Goal: Task Accomplishment & Management: Complete application form

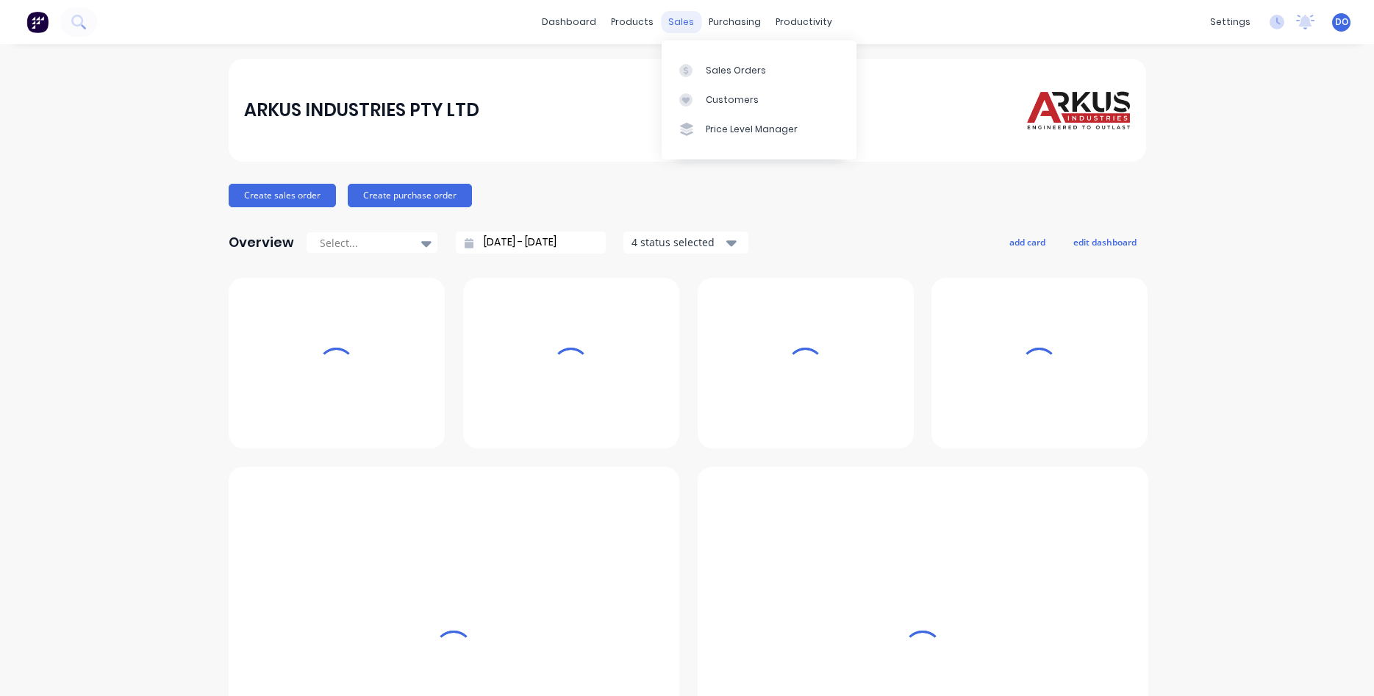
click at [679, 23] on div "sales" at bounding box center [681, 22] width 40 height 22
click at [741, 76] on div "Sales Orders" at bounding box center [736, 70] width 60 height 13
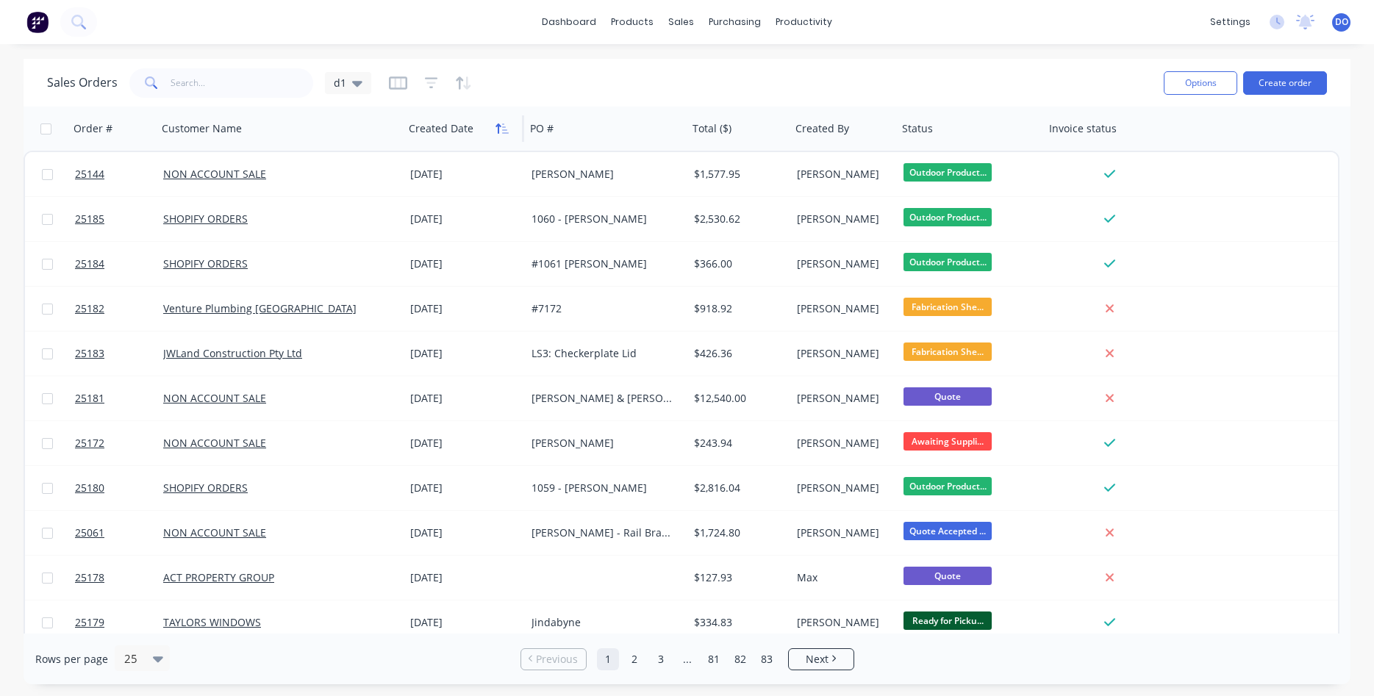
click at [503, 129] on icon "button" at bounding box center [505, 129] width 7 height 10
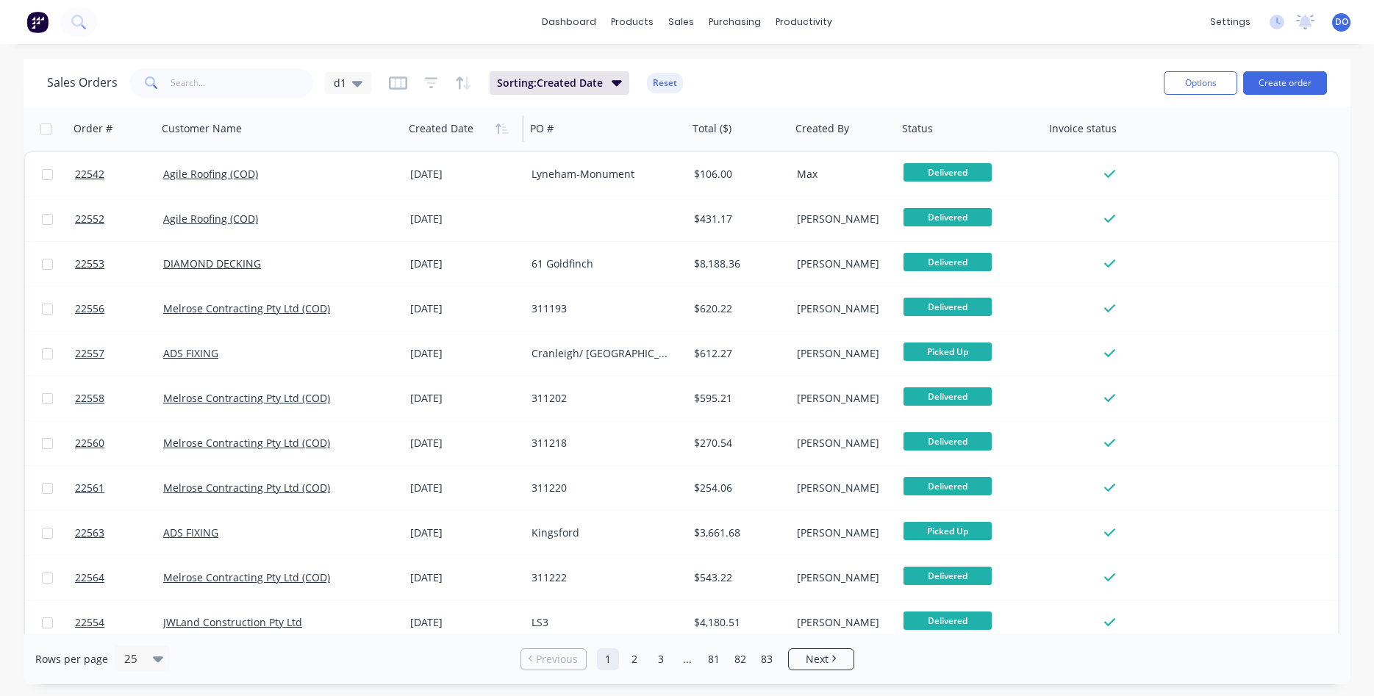
click at [503, 129] on icon "button" at bounding box center [505, 129] width 7 height 10
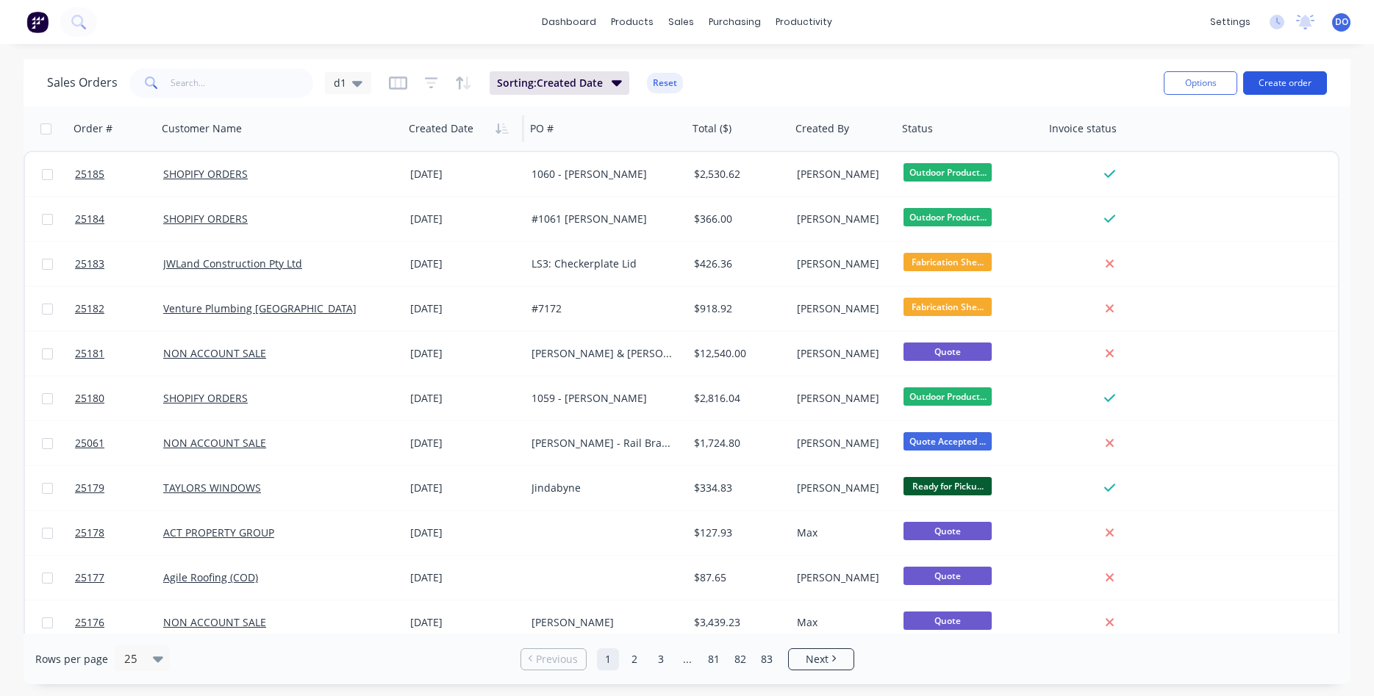
click at [1291, 82] on button "Create order" at bounding box center [1286, 83] width 84 height 24
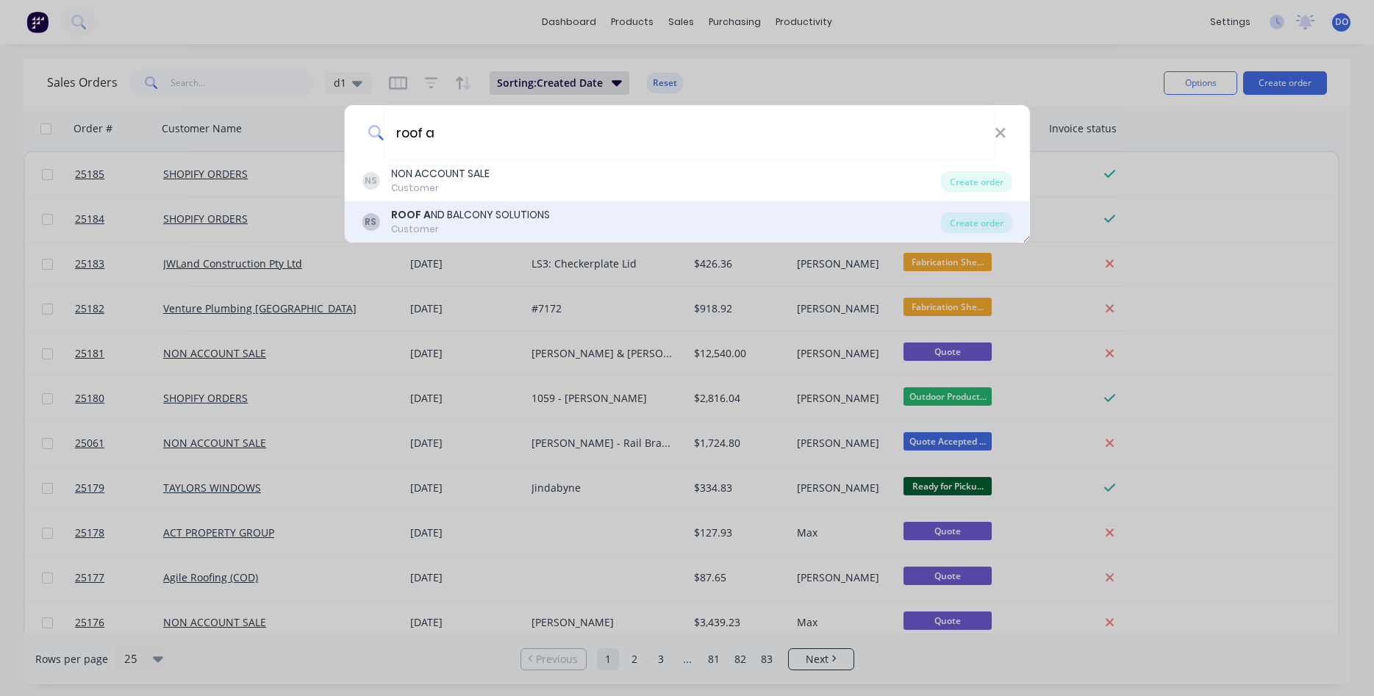
type input "roof a"
click at [512, 216] on div "ROOF A ND BALCONY SOLUTIONS" at bounding box center [470, 214] width 159 height 15
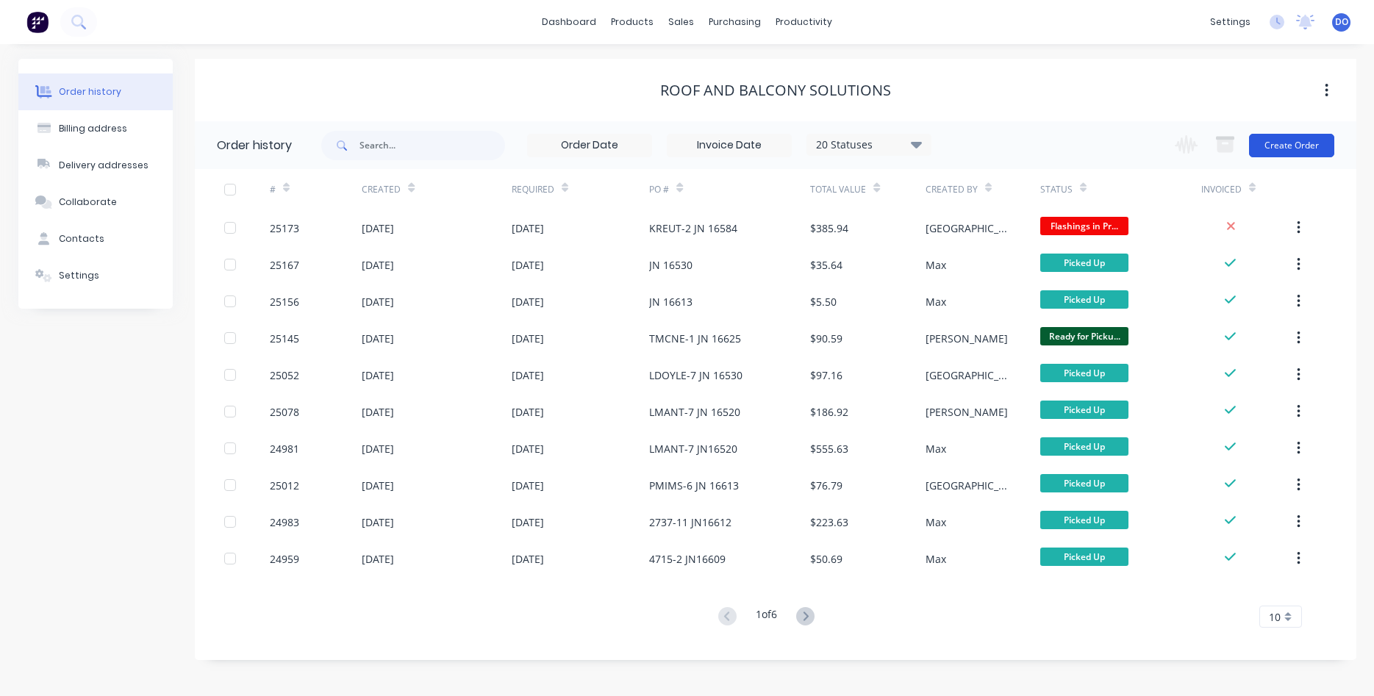
click at [1280, 139] on button "Create Order" at bounding box center [1291, 146] width 85 height 24
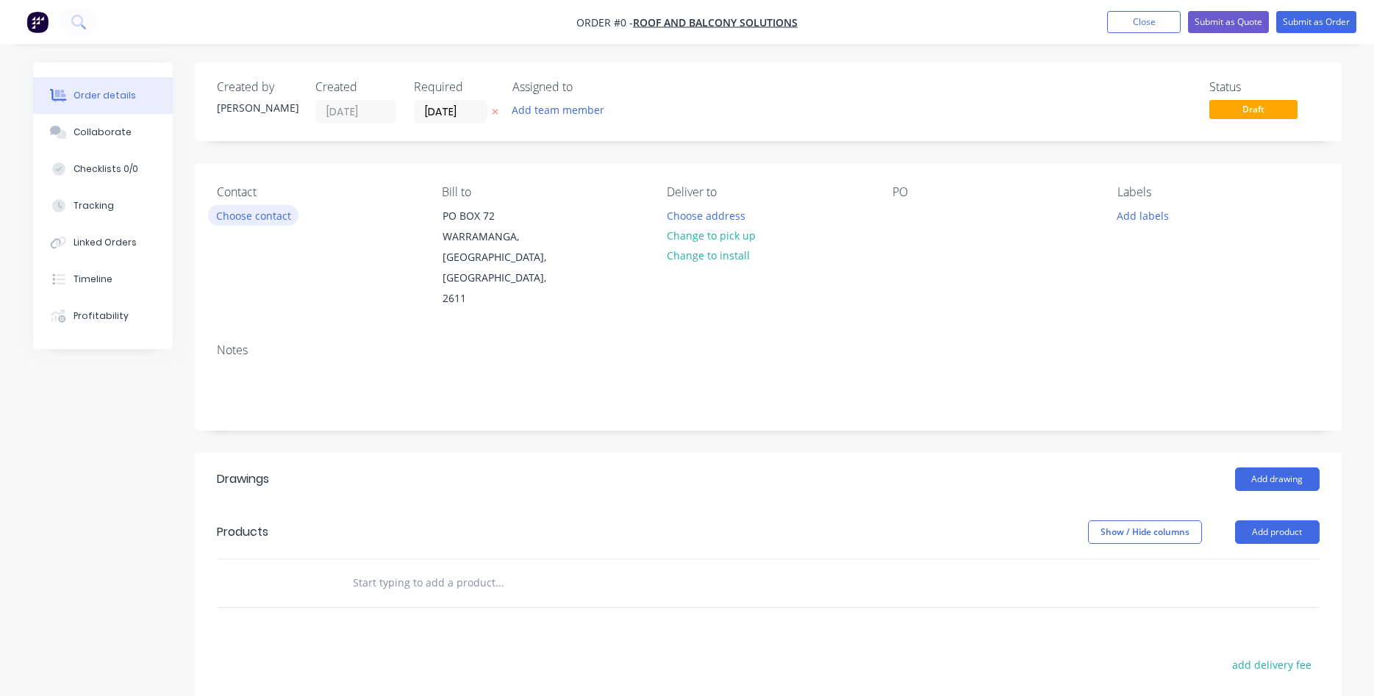
click at [243, 210] on button "Choose contact" at bounding box center [253, 215] width 90 height 20
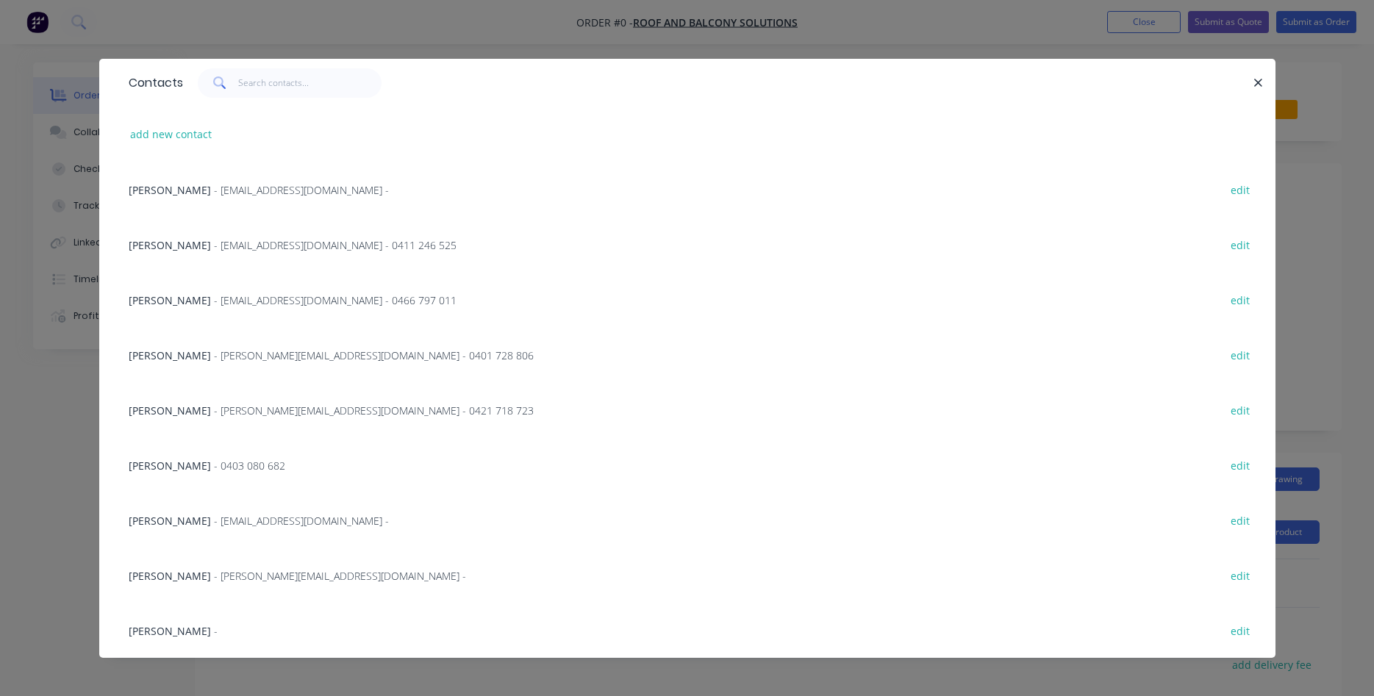
click at [210, 245] on span "[PERSON_NAME]" at bounding box center [170, 245] width 82 height 14
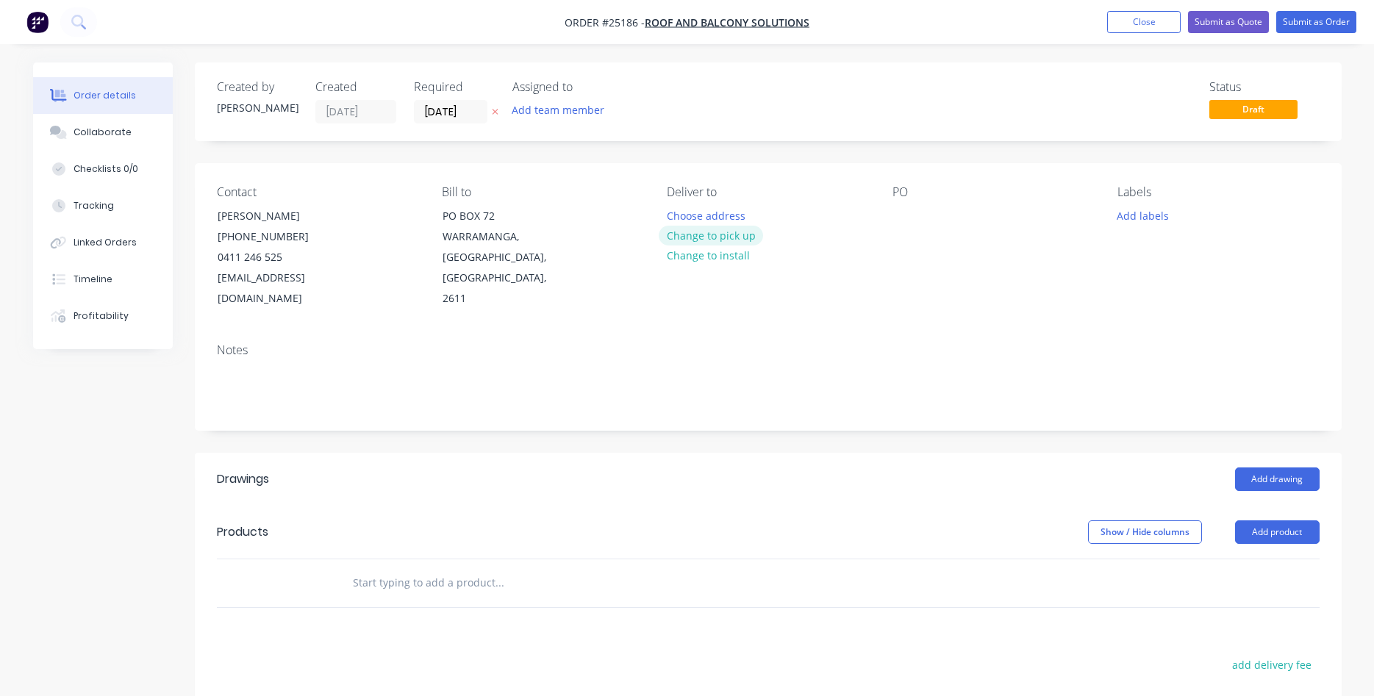
click at [702, 235] on button "Change to pick up" at bounding box center [711, 236] width 104 height 20
click at [907, 213] on div at bounding box center [905, 215] width 24 height 21
click at [1284, 468] on button "Add drawing" at bounding box center [1277, 480] width 85 height 24
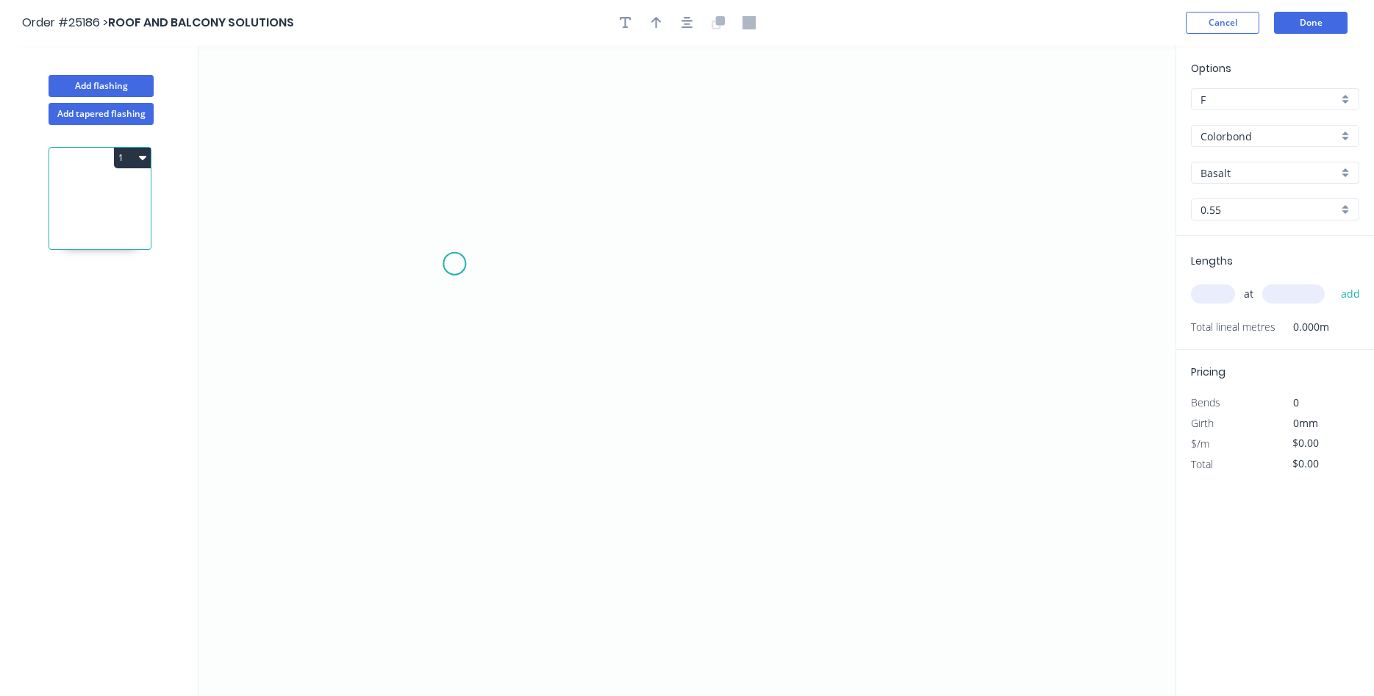
click at [454, 264] on icon "0" at bounding box center [687, 371] width 977 height 651
drag, startPoint x: 457, startPoint y: 196, endPoint x: 477, endPoint y: 196, distance: 19.1
click at [463, 196] on icon "0" at bounding box center [687, 371] width 977 height 651
drag, startPoint x: 905, startPoint y: 183, endPoint x: 907, endPoint y: 190, distance: 7.7
click at [907, 190] on icon "0 ?" at bounding box center [687, 371] width 977 height 651
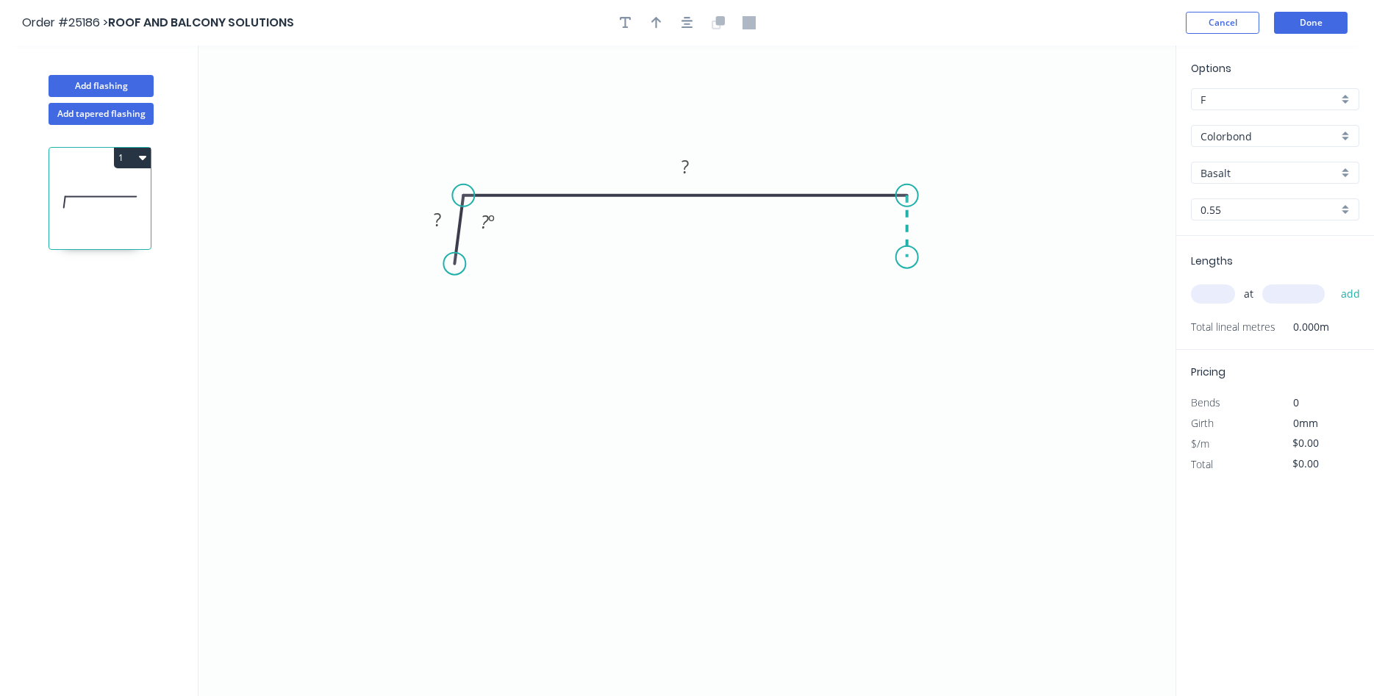
click at [907, 257] on icon "0 ? ? ? º" at bounding box center [687, 371] width 977 height 651
drag, startPoint x: 452, startPoint y: 262, endPoint x: 466, endPoint y: 263, distance: 14.7
click at [466, 263] on circle at bounding box center [463, 262] width 22 height 22
click at [449, 231] on rect at bounding box center [441, 223] width 29 height 21
drag, startPoint x: 907, startPoint y: 255, endPoint x: 911, endPoint y: 317, distance: 61.9
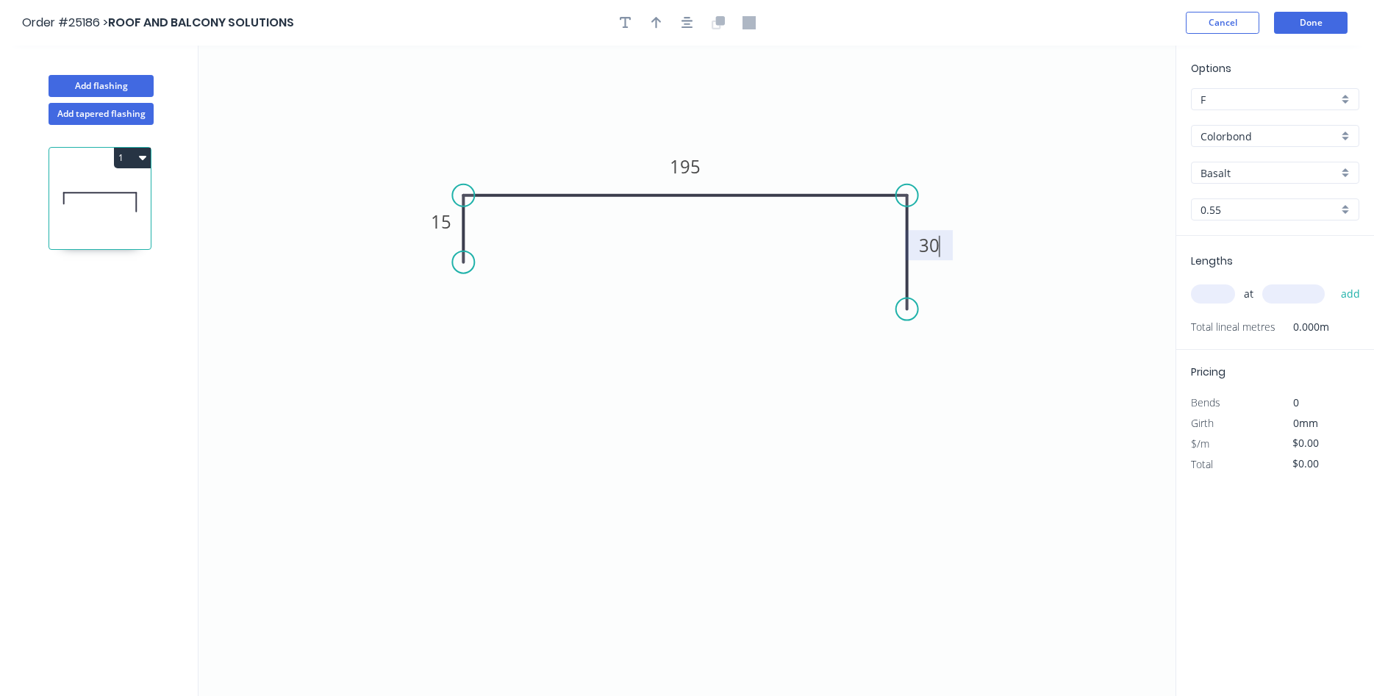
click at [911, 317] on circle at bounding box center [907, 310] width 22 height 22
type input "$10.74"
click at [662, 21] on button "button" at bounding box center [657, 23] width 22 height 22
click at [1097, 118] on icon at bounding box center [1101, 102] width 13 height 47
click at [1097, 118] on icon at bounding box center [1096, 100] width 13 height 47
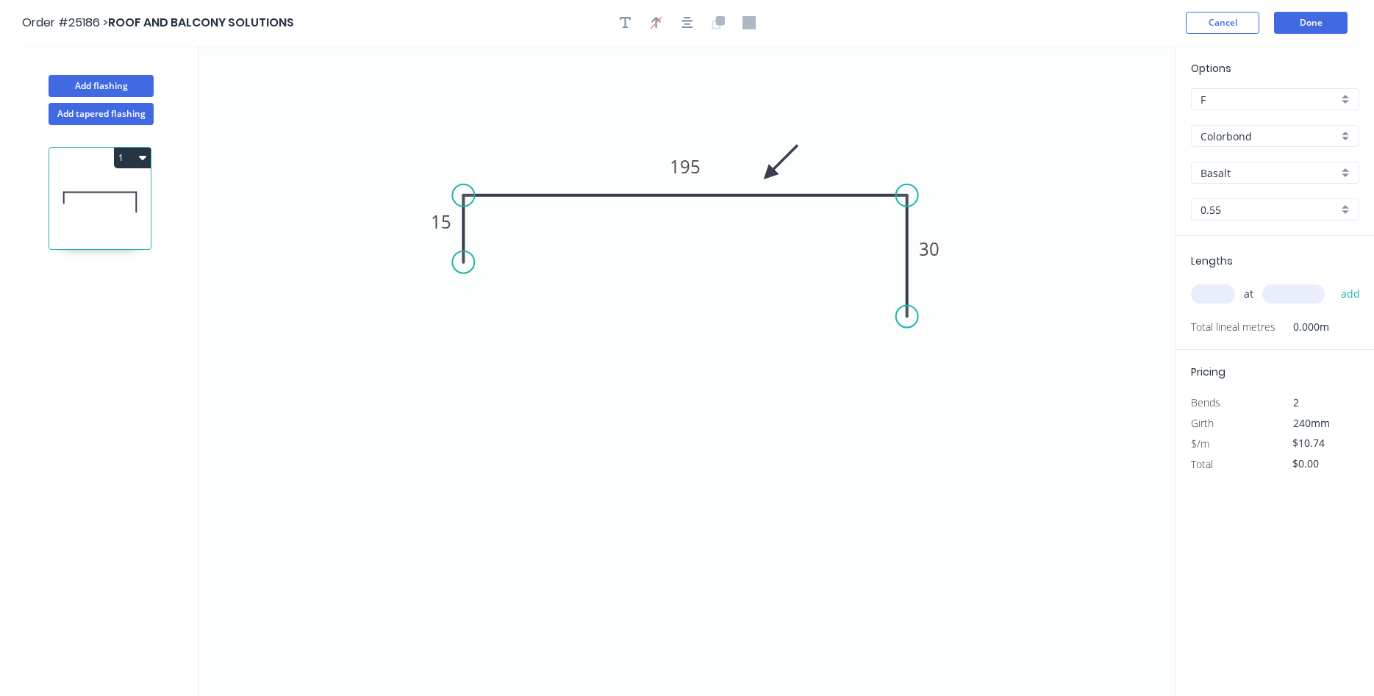
drag, startPoint x: 1097, startPoint y: 118, endPoint x: 768, endPoint y: 175, distance: 334.4
click at [768, 175] on icon at bounding box center [781, 162] width 43 height 43
click at [1241, 171] on input "Basalt" at bounding box center [1270, 172] width 138 height 15
click at [1243, 259] on div "Surfmist" at bounding box center [1275, 250] width 167 height 26
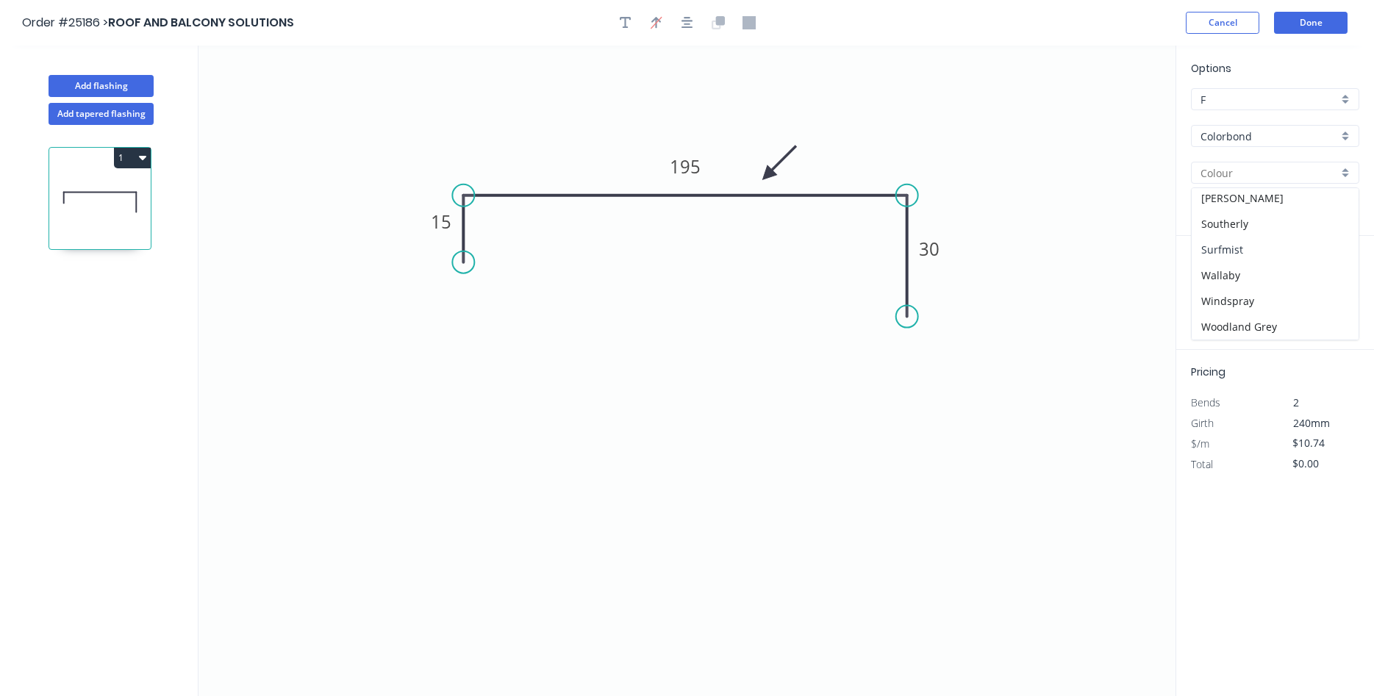
type input "Surfmist"
click at [1213, 293] on input "text" at bounding box center [1213, 294] width 44 height 19
type input "3"
type input "2400"
click at [1334, 282] on button "add" at bounding box center [1351, 294] width 35 height 25
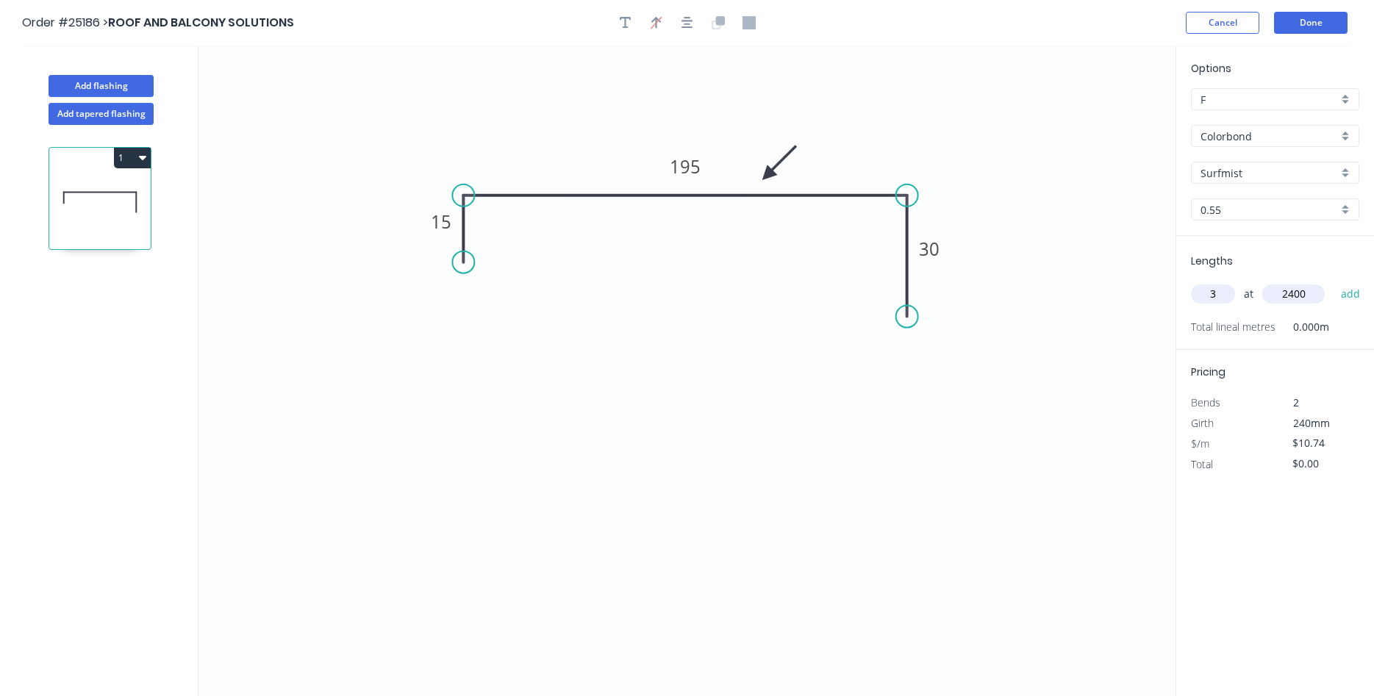
type input "$77.33"
click at [115, 87] on button "Add flashing" at bounding box center [101, 86] width 105 height 22
type input "$0.00"
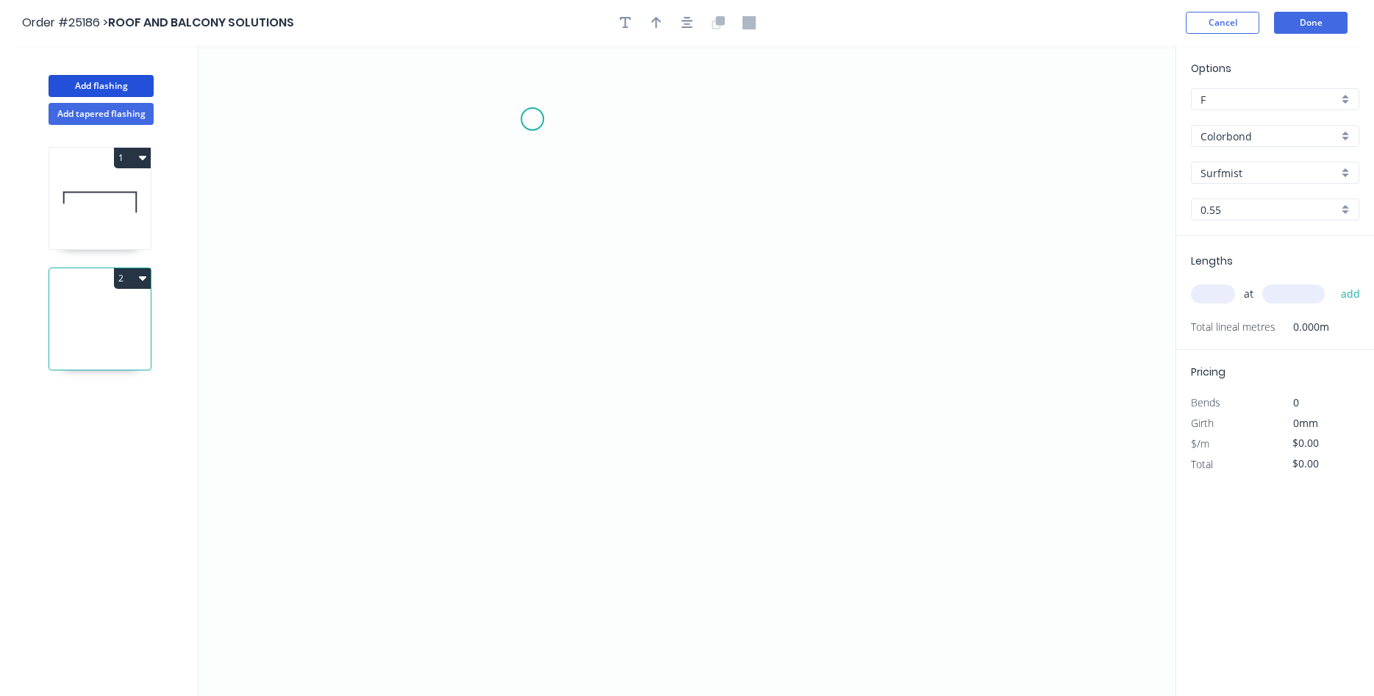
click at [532, 119] on icon "0" at bounding box center [687, 371] width 977 height 651
click at [543, 393] on icon "0" at bounding box center [687, 371] width 977 height 651
click at [598, 394] on icon "0 ?" at bounding box center [687, 371] width 977 height 651
click at [601, 343] on icon "0 ? ?" at bounding box center [687, 371] width 977 height 651
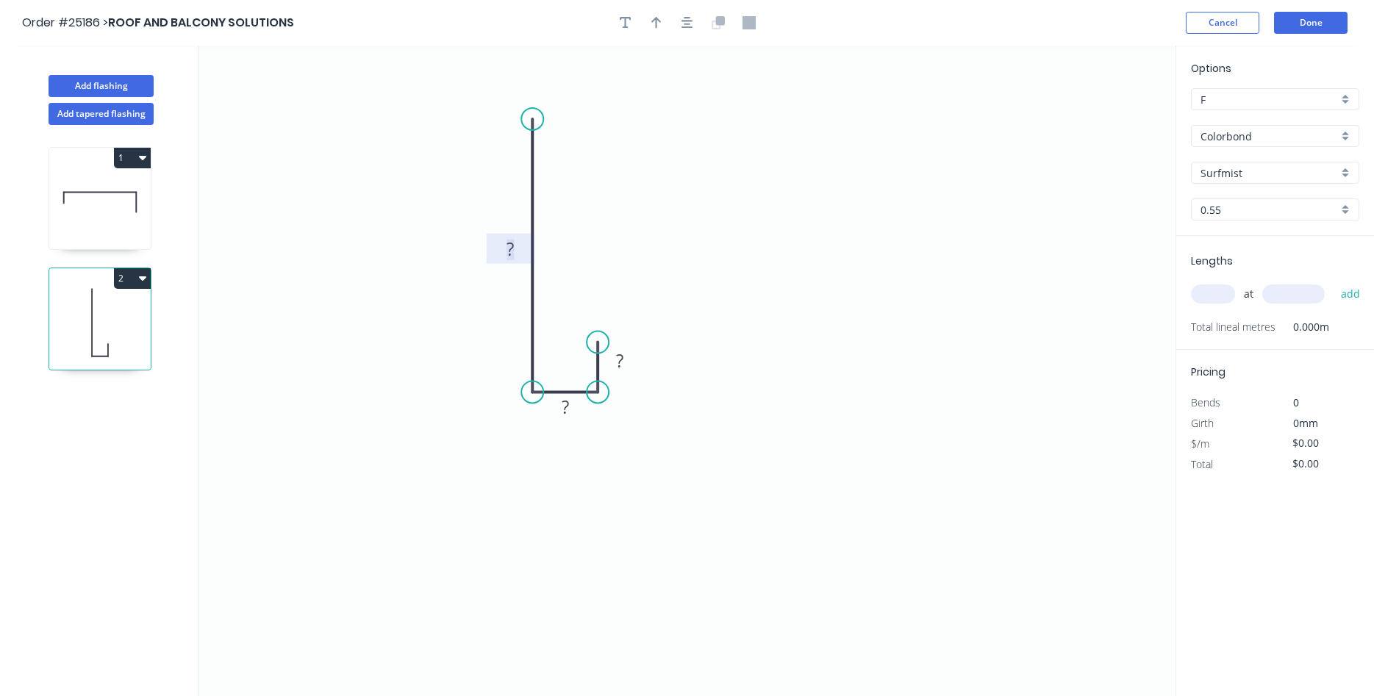
click at [514, 244] on tspan "?" at bounding box center [510, 249] width 7 height 24
type input "$10.74"
click at [660, 18] on icon "button" at bounding box center [657, 22] width 10 height 13
drag, startPoint x: 1101, startPoint y: 114, endPoint x: 504, endPoint y: 196, distance: 602.8
click at [504, 196] on icon at bounding box center [492, 184] width 43 height 43
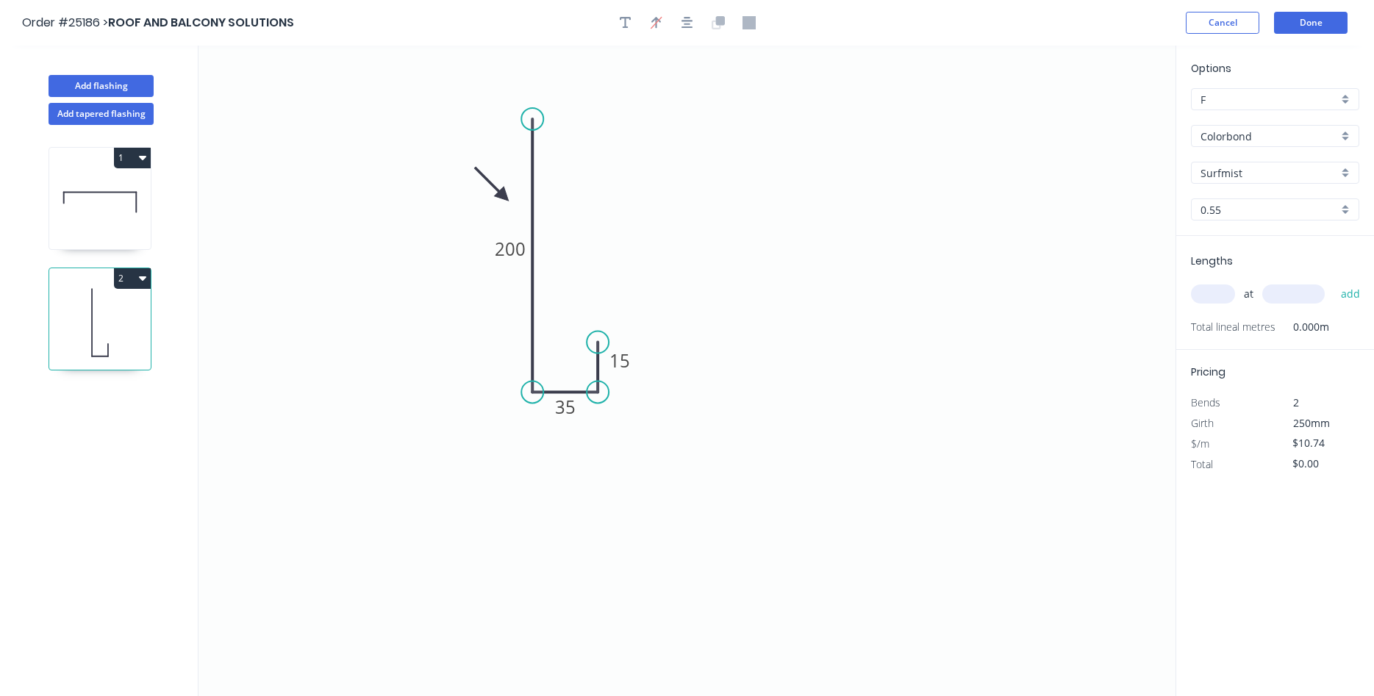
click at [1220, 285] on div "at add" at bounding box center [1276, 294] width 171 height 25
click at [1220, 300] on input "text" at bounding box center [1213, 294] width 44 height 19
type input "2"
type input "3500"
click at [1334, 282] on button "add" at bounding box center [1351, 294] width 35 height 25
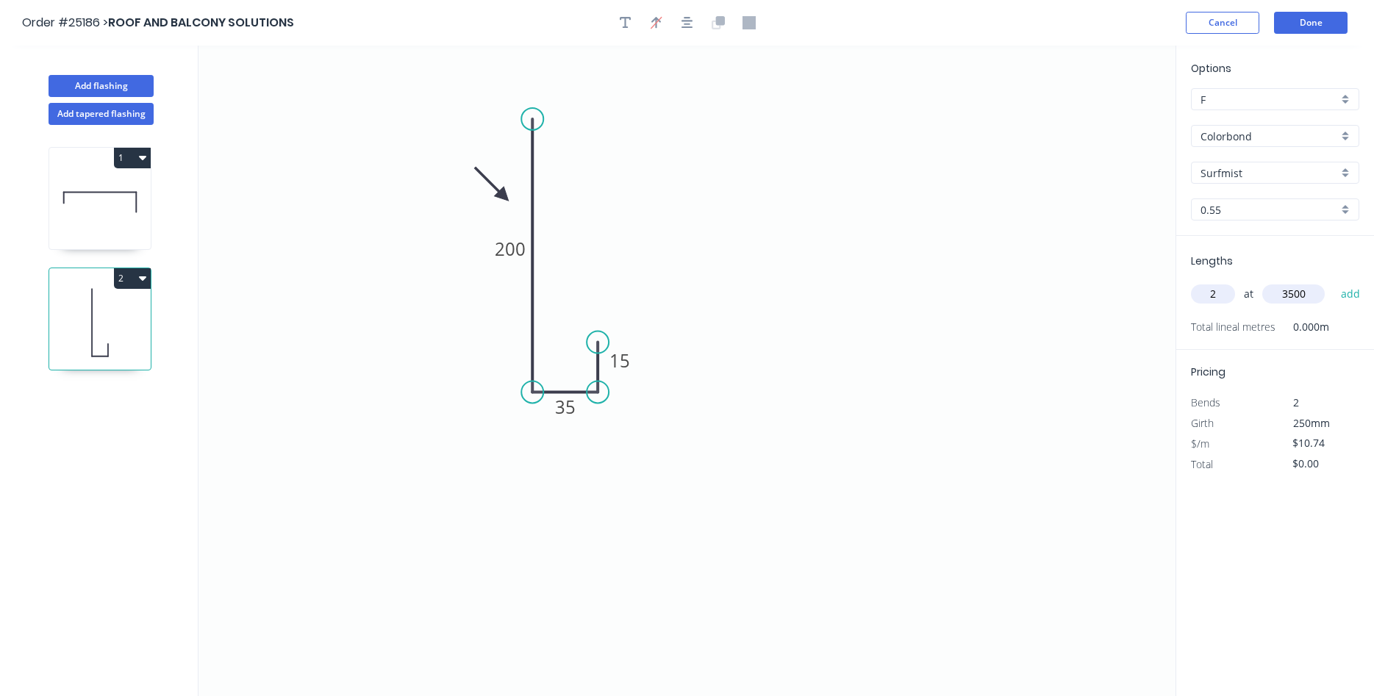
type input "$75.18"
click at [106, 94] on button "Add flashing" at bounding box center [101, 86] width 105 height 22
type input "$0.00"
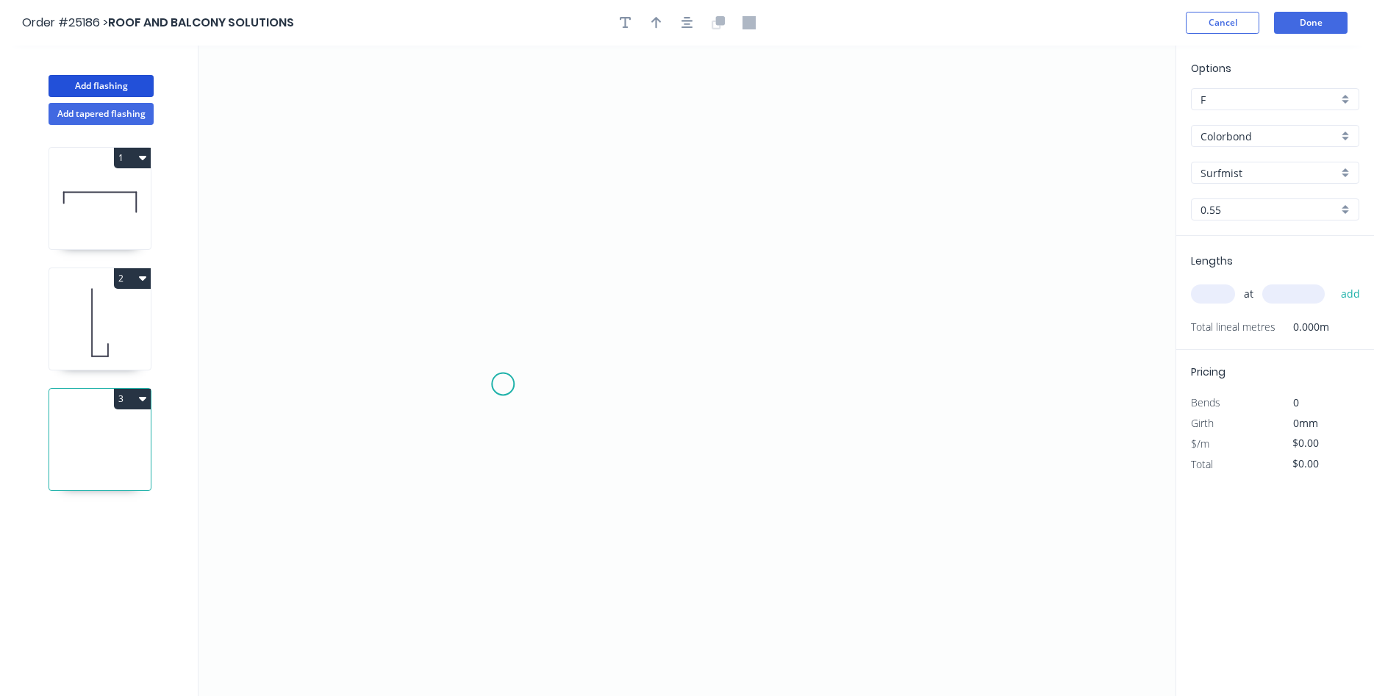
click at [503, 385] on icon "0" at bounding box center [687, 371] width 977 height 651
click at [506, 129] on icon "0" at bounding box center [687, 371] width 977 height 651
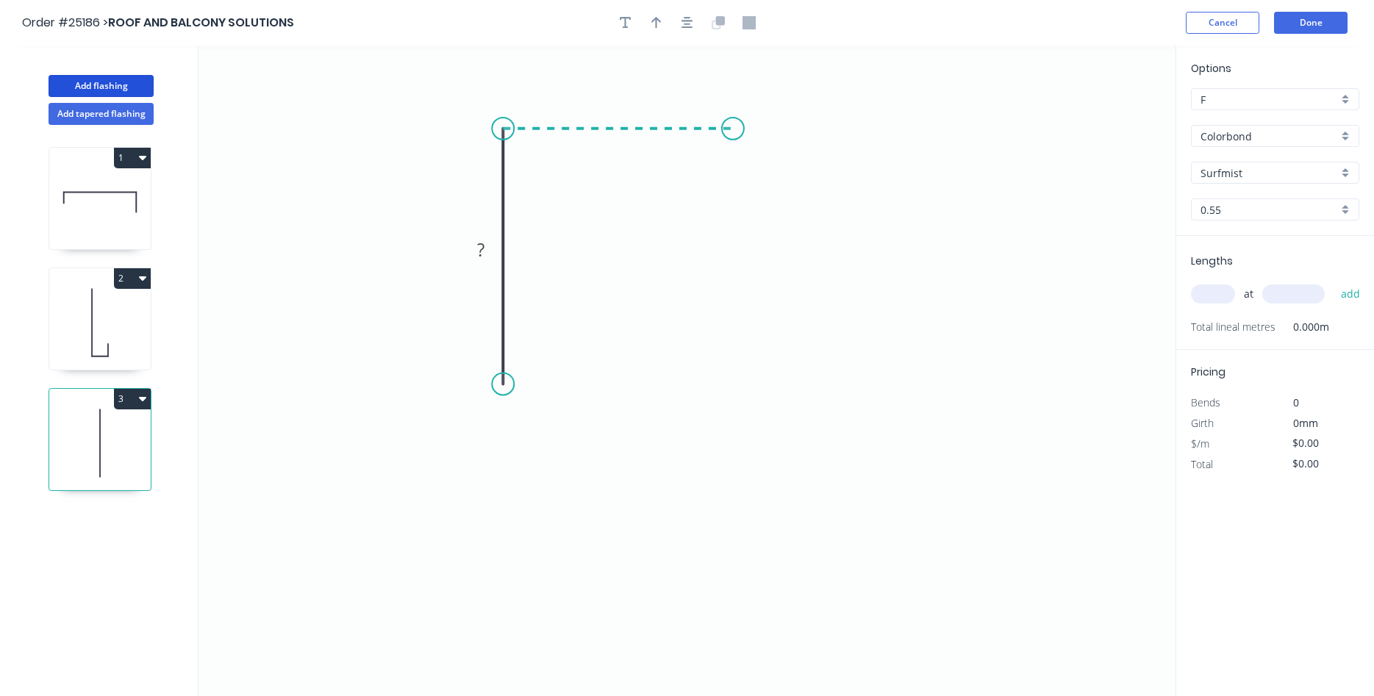
click at [733, 130] on icon "0 ?" at bounding box center [687, 371] width 977 height 651
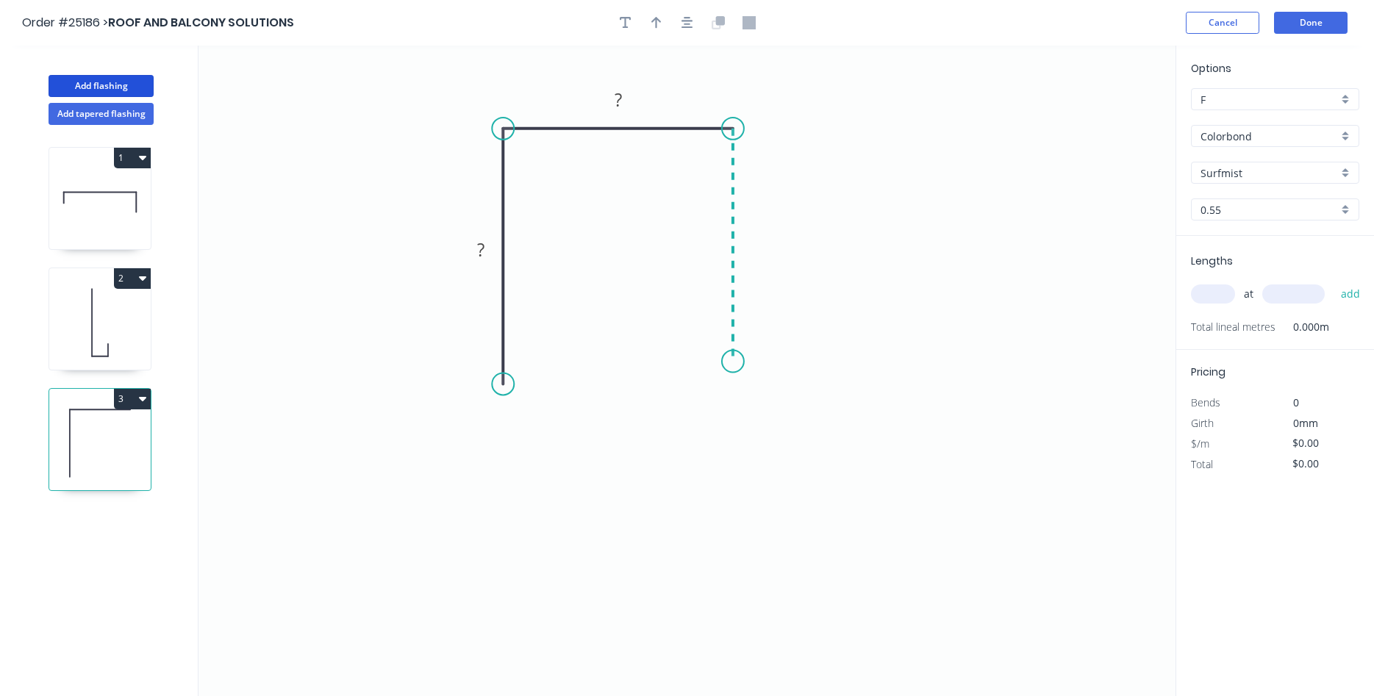
click at [735, 362] on icon "0 ? ?" at bounding box center [687, 371] width 977 height 651
click at [721, 396] on icon "0 ? ? ?" at bounding box center [687, 371] width 977 height 651
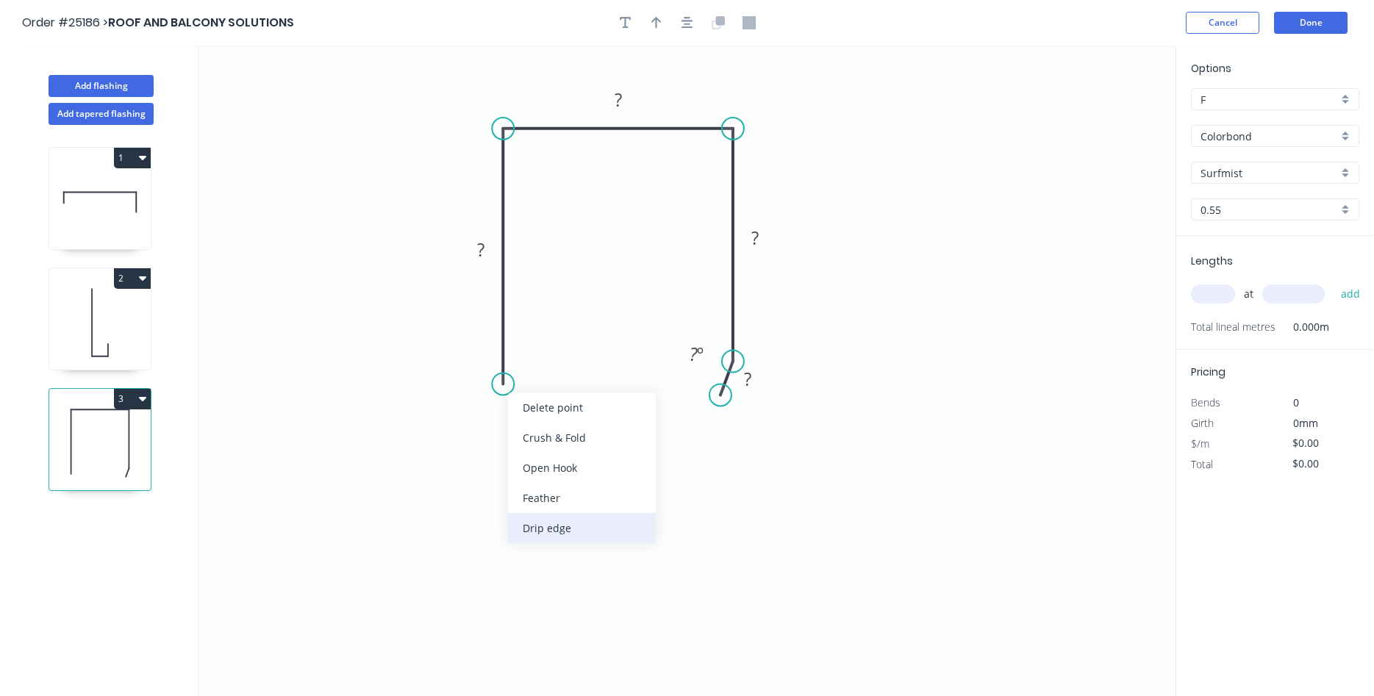
click at [546, 523] on div "Drip edge" at bounding box center [582, 528] width 148 height 30
drag, startPoint x: 445, startPoint y: 357, endPoint x: 527, endPoint y: 388, distance: 87.3
click at [527, 388] on rect at bounding box center [555, 389] width 61 height 30
click at [484, 252] on tspan "?" at bounding box center [480, 250] width 7 height 24
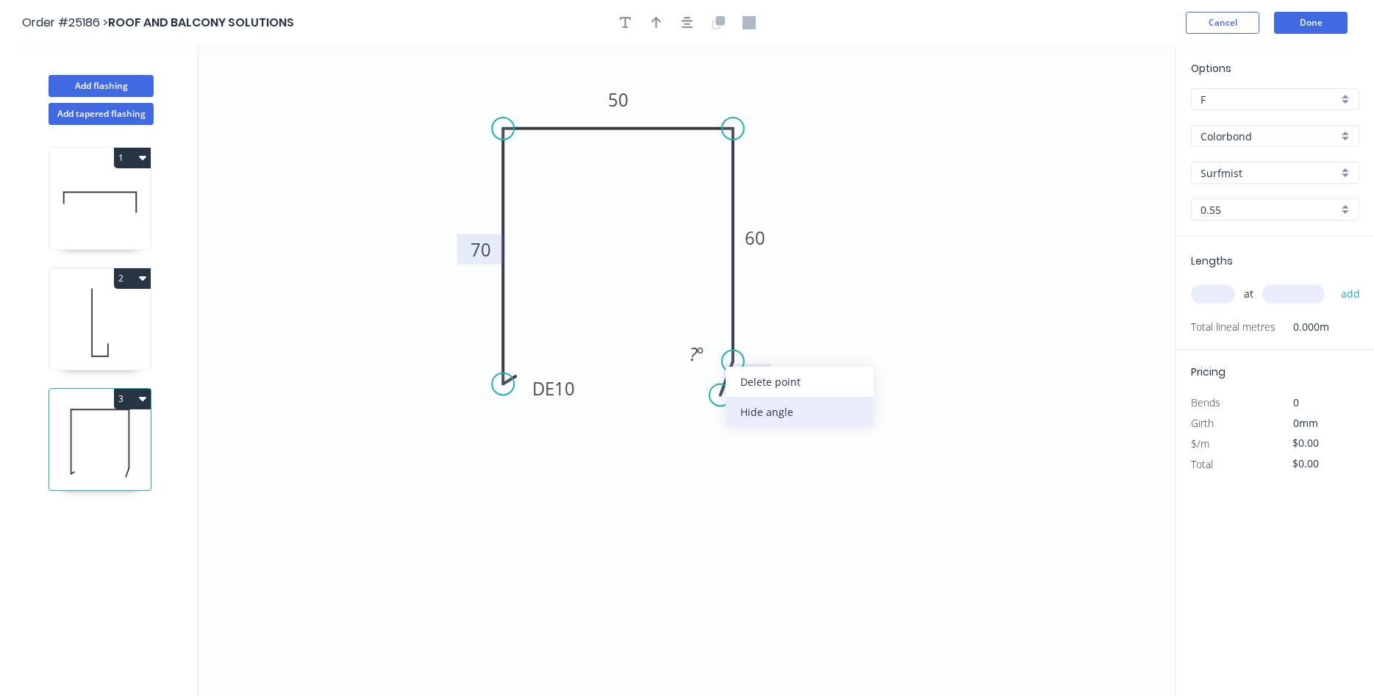
click at [750, 412] on div "Hide angle" at bounding box center [800, 412] width 148 height 30
type input "$10.02"
click at [663, 28] on button "button" at bounding box center [657, 23] width 22 height 22
click at [1106, 118] on icon "0 DE 10 70 50 60 10" at bounding box center [687, 371] width 977 height 651
click at [1101, 117] on icon at bounding box center [1101, 102] width 13 height 47
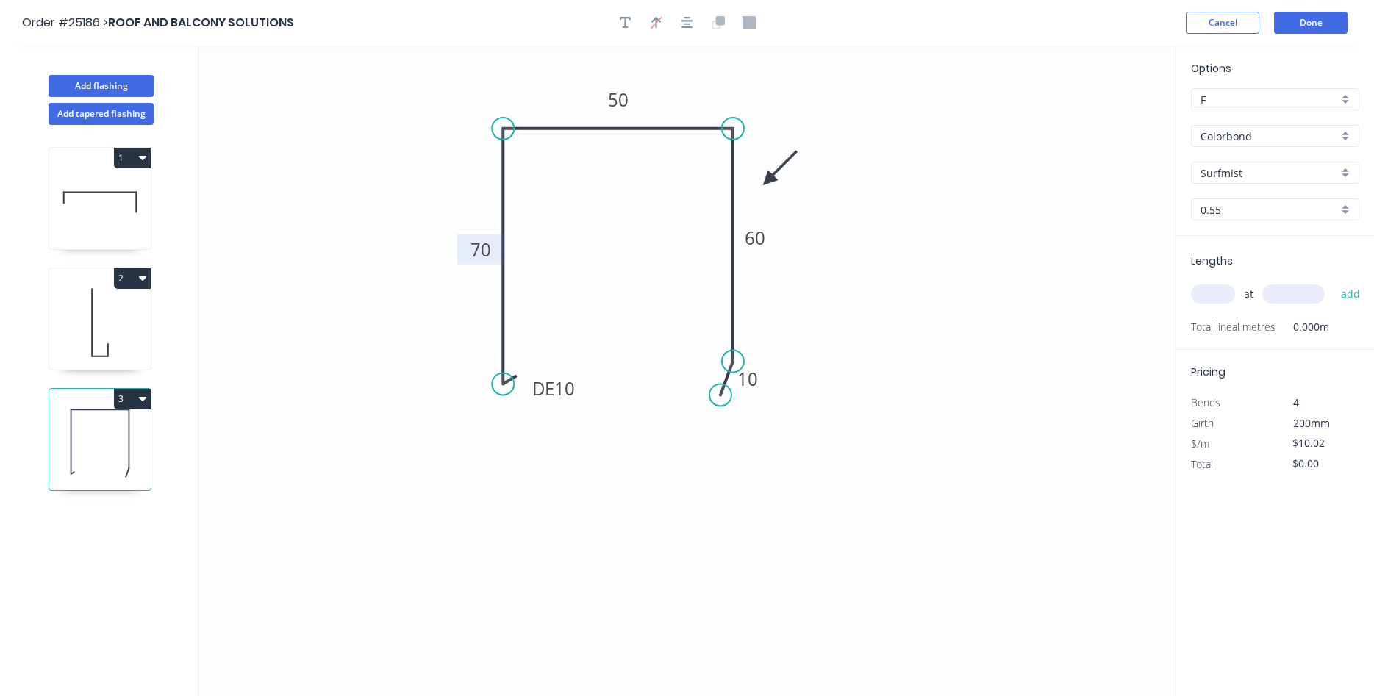
drag, startPoint x: 1101, startPoint y: 117, endPoint x: 766, endPoint y: 180, distance: 340.5
click at [766, 180] on icon at bounding box center [780, 168] width 43 height 43
click at [1227, 291] on input "text" at bounding box center [1213, 294] width 44 height 19
type input "1"
type input "6500"
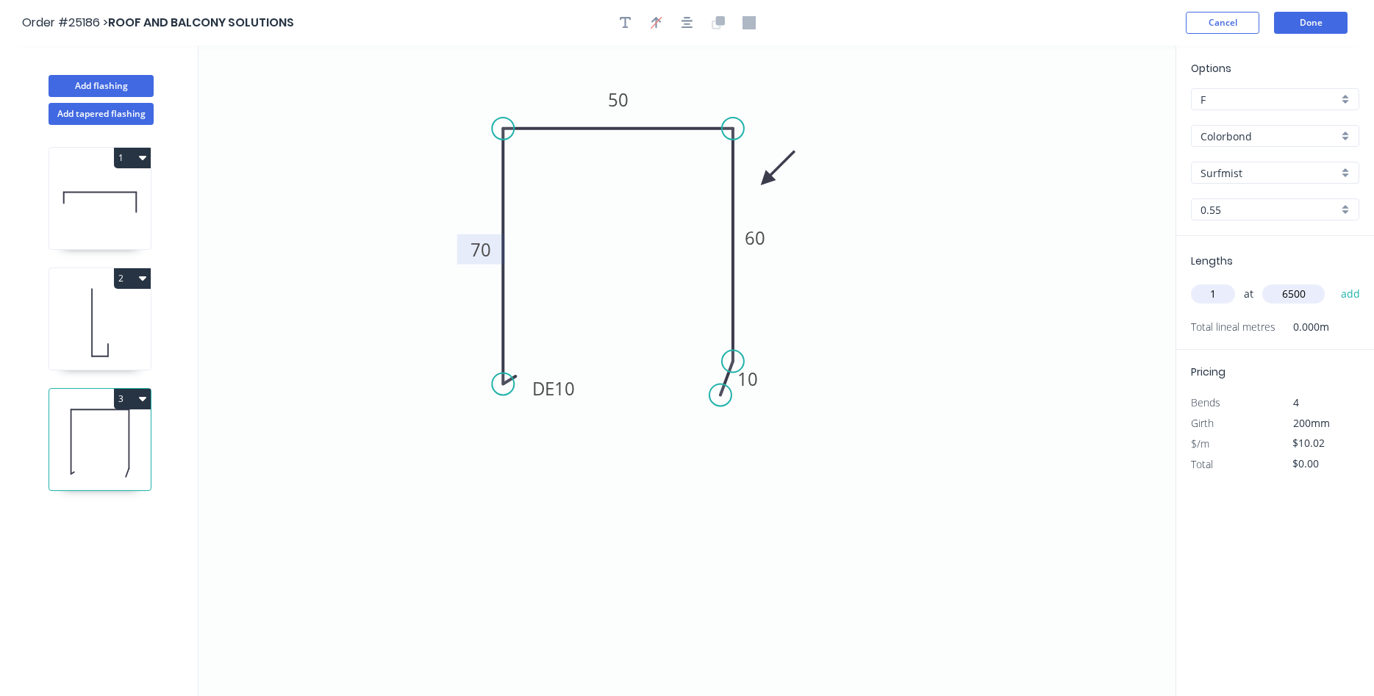
click at [1334, 282] on button "add" at bounding box center [1351, 294] width 35 height 25
type input "$65.13"
click at [1319, 21] on button "Done" at bounding box center [1311, 23] width 74 height 22
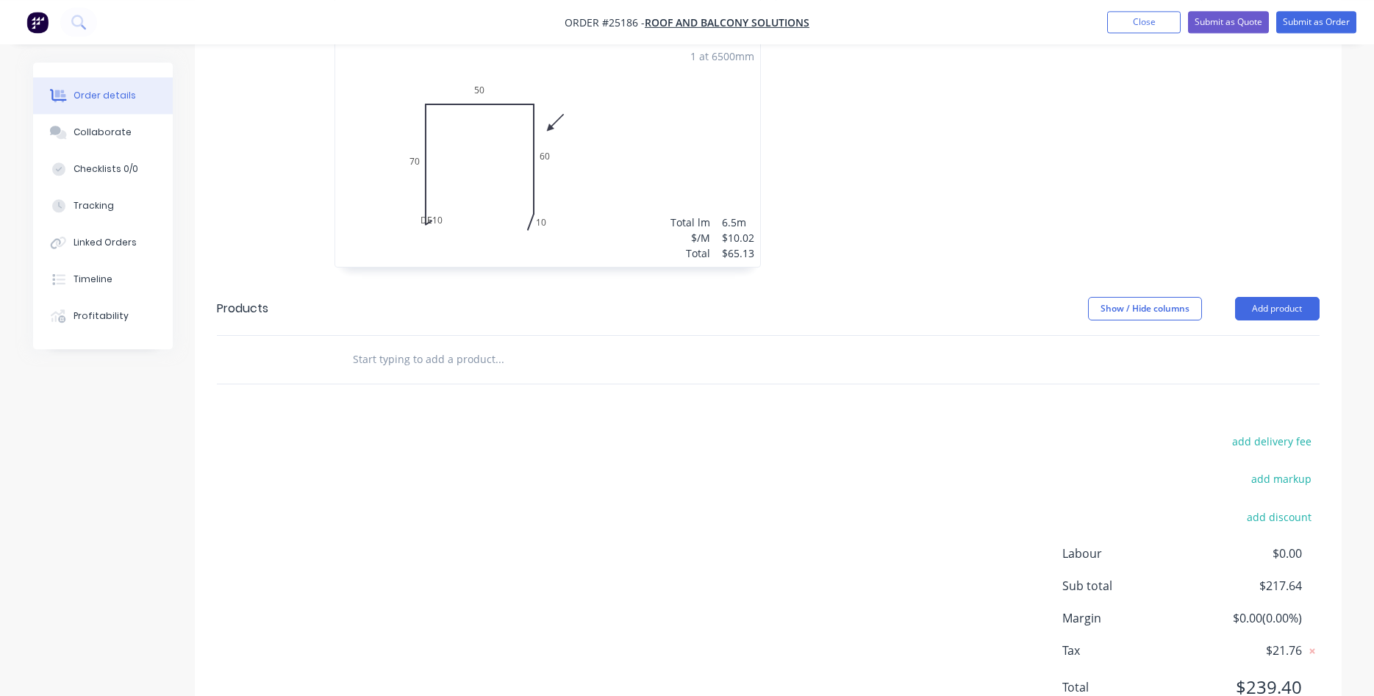
scroll to position [790, 0]
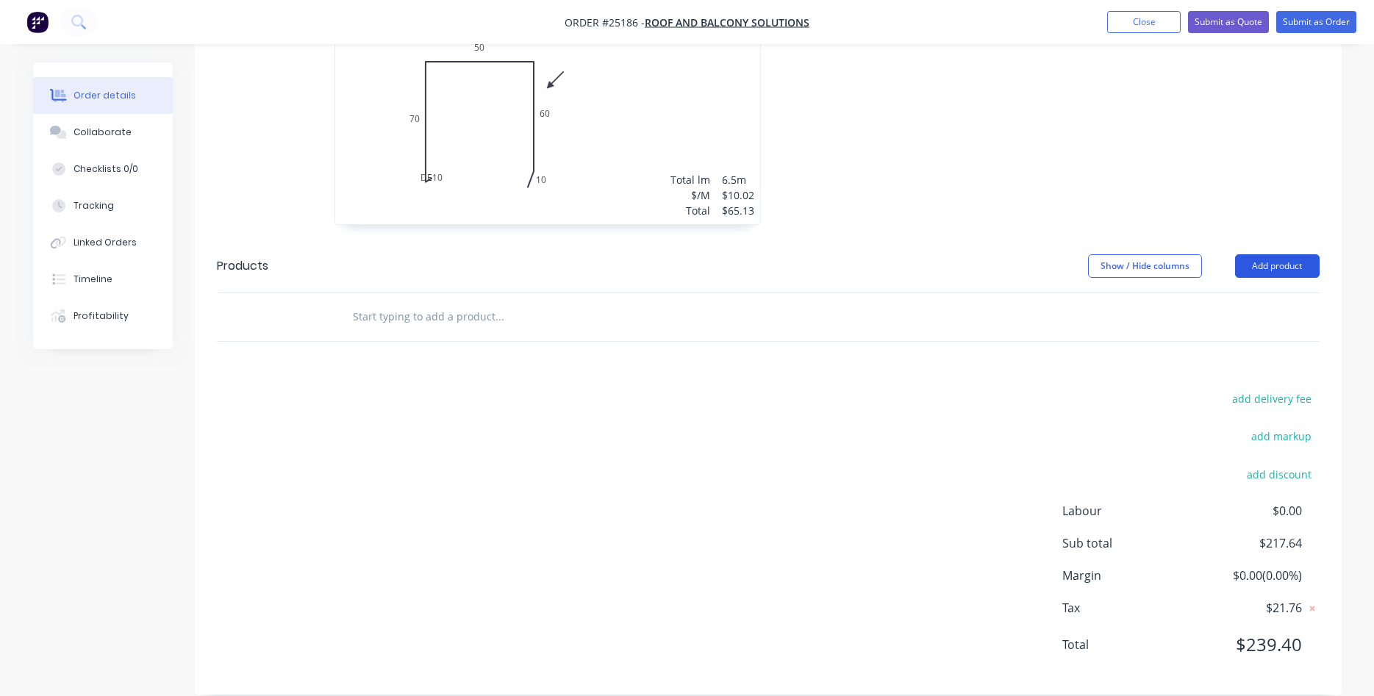
click at [1282, 254] on button "Add product" at bounding box center [1277, 266] width 85 height 24
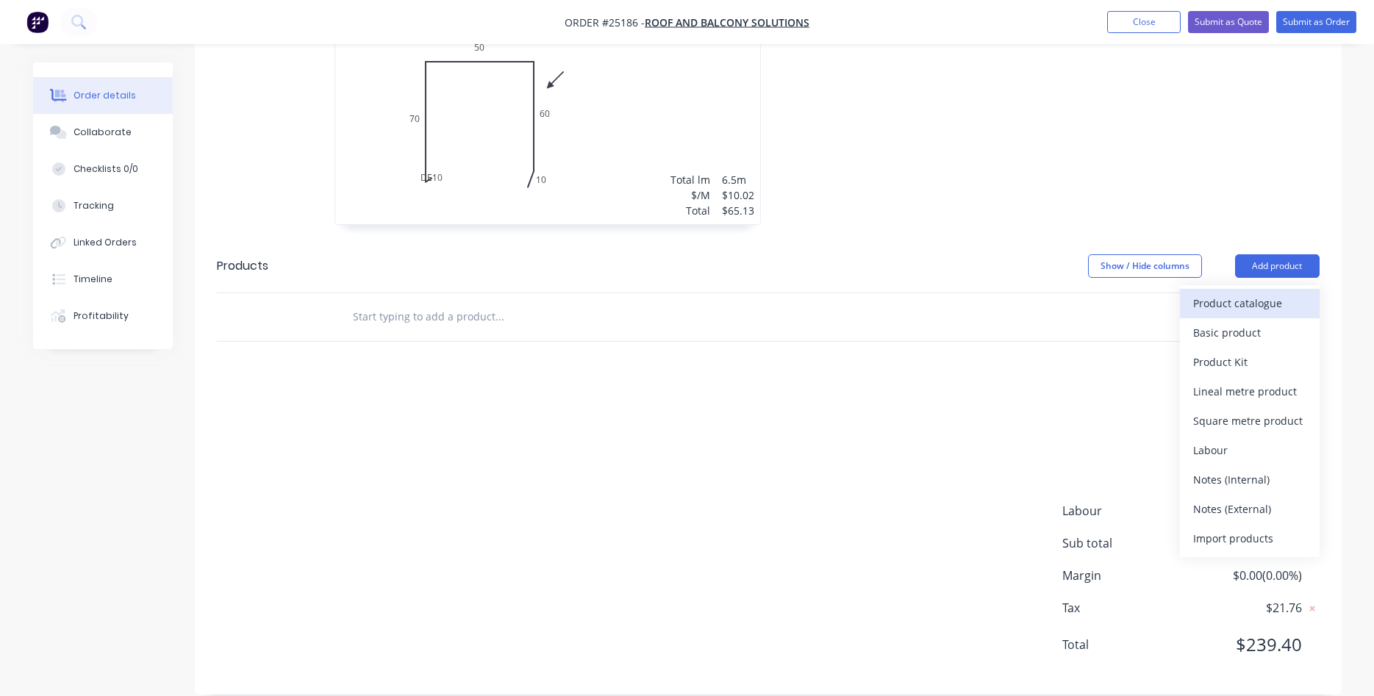
click at [1257, 293] on div "Product catalogue" at bounding box center [1250, 303] width 113 height 21
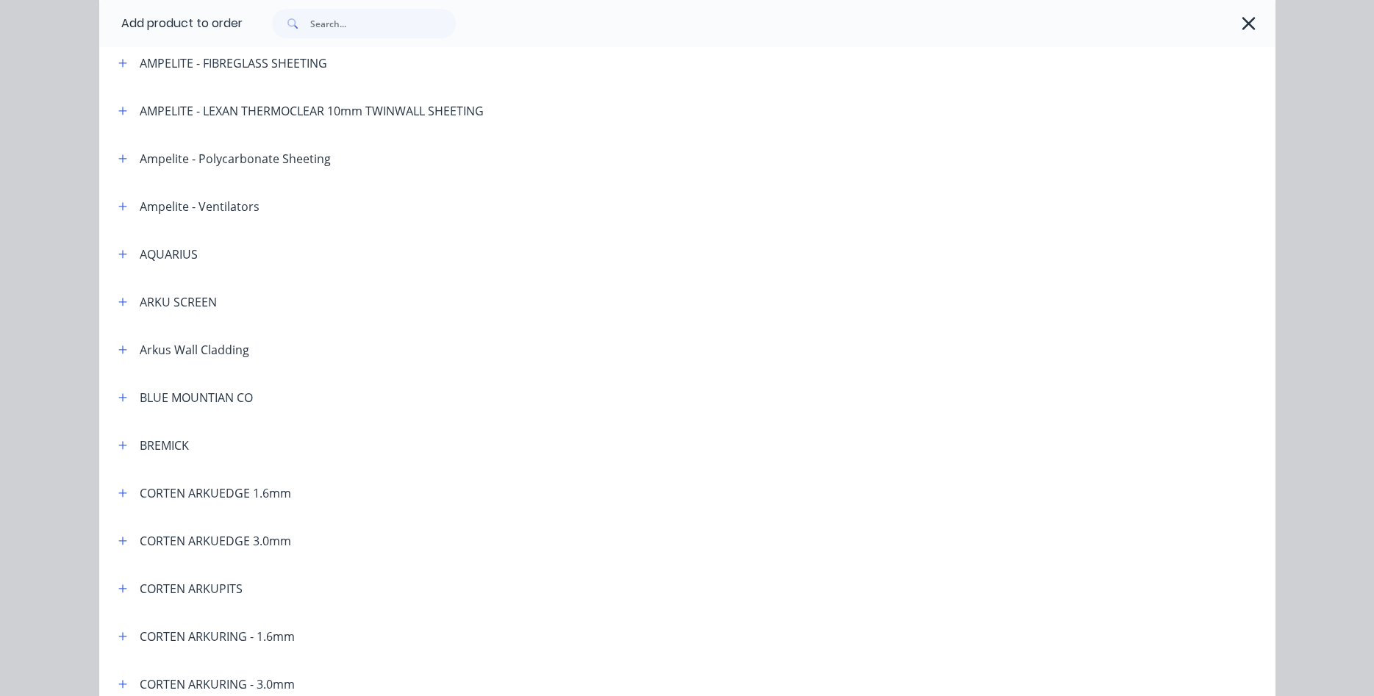
scroll to position [168, 0]
click at [121, 447] on icon "button" at bounding box center [122, 448] width 9 height 10
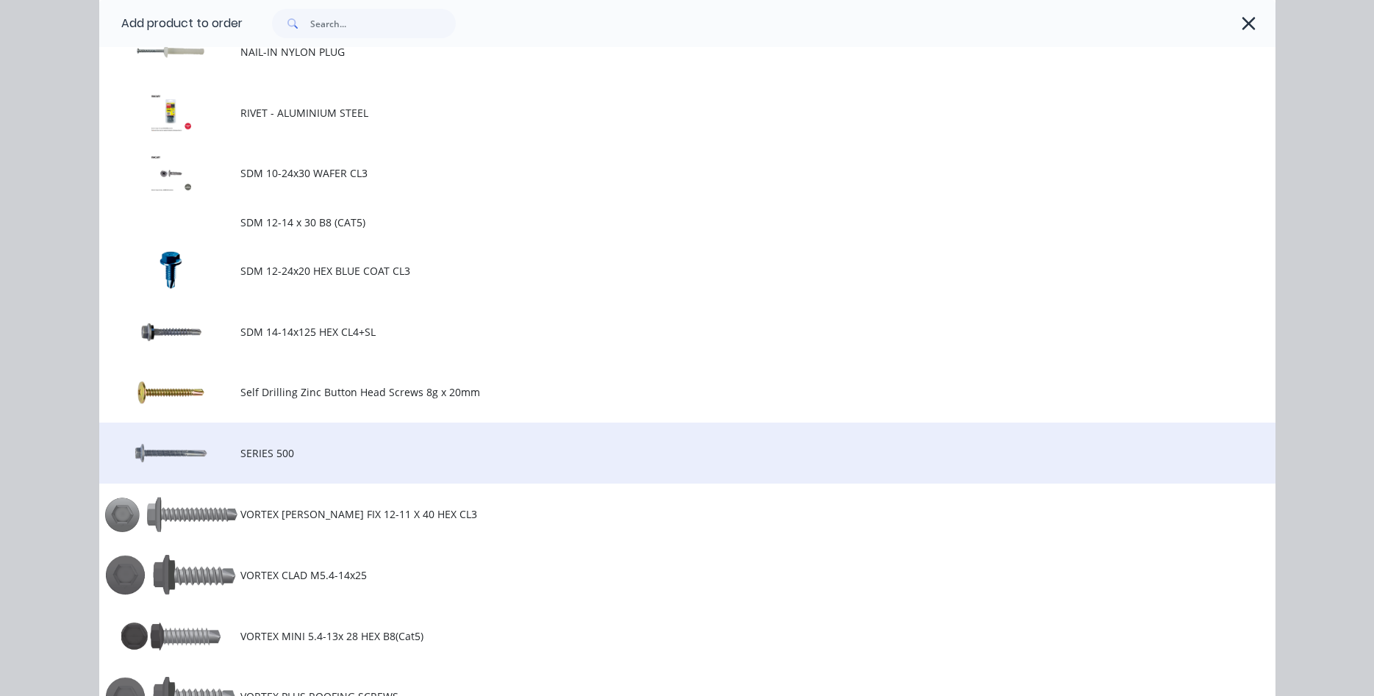
scroll to position [1090, 0]
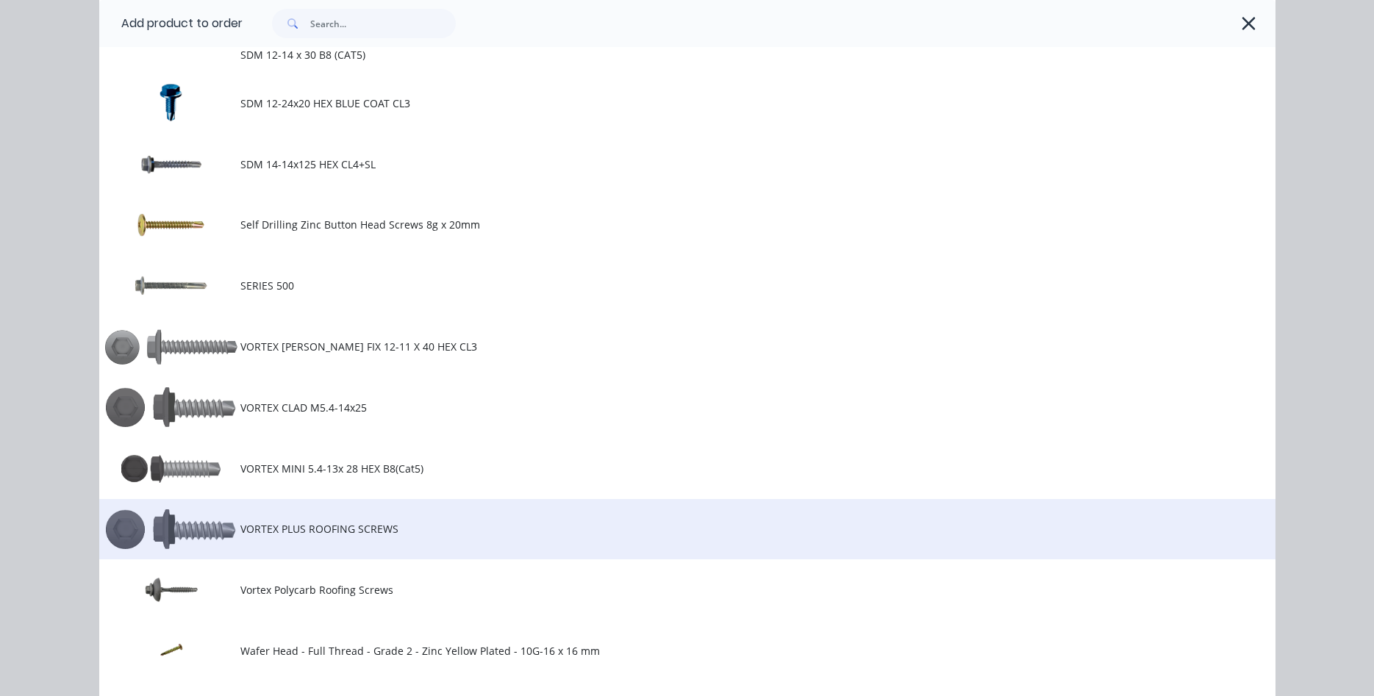
click at [283, 538] on td "VORTEX PLUS ROOFING SCREWS" at bounding box center [757, 529] width 1035 height 61
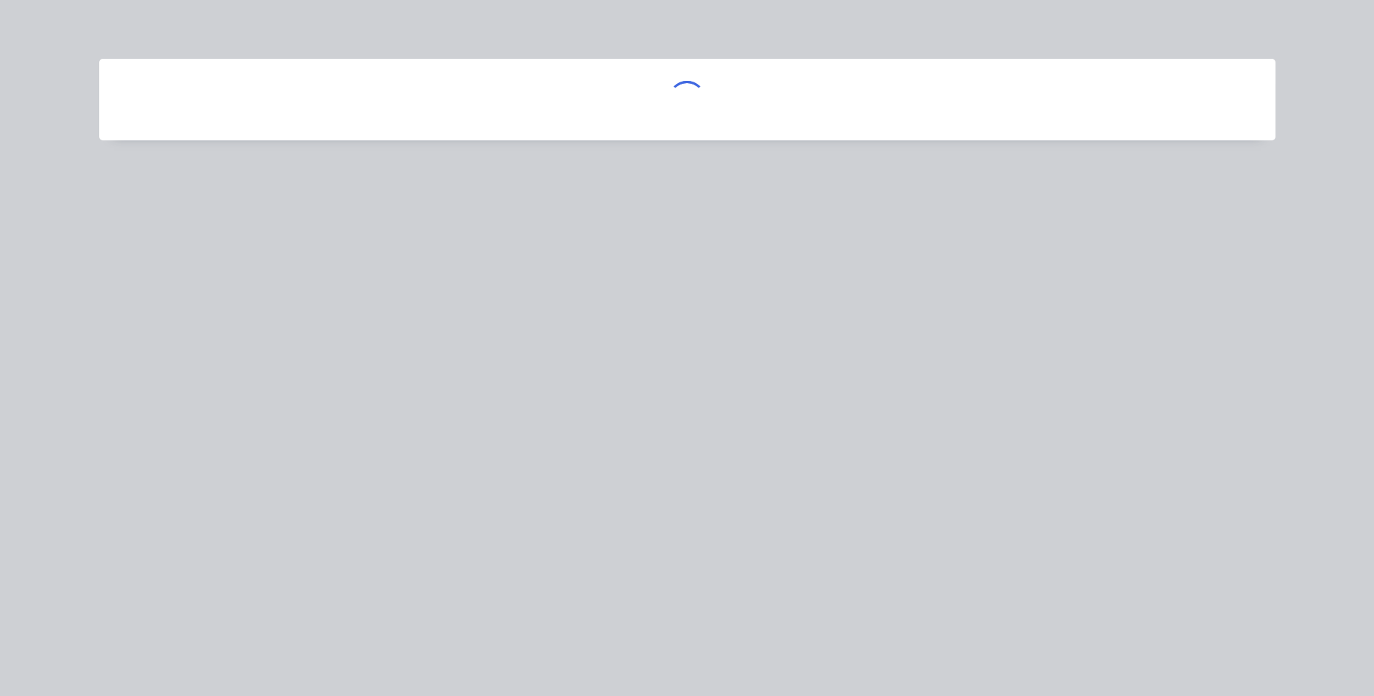
scroll to position [0, 0]
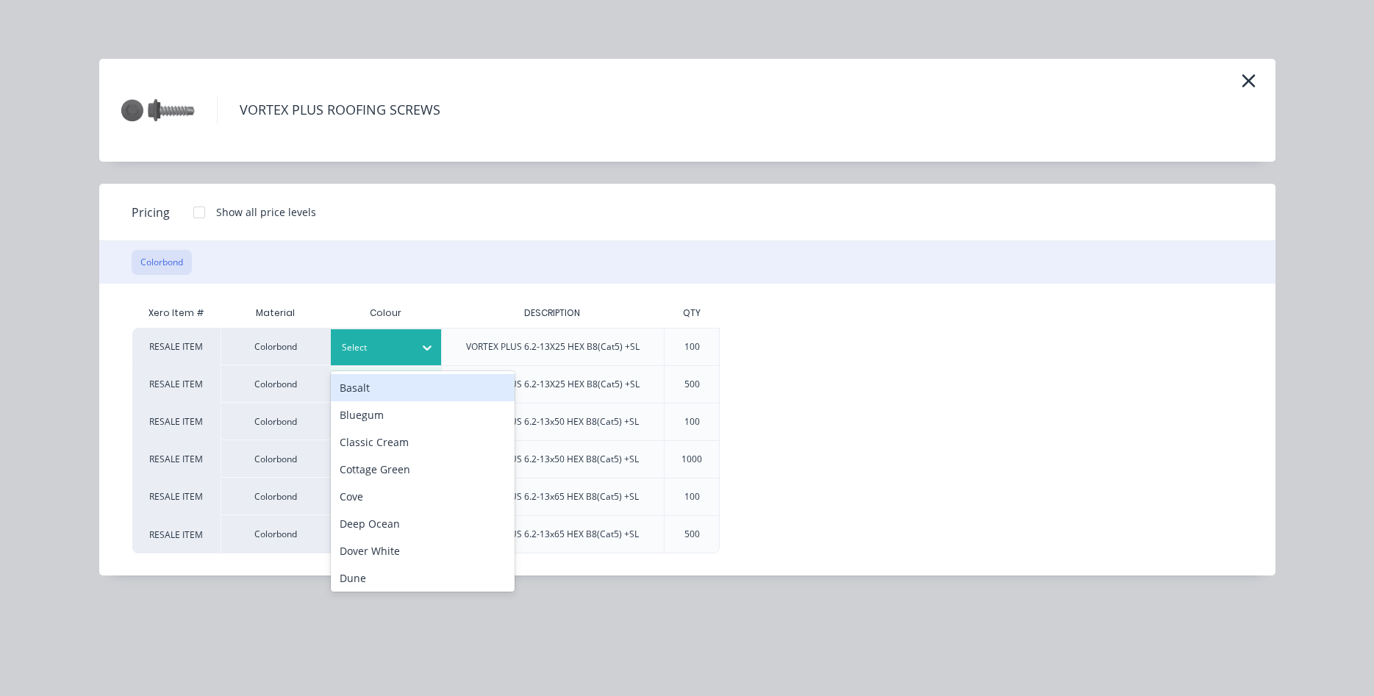
click at [424, 347] on icon at bounding box center [427, 348] width 9 height 5
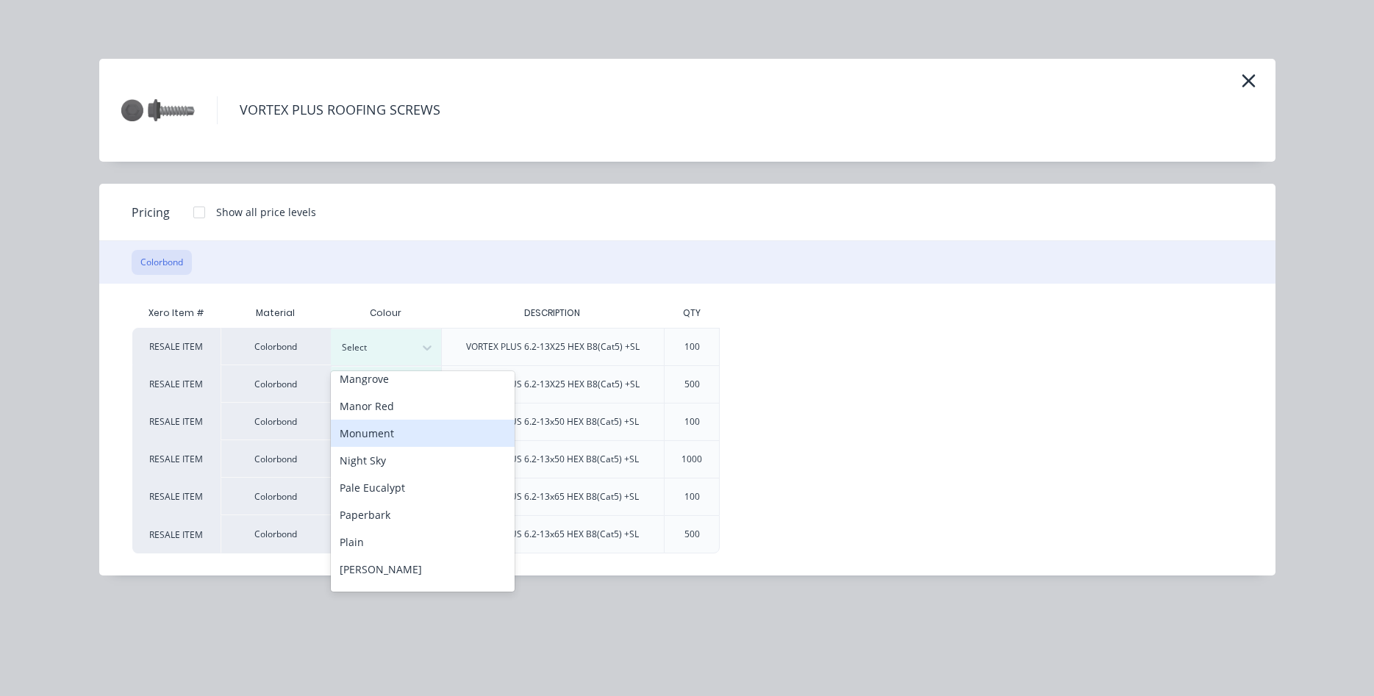
scroll to position [465, 0]
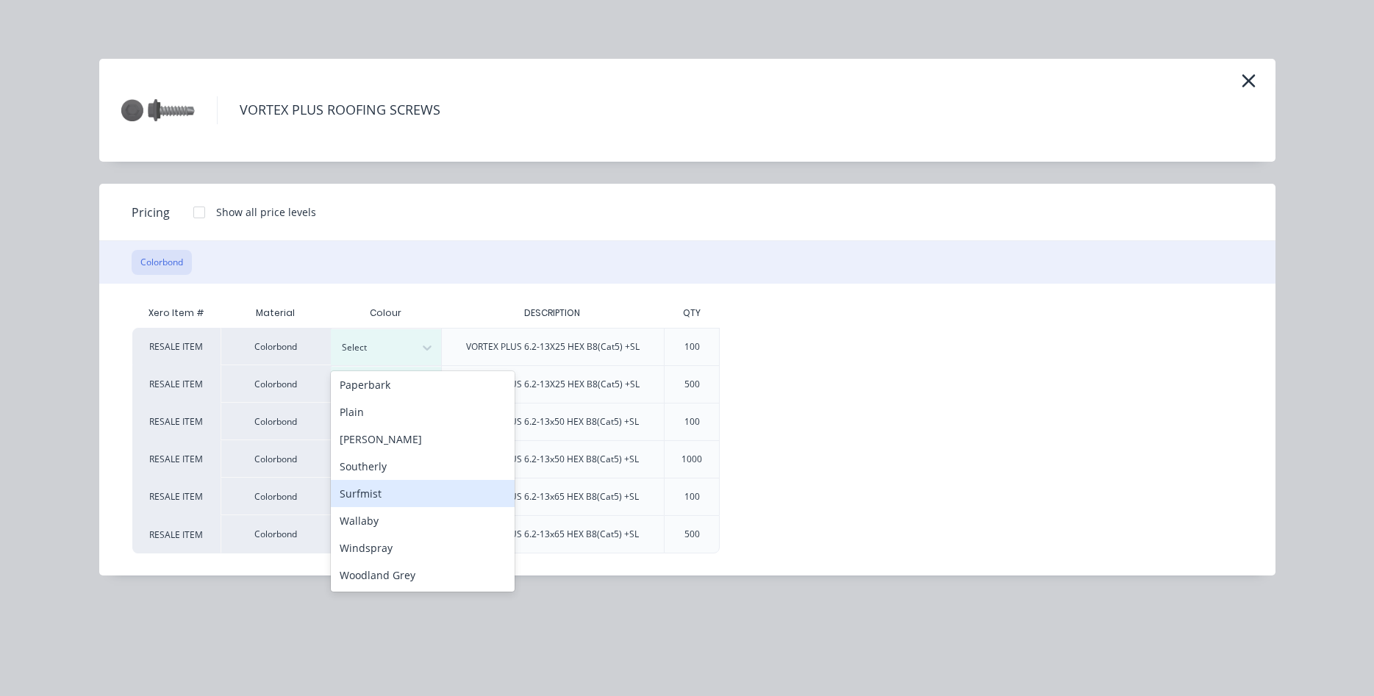
click at [371, 490] on div "Surfmist" at bounding box center [423, 493] width 184 height 27
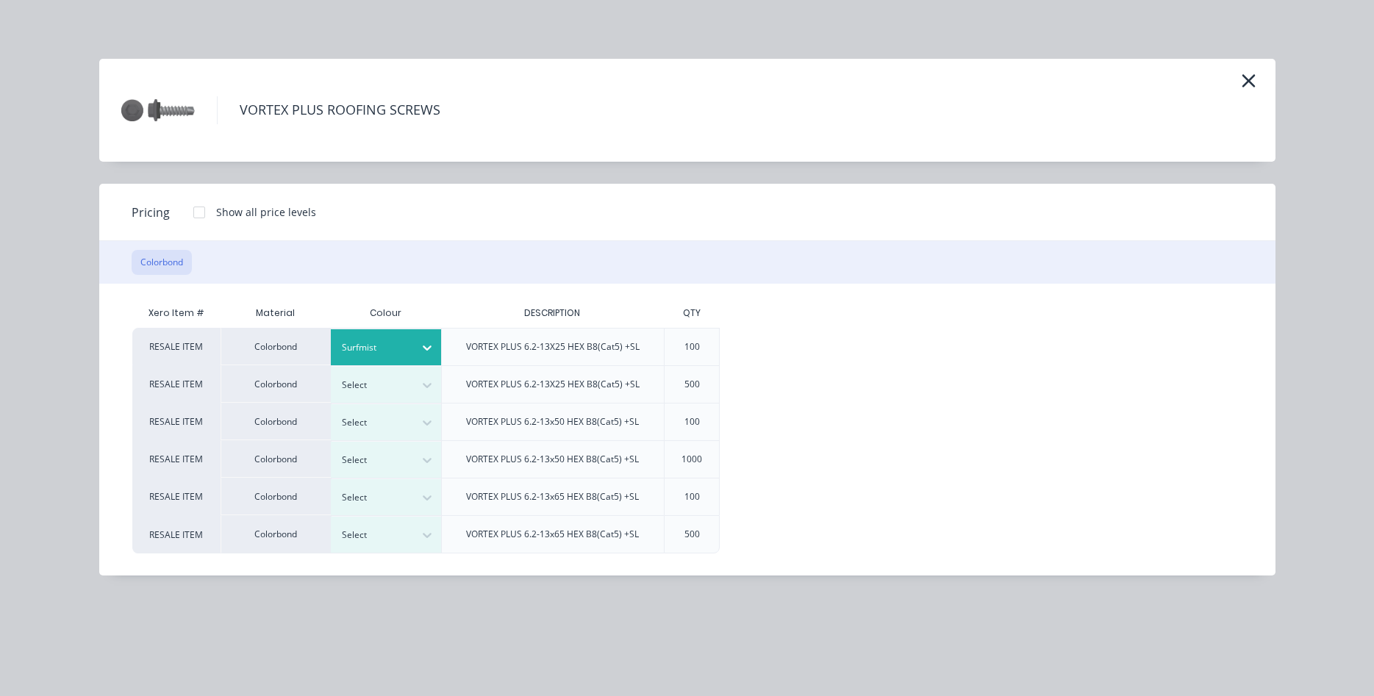
click at [198, 213] on div at bounding box center [199, 212] width 29 height 29
click at [773, 338] on div "$18.00" at bounding box center [770, 347] width 98 height 37
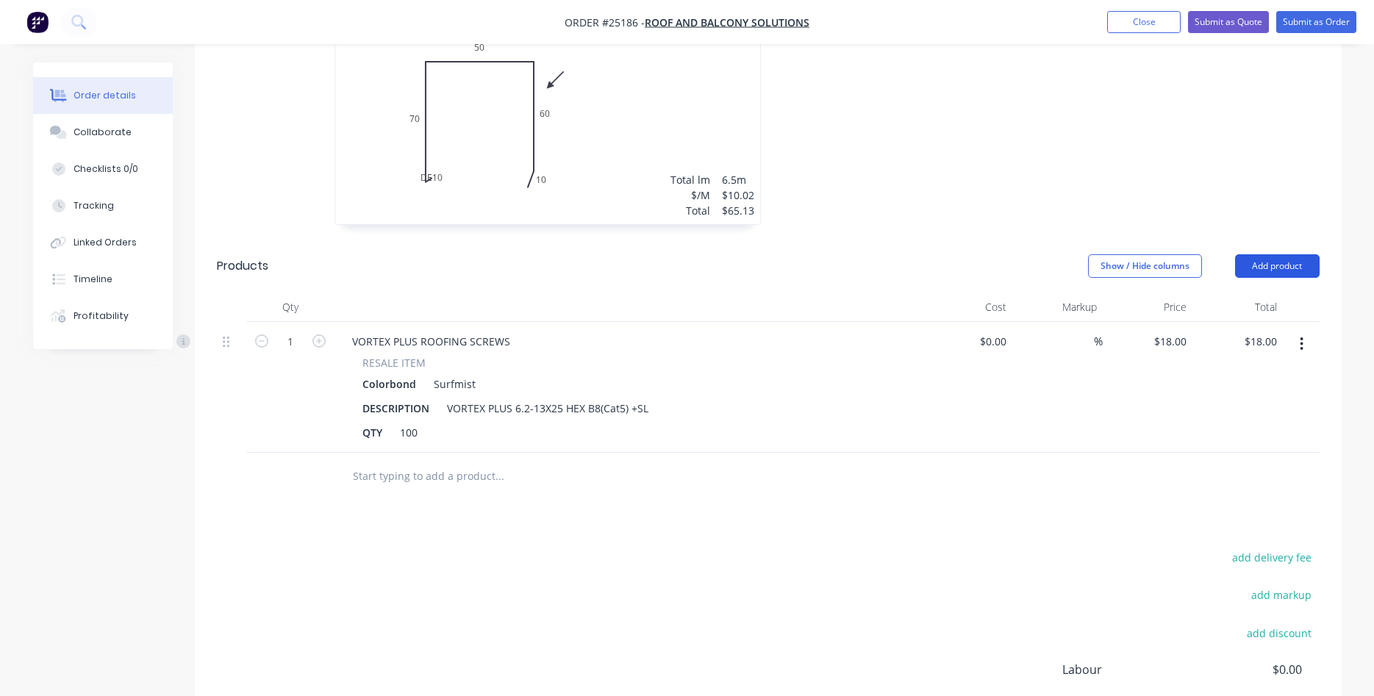
click at [1282, 254] on button "Add product" at bounding box center [1277, 266] width 85 height 24
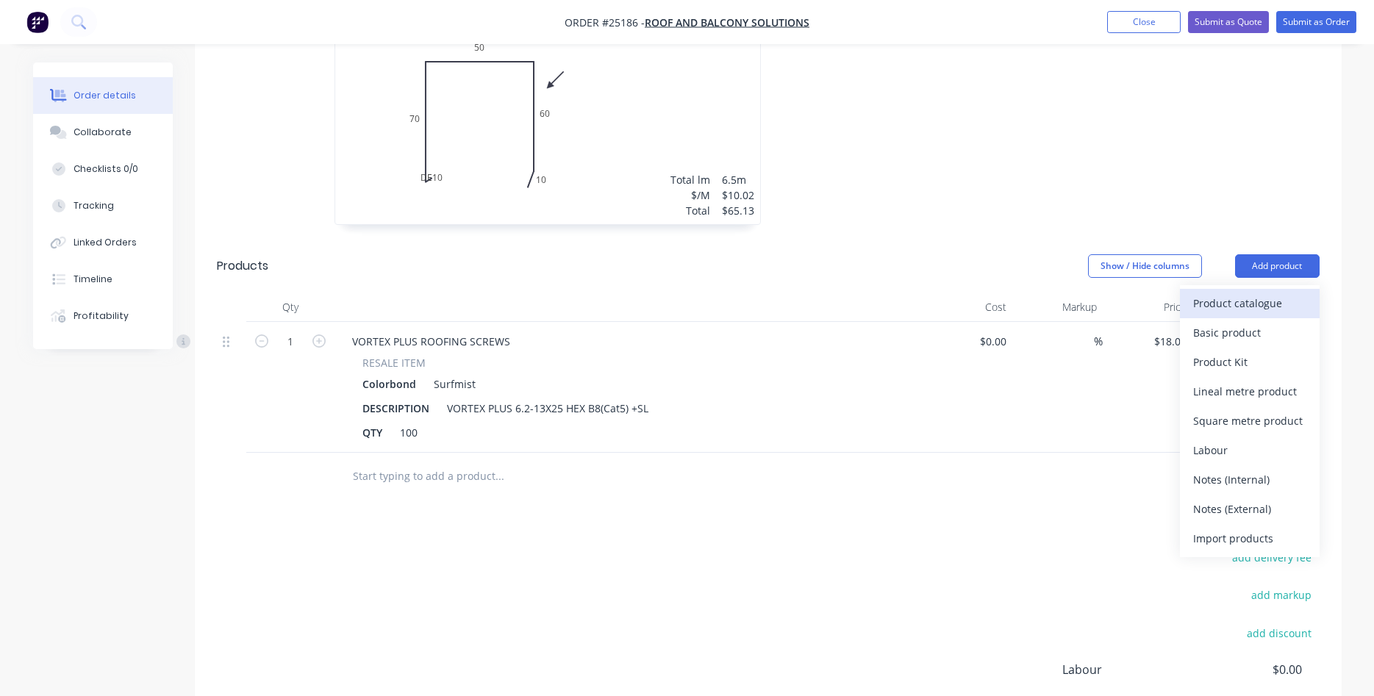
click at [1239, 293] on div "Product catalogue" at bounding box center [1250, 303] width 113 height 21
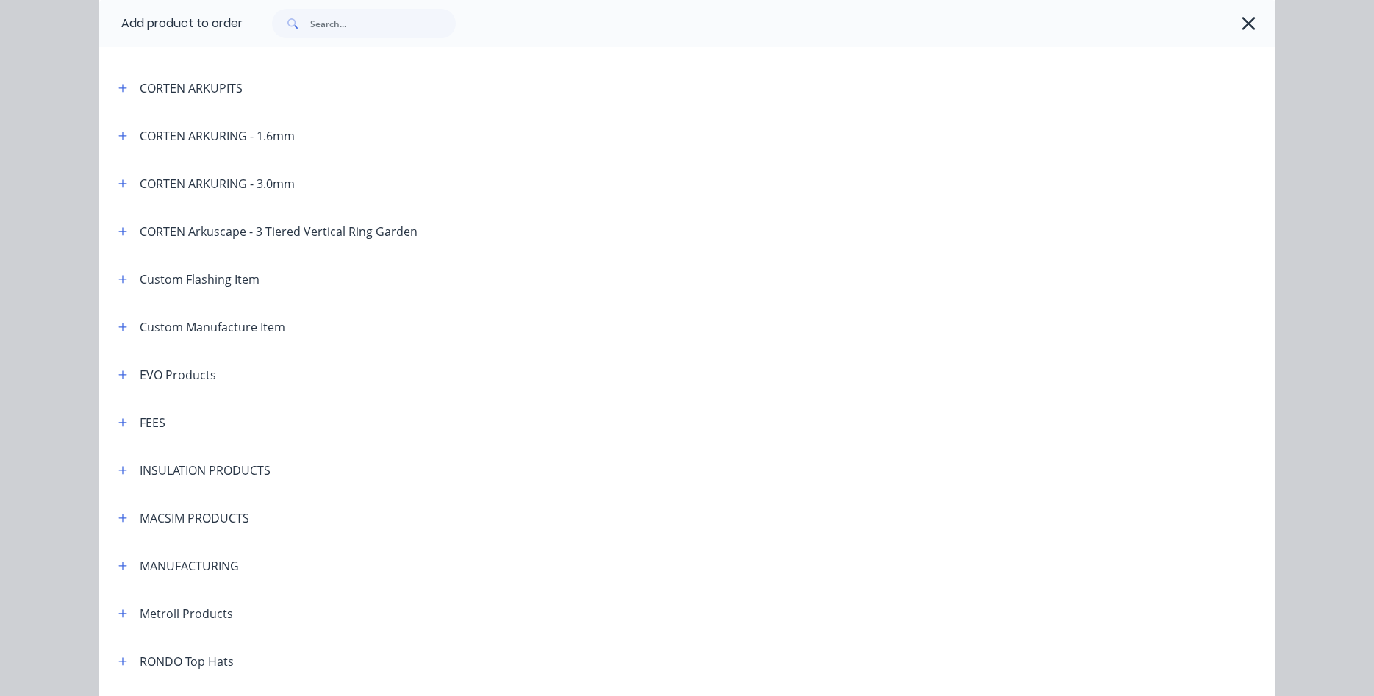
scroll to position [922, 0]
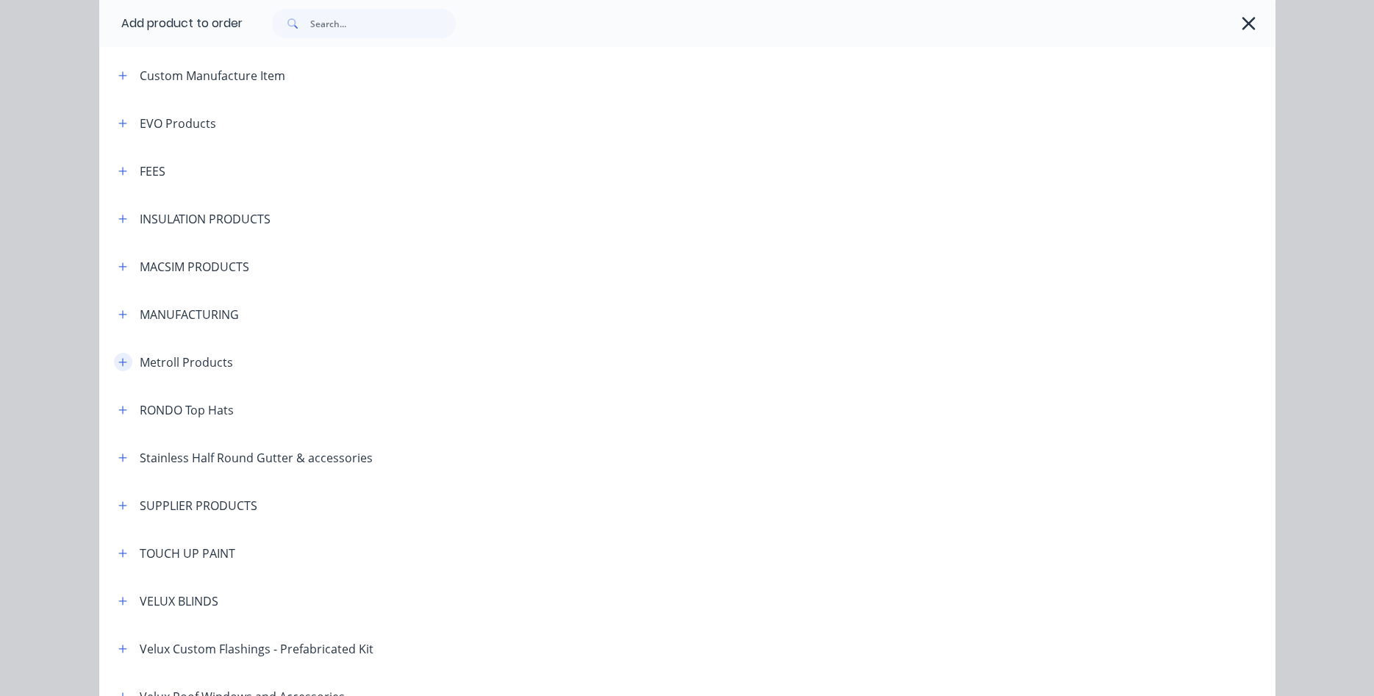
click at [126, 370] on button "button" at bounding box center [123, 362] width 18 height 18
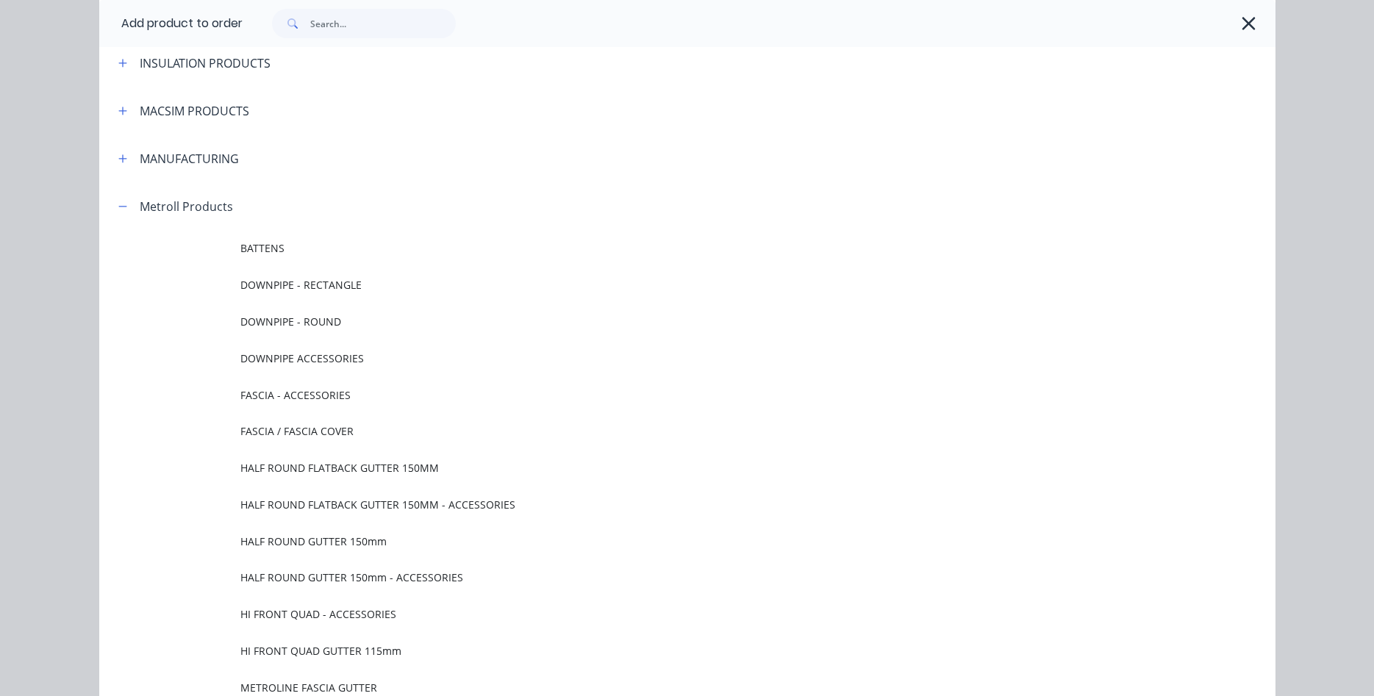
scroll to position [1090, 0]
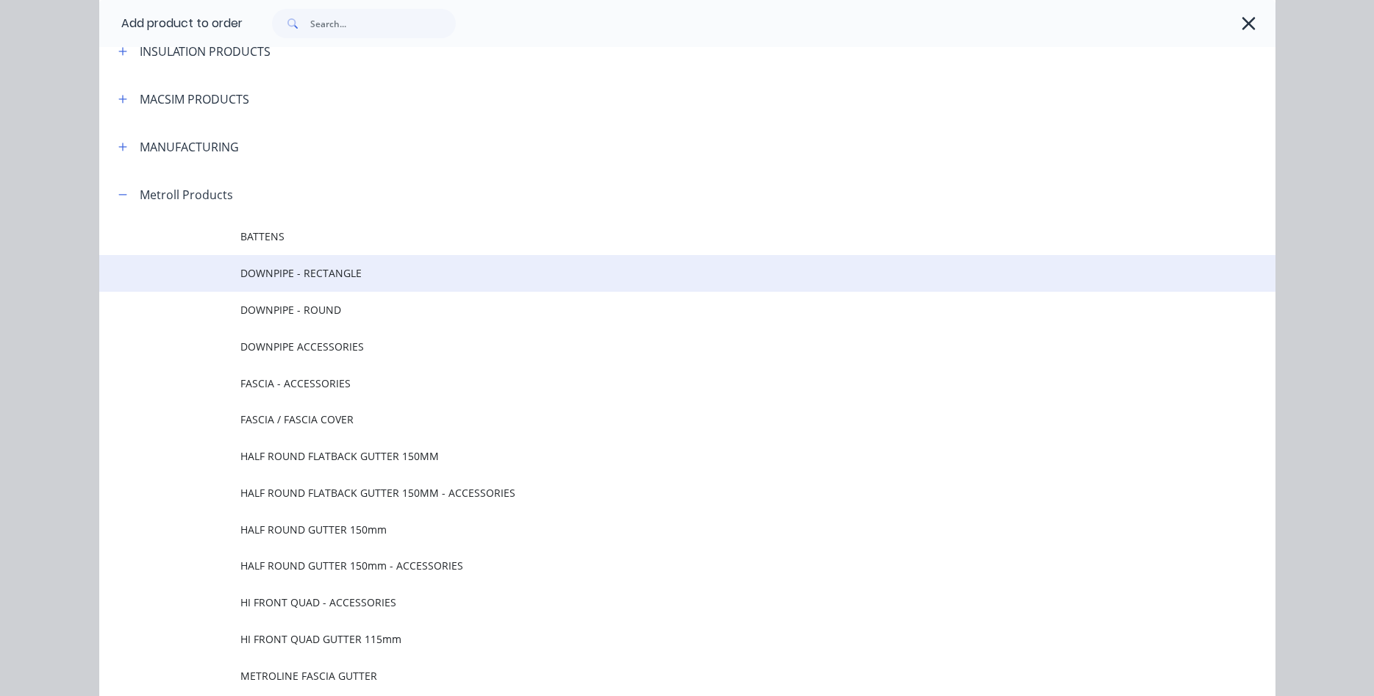
click at [313, 273] on span "DOWNPIPE - RECTANGLE" at bounding box center [654, 272] width 828 height 15
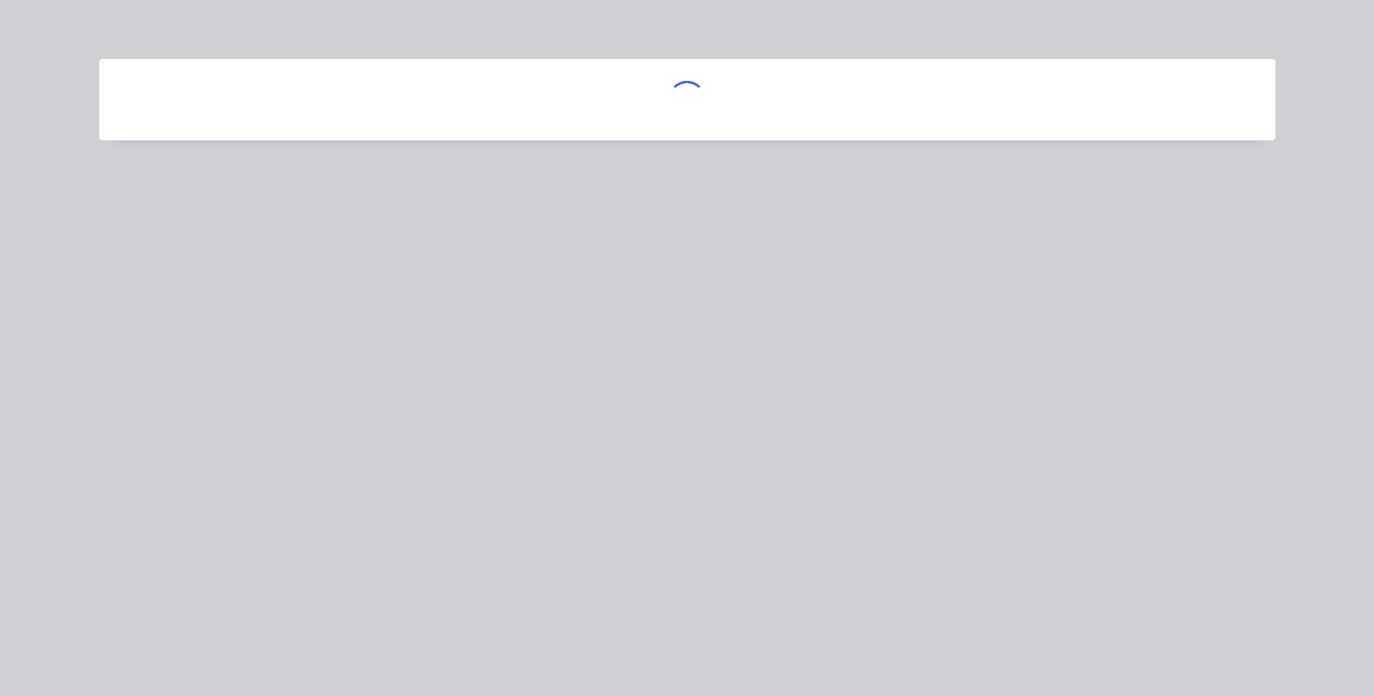
scroll to position [0, 0]
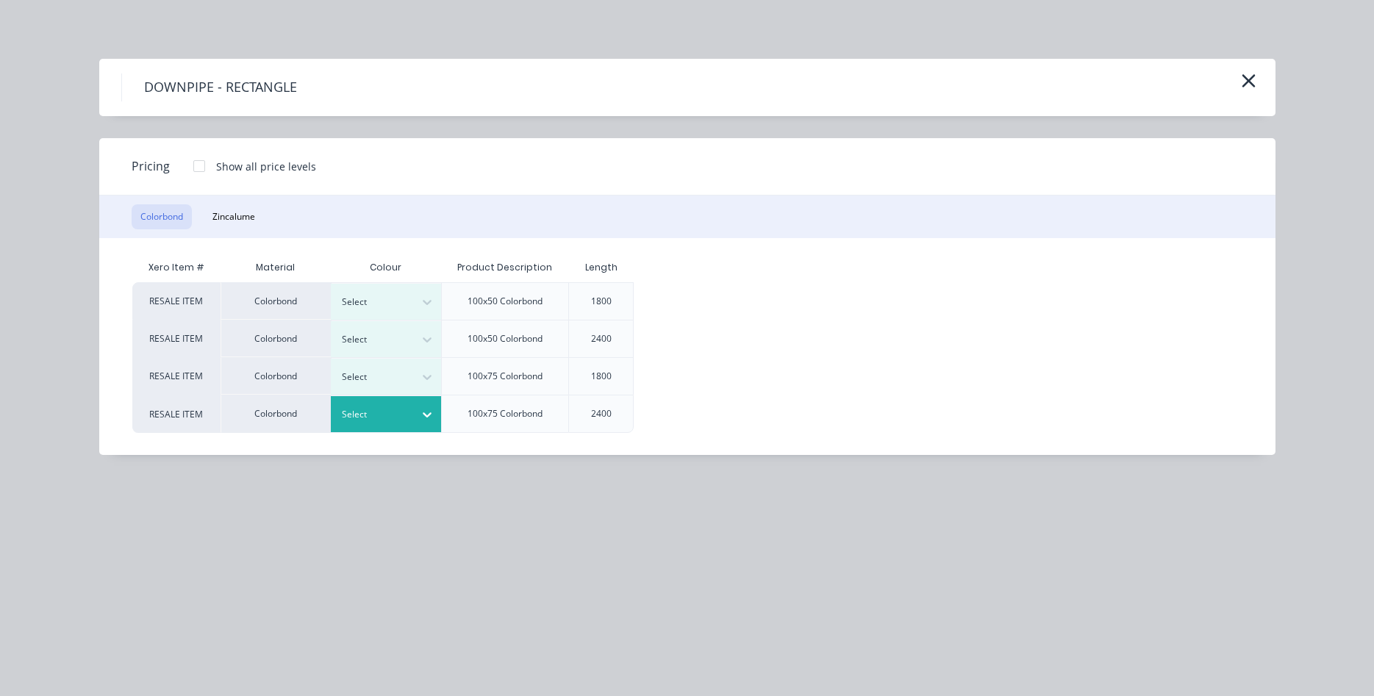
click at [430, 417] on icon at bounding box center [427, 414] width 15 height 15
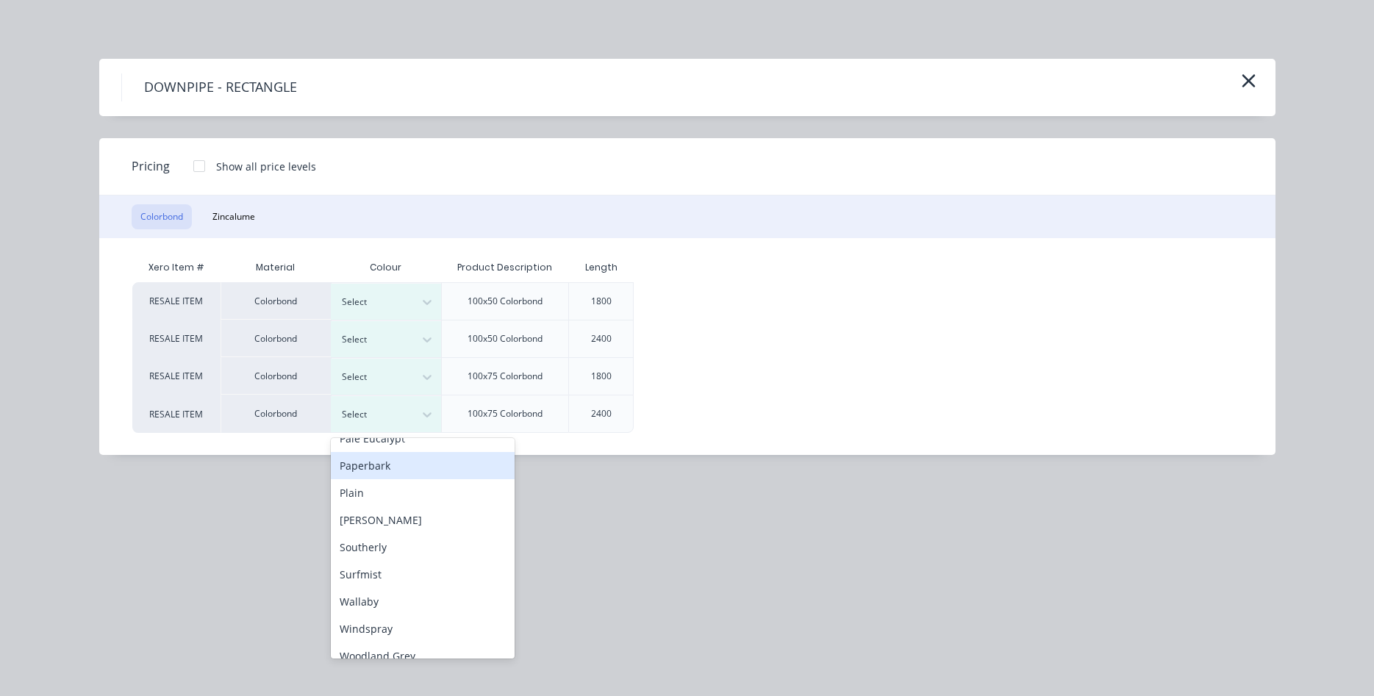
scroll to position [465, 0]
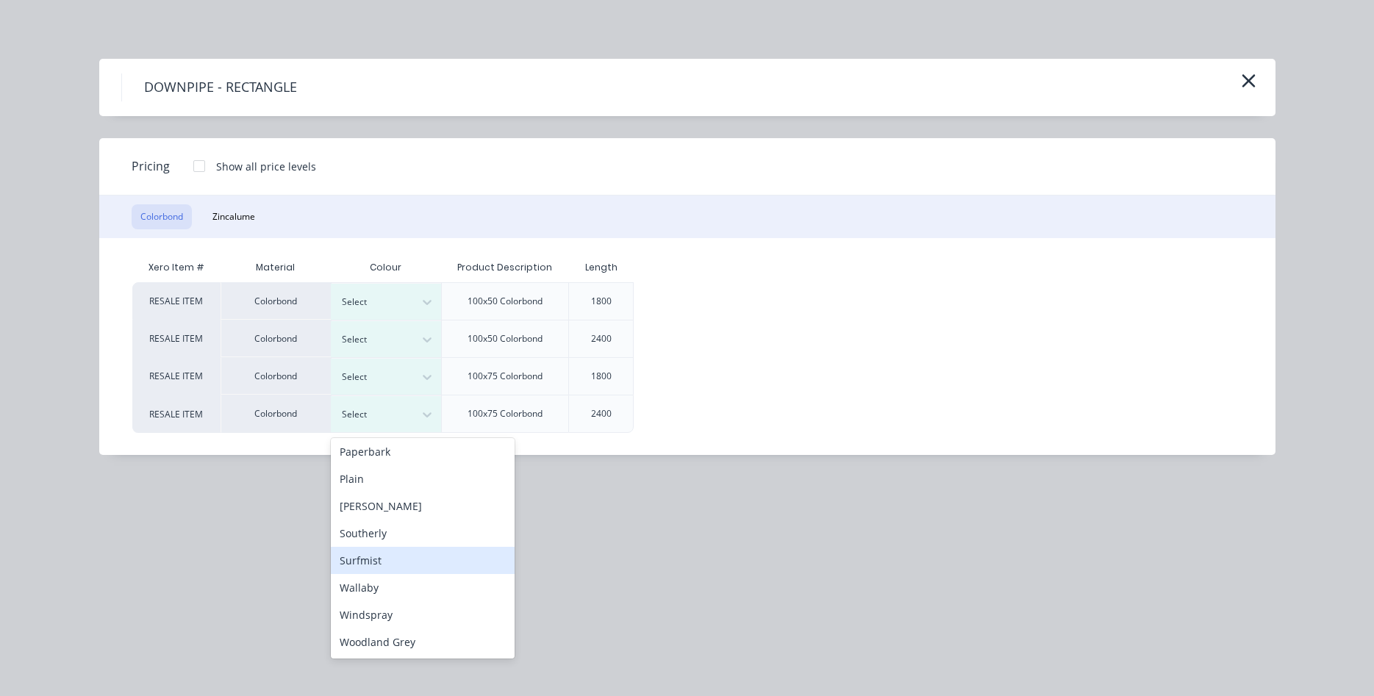
click at [403, 568] on div "Surfmist" at bounding box center [423, 560] width 184 height 27
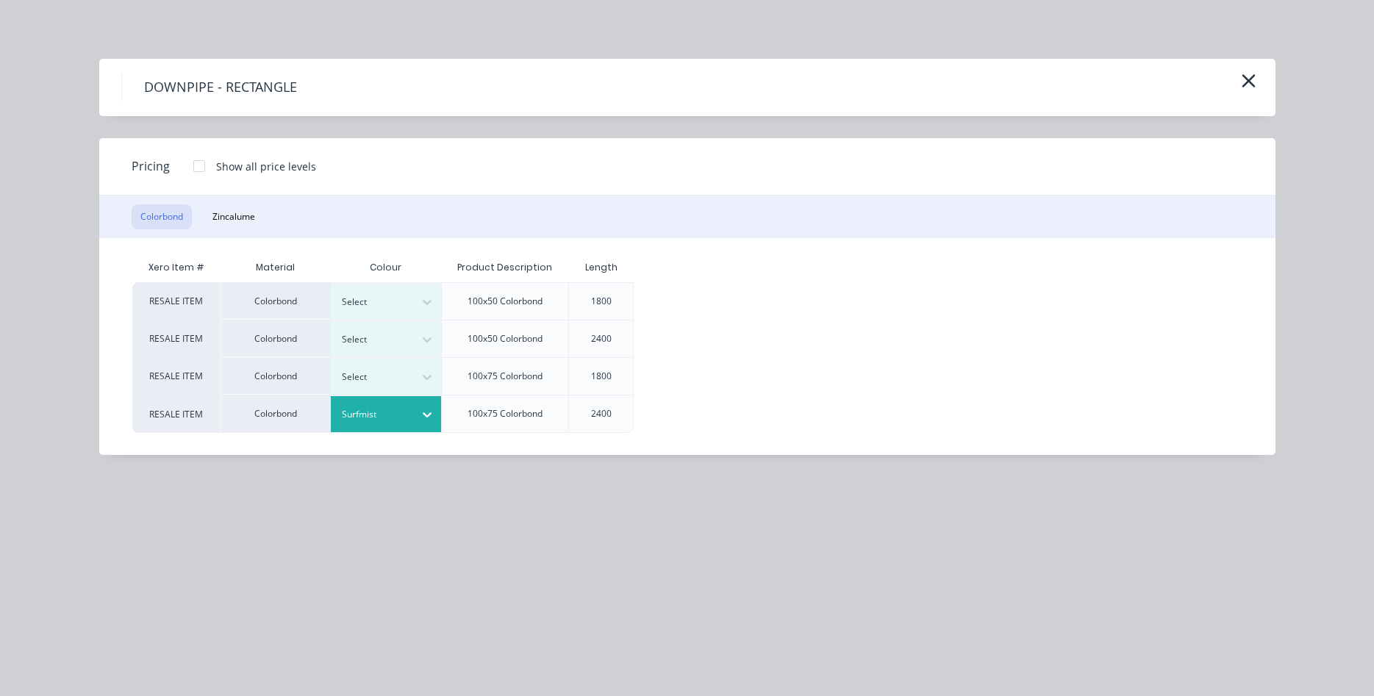
click at [198, 165] on div at bounding box center [199, 165] width 29 height 29
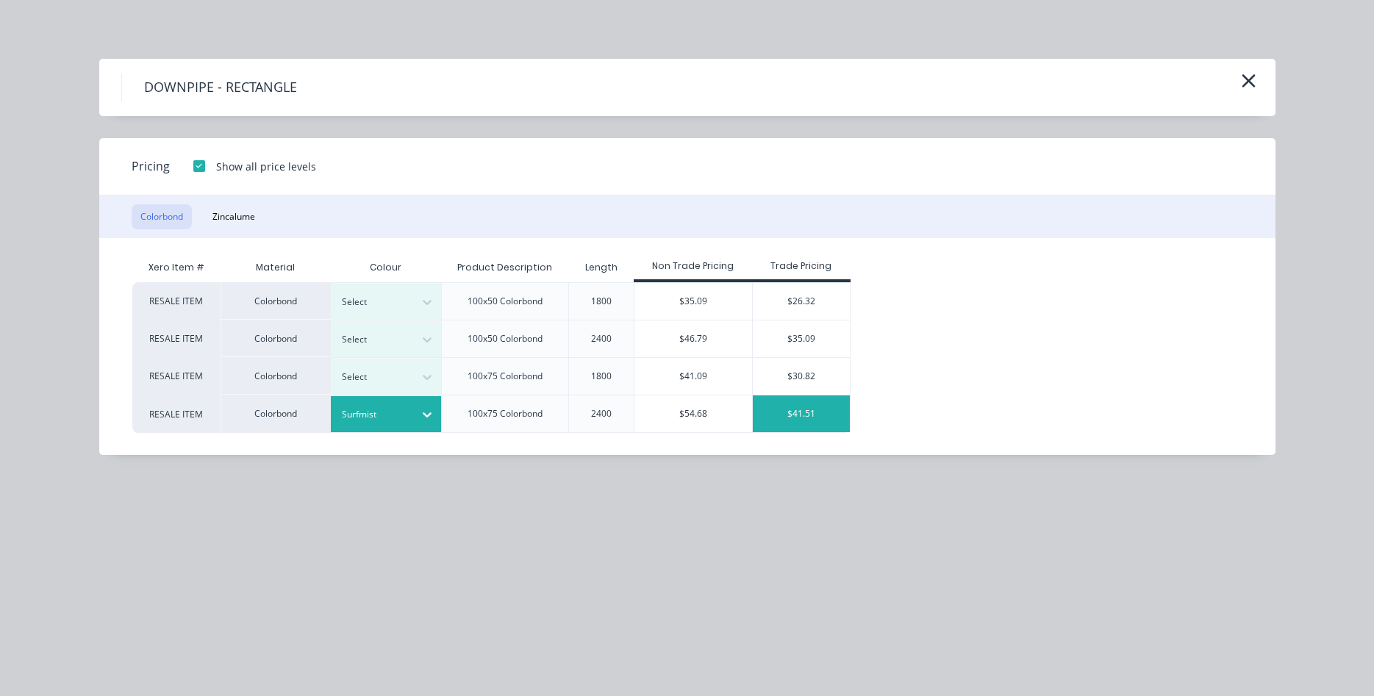
click at [810, 410] on div "$41.51" at bounding box center [802, 414] width 98 height 37
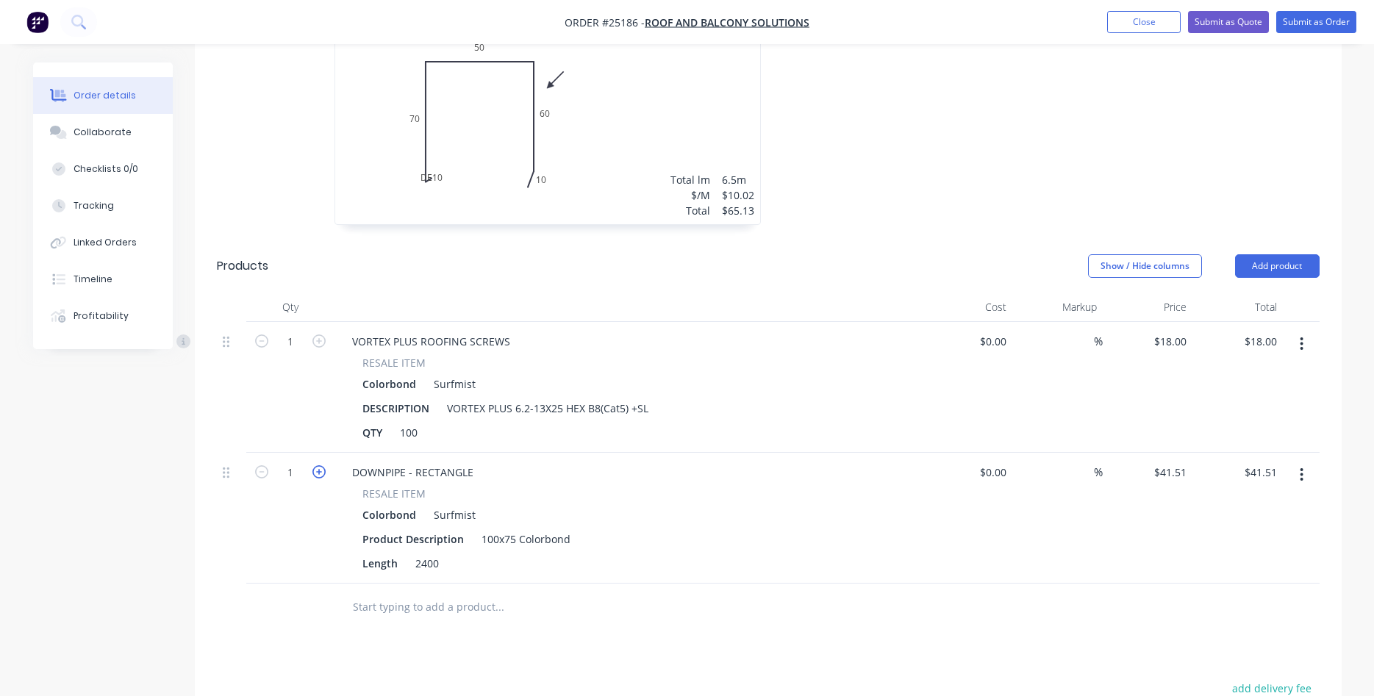
click at [322, 465] on icon "button" at bounding box center [319, 471] width 13 height 13
type input "2"
type input "$83.02"
click at [1277, 254] on button "Add product" at bounding box center [1277, 266] width 85 height 24
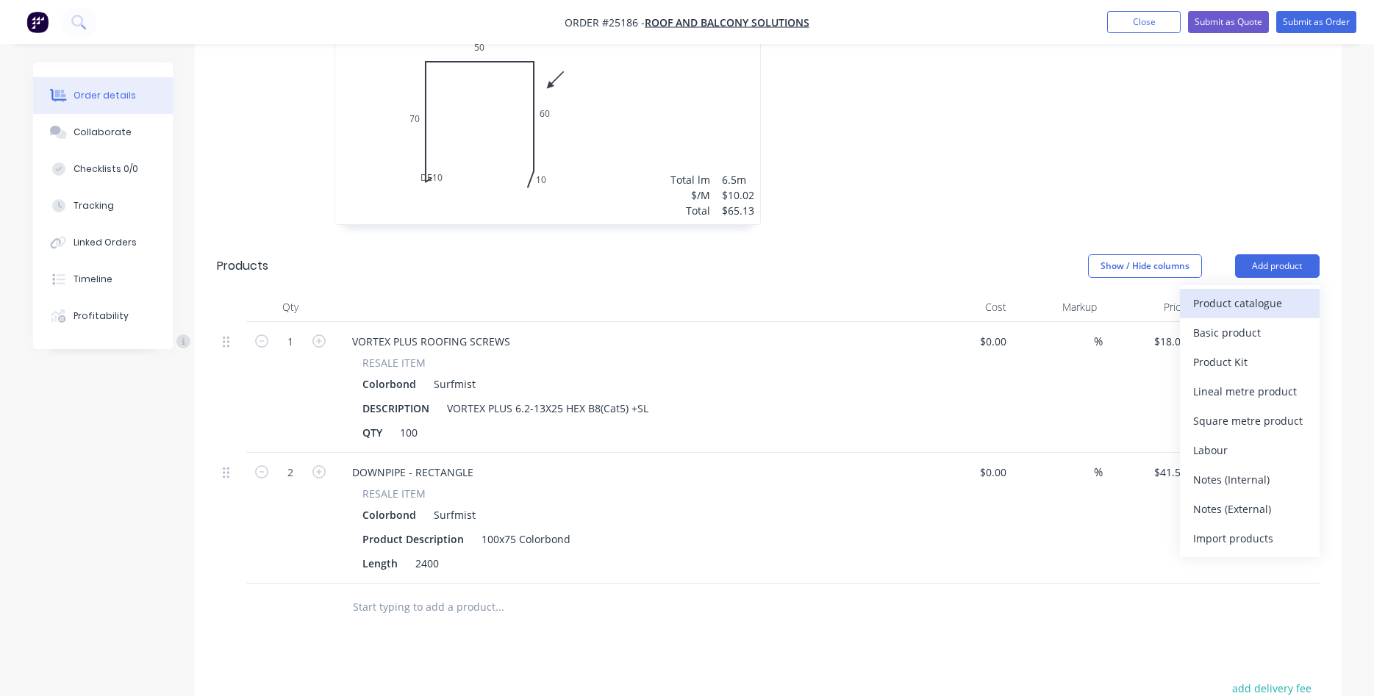
click at [1258, 293] on div "Product catalogue" at bounding box center [1250, 303] width 113 height 21
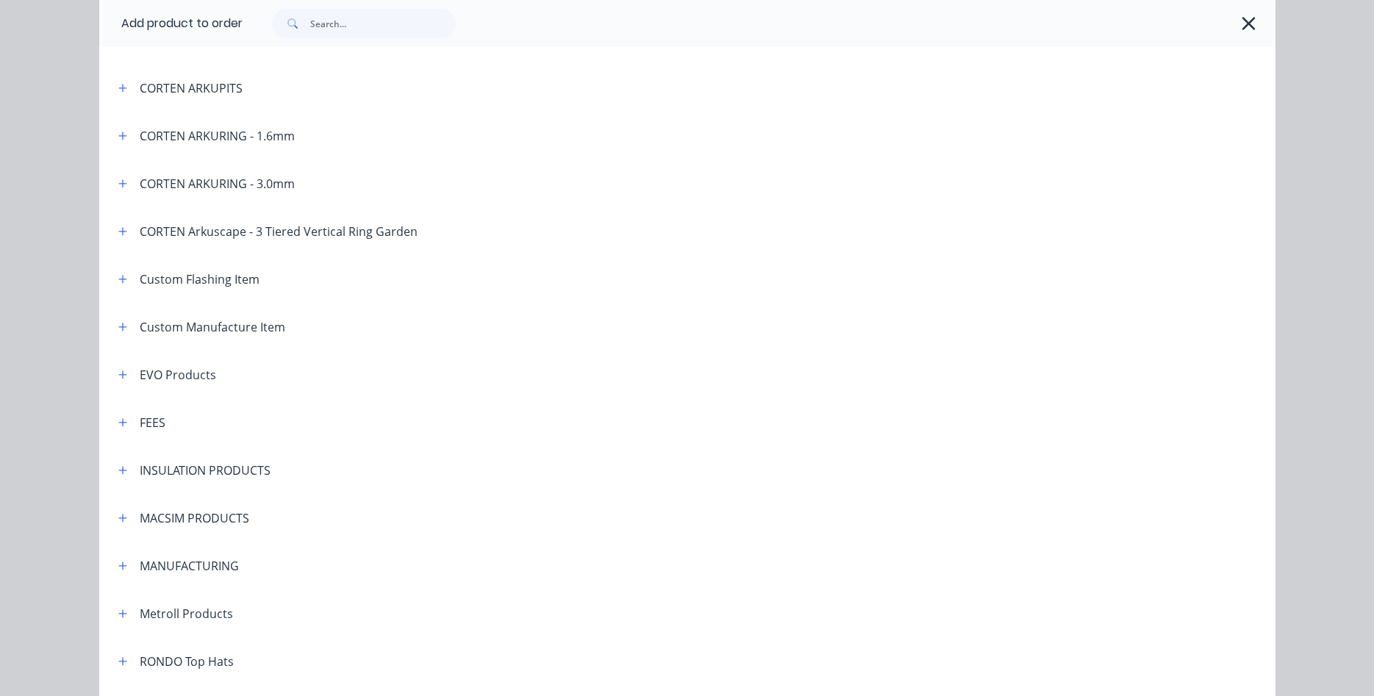
scroll to position [838, 0]
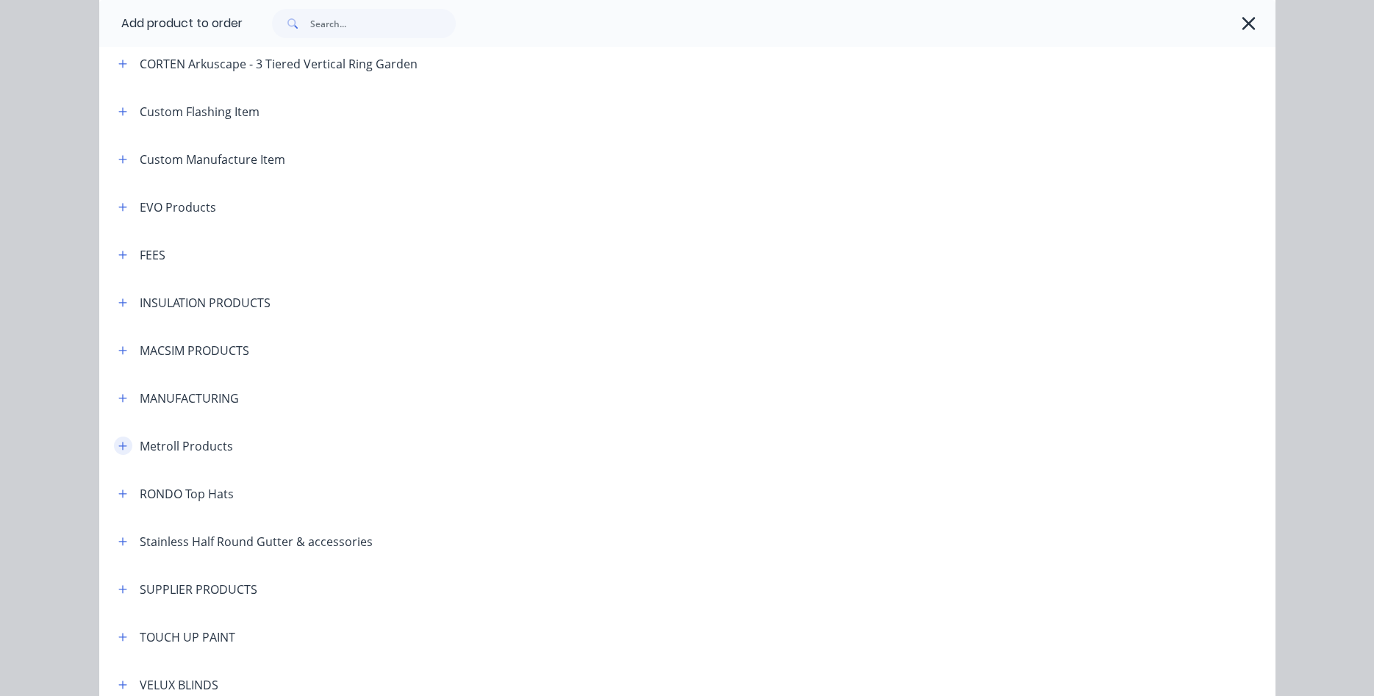
click at [126, 451] on icon "button" at bounding box center [122, 446] width 9 height 10
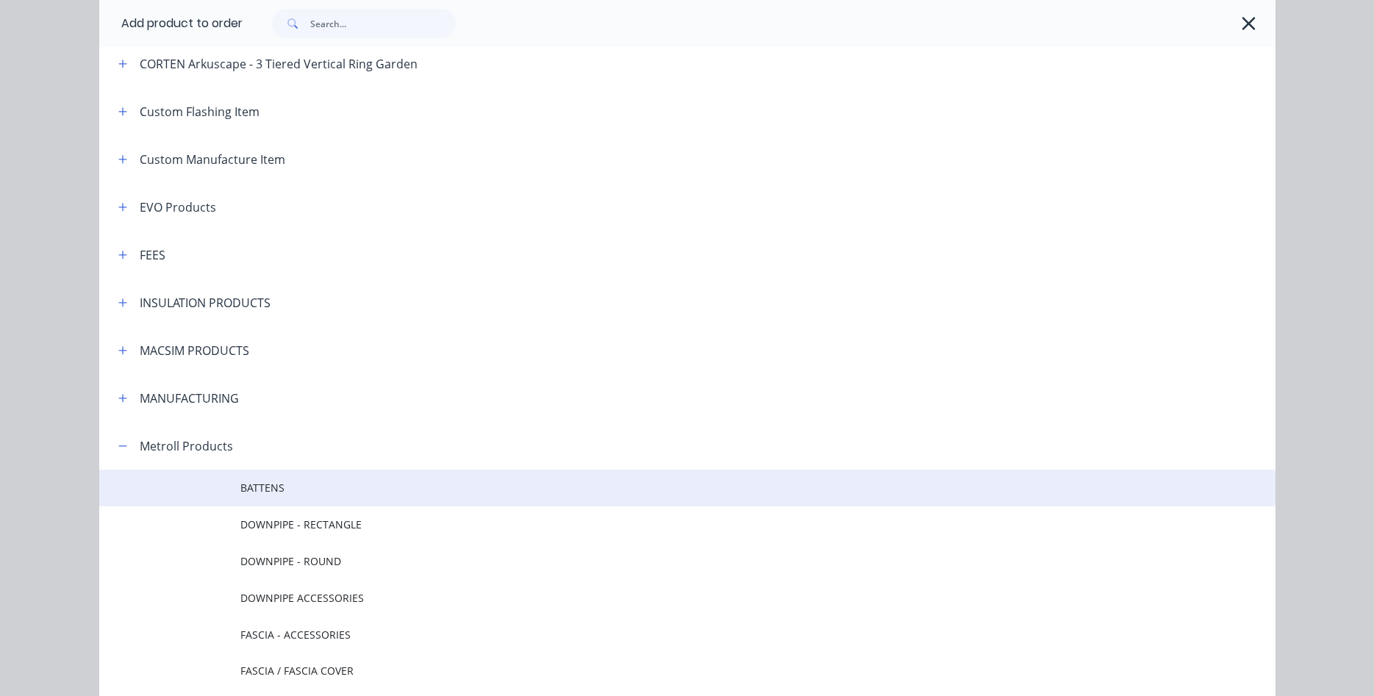
scroll to position [1006, 0]
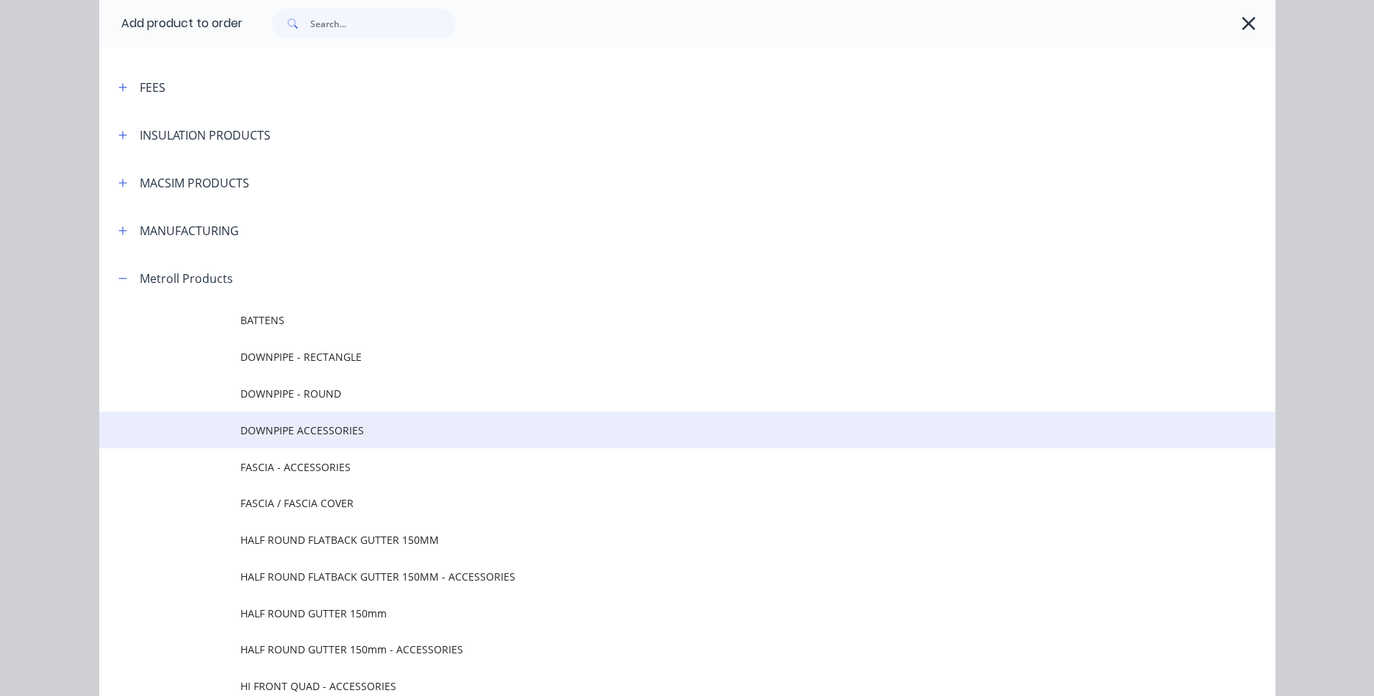
click at [283, 433] on span "DOWNPIPE ACCESSORIES" at bounding box center [654, 430] width 828 height 15
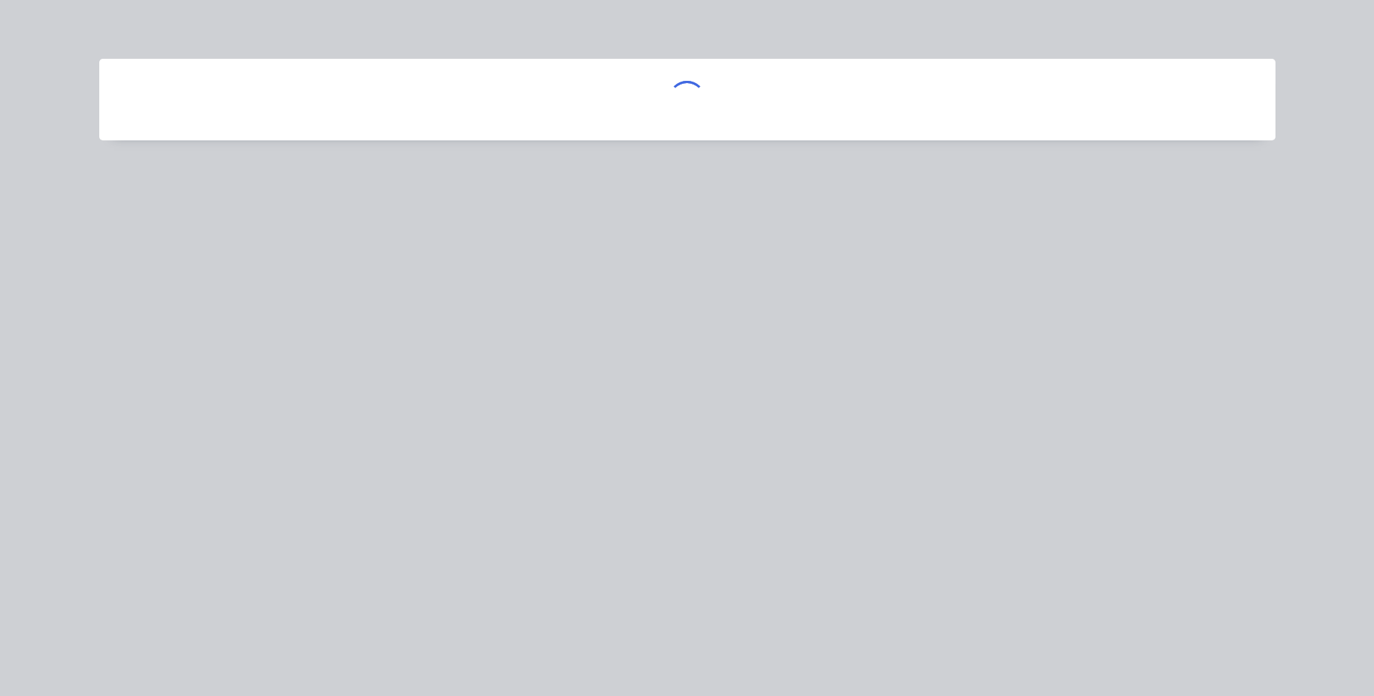
scroll to position [0, 0]
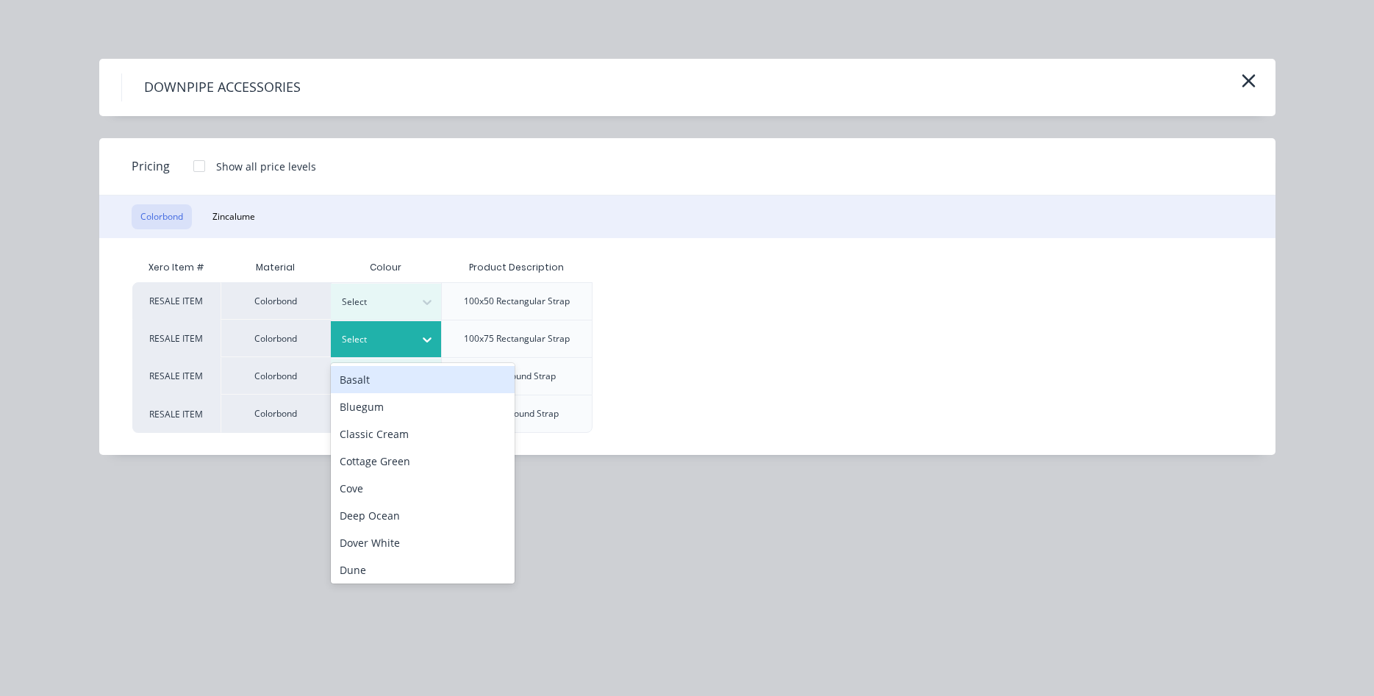
click at [427, 341] on icon at bounding box center [427, 340] width 9 height 5
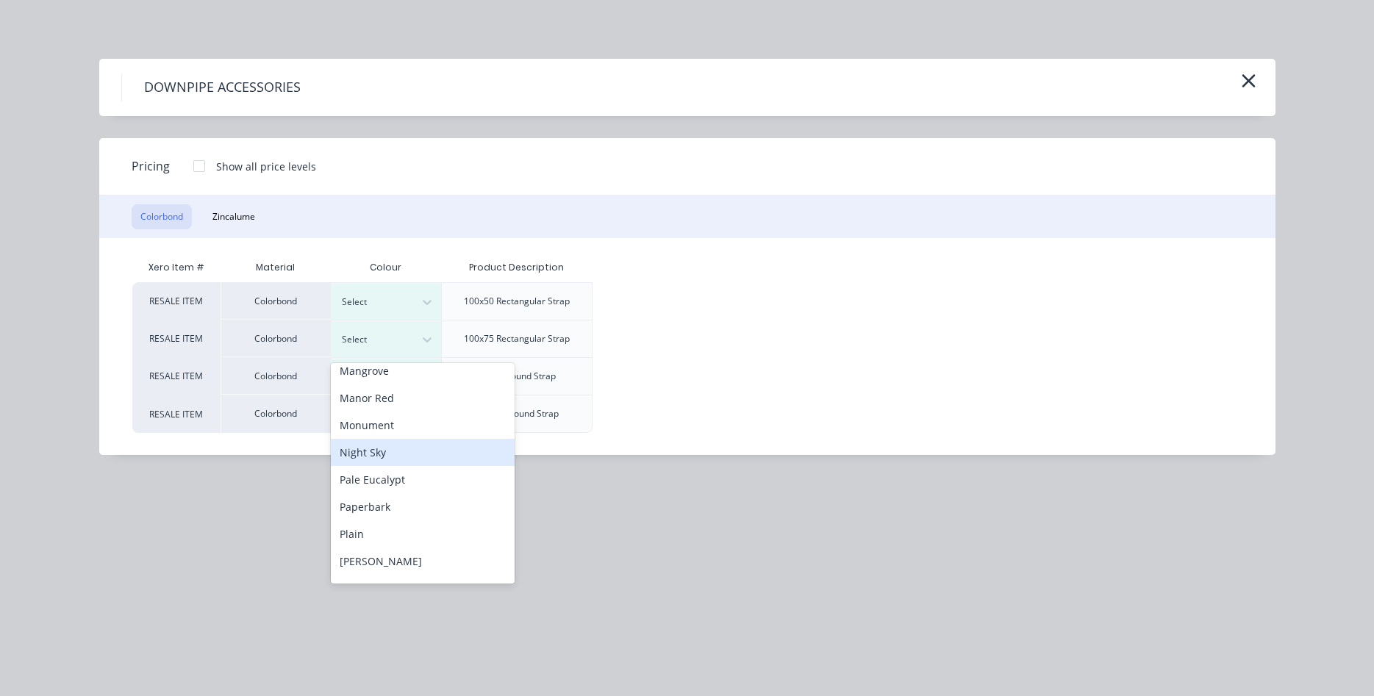
scroll to position [465, 0]
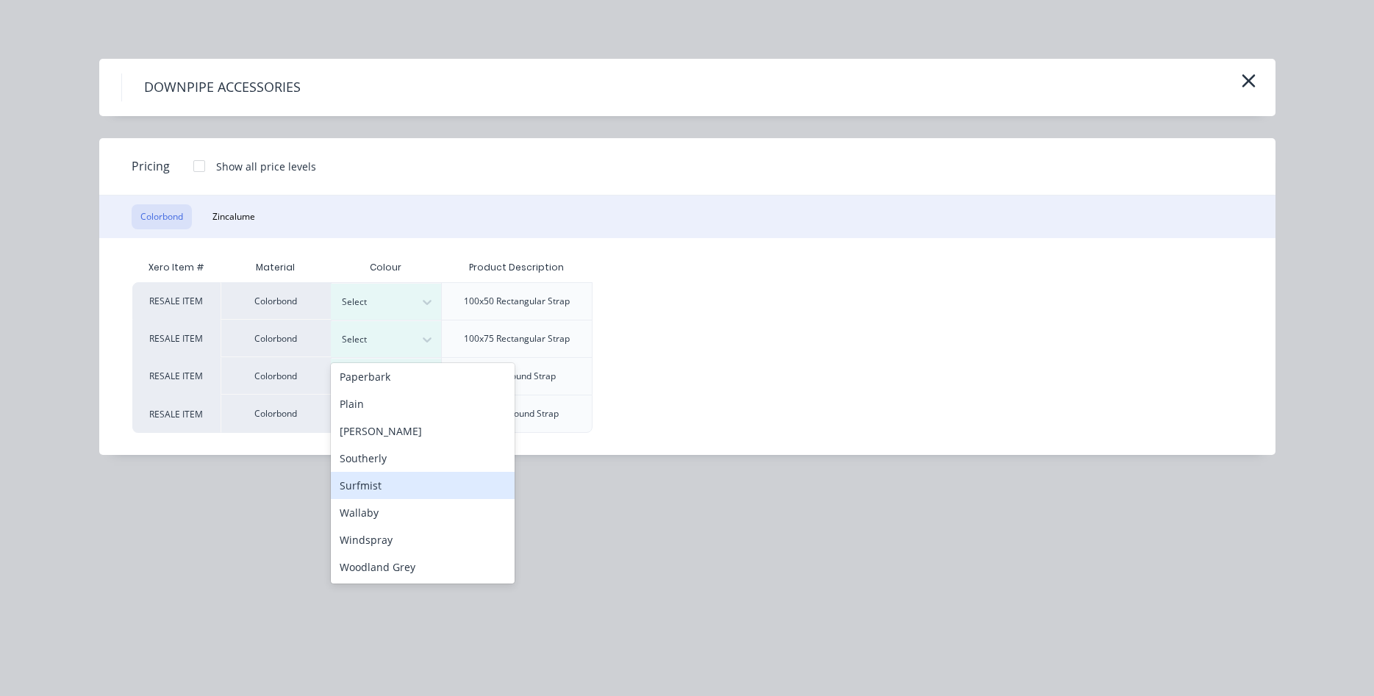
click at [363, 493] on div "Surfmist" at bounding box center [423, 485] width 184 height 27
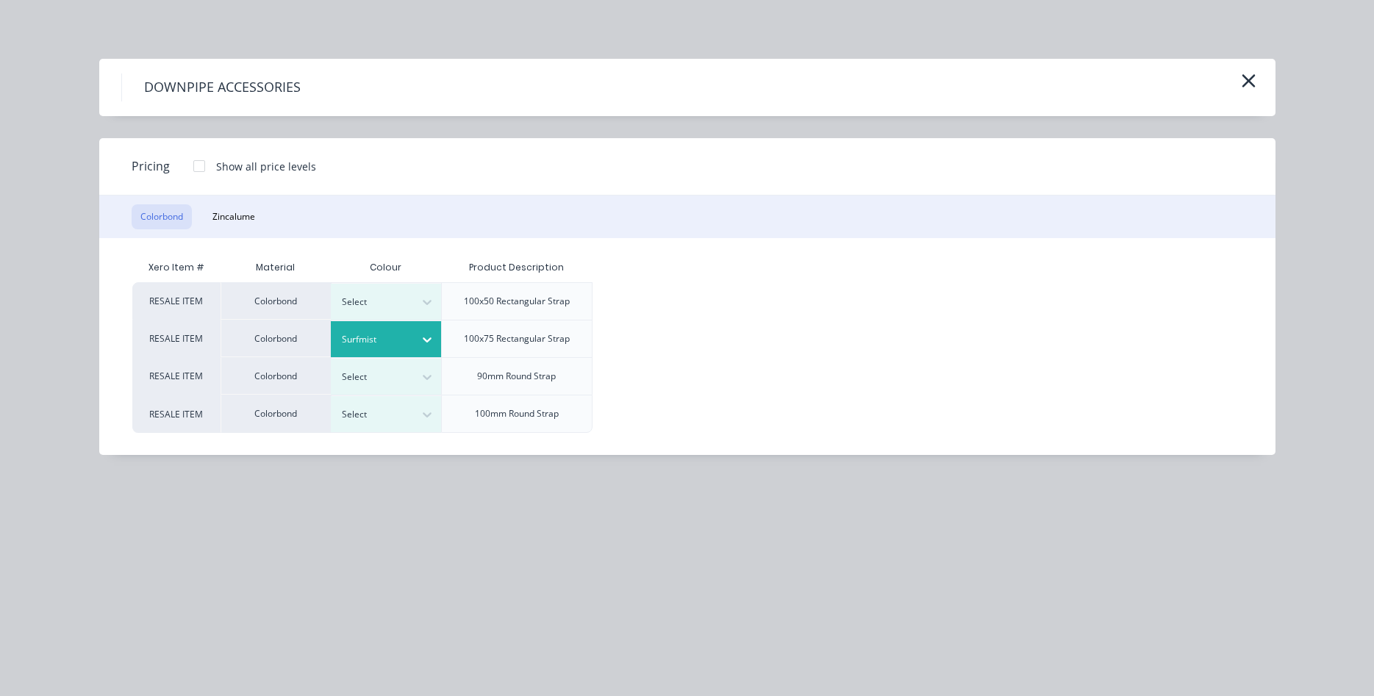
drag, startPoint x: 197, startPoint y: 163, endPoint x: 207, endPoint y: 163, distance: 9.6
click at [198, 163] on div at bounding box center [199, 165] width 29 height 29
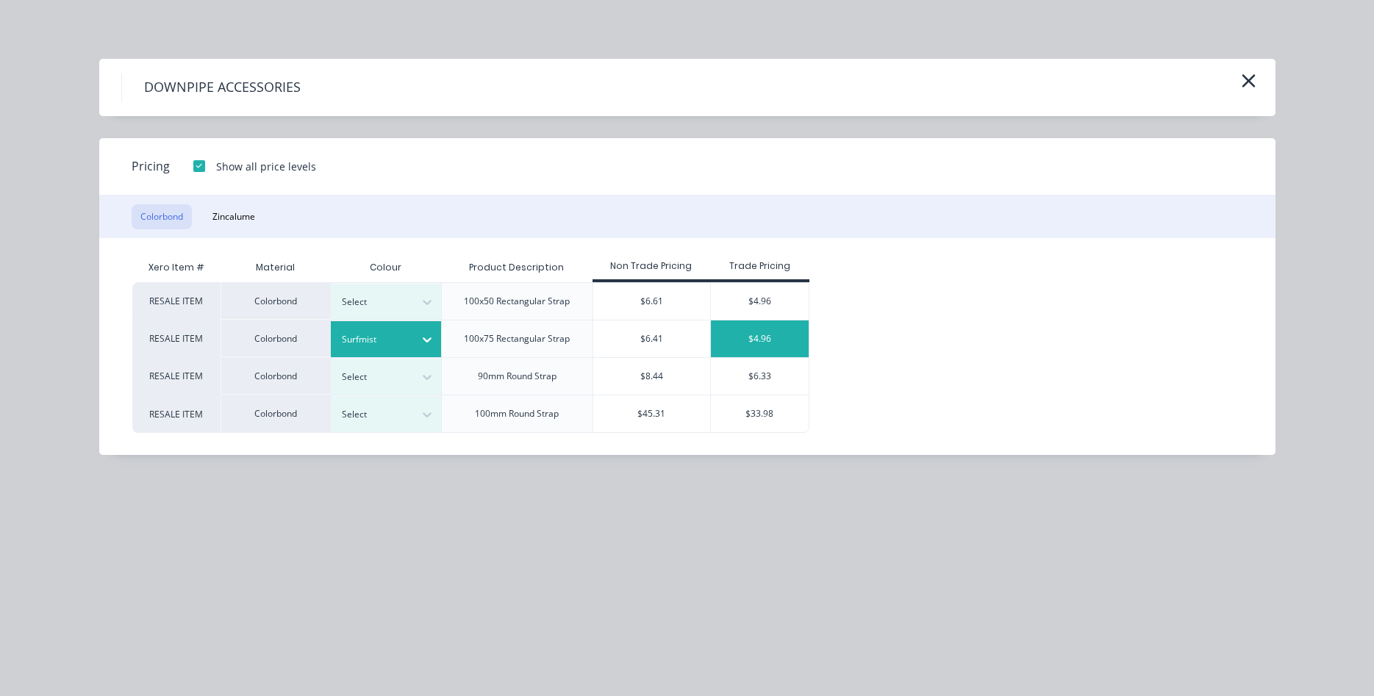
click at [741, 336] on div "$4.96" at bounding box center [760, 339] width 98 height 37
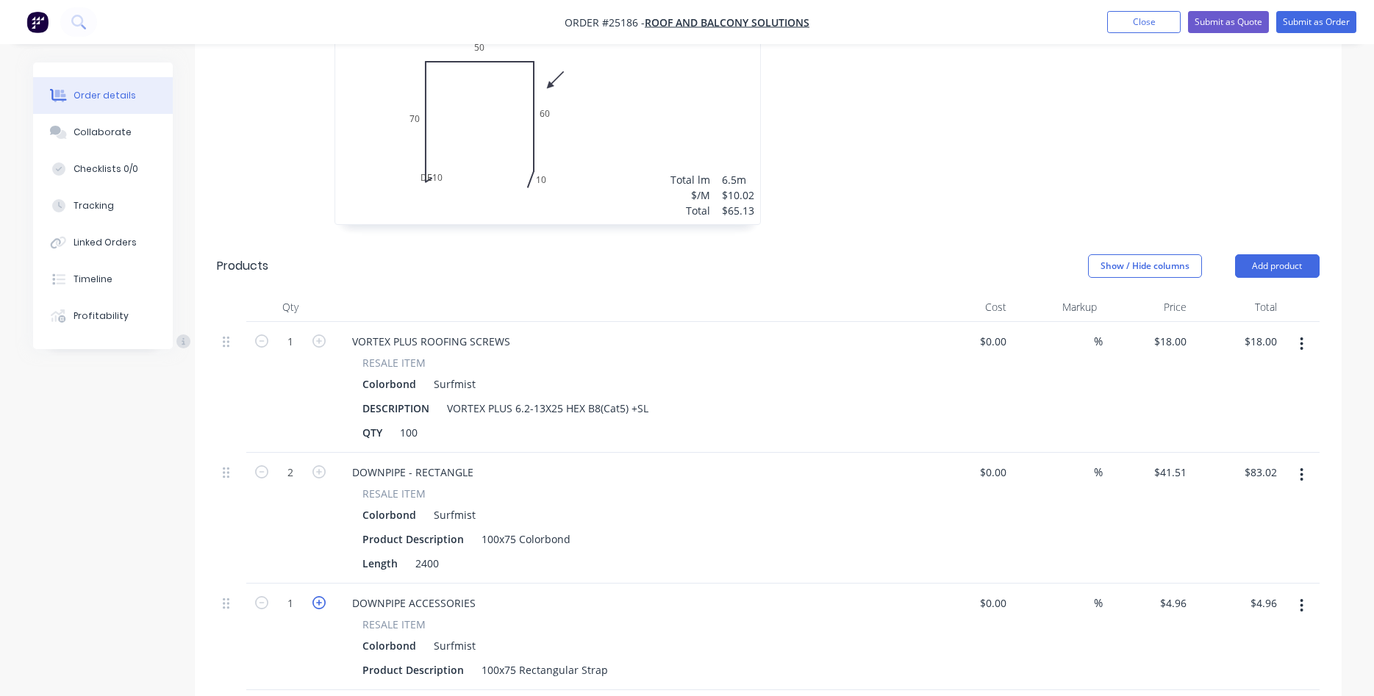
click at [318, 596] on icon "button" at bounding box center [319, 602] width 13 height 13
type input "2"
type input "$9.92"
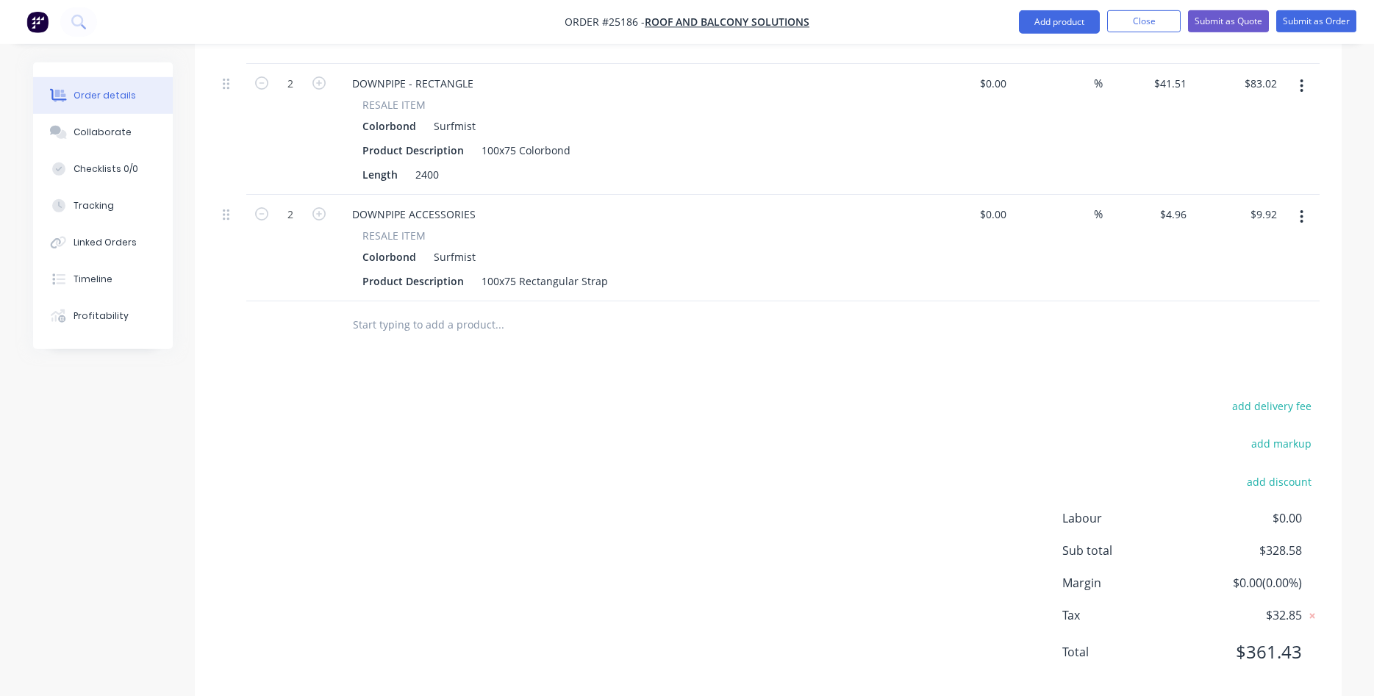
scroll to position [1186, 0]
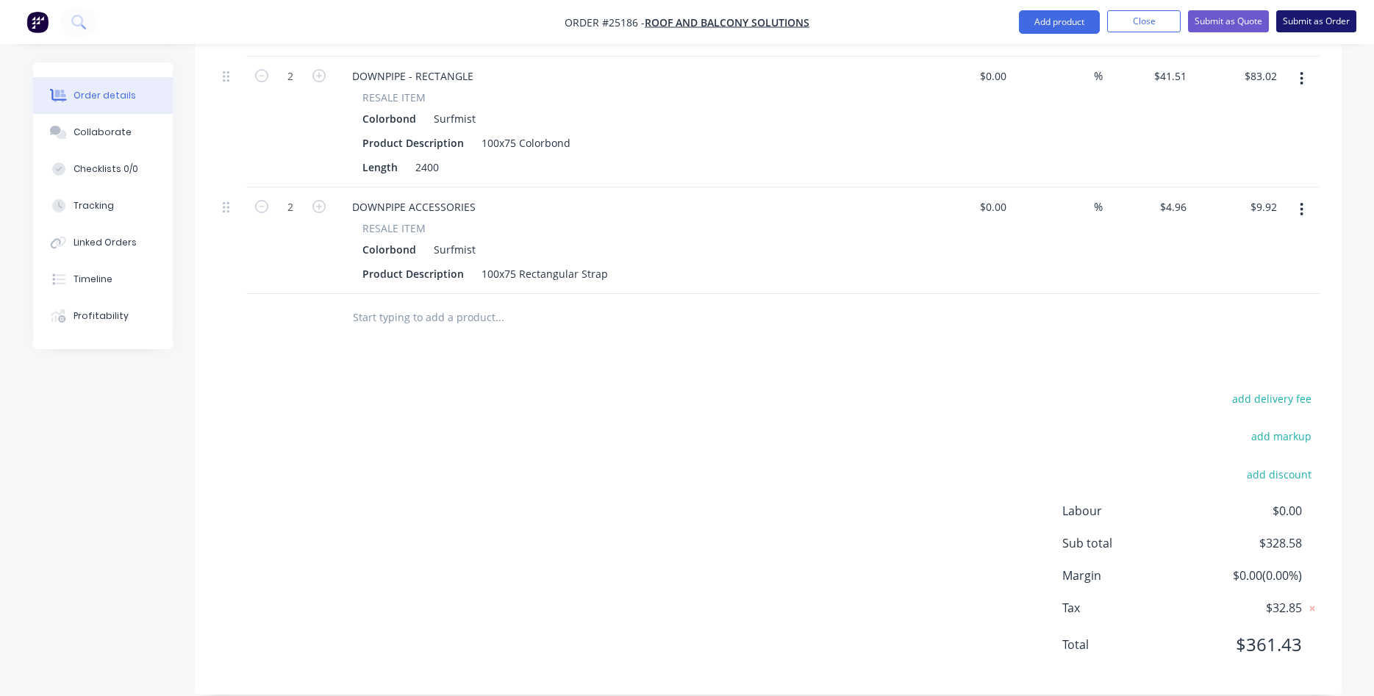
click at [1314, 24] on button "Submit as Order" at bounding box center [1317, 21] width 80 height 22
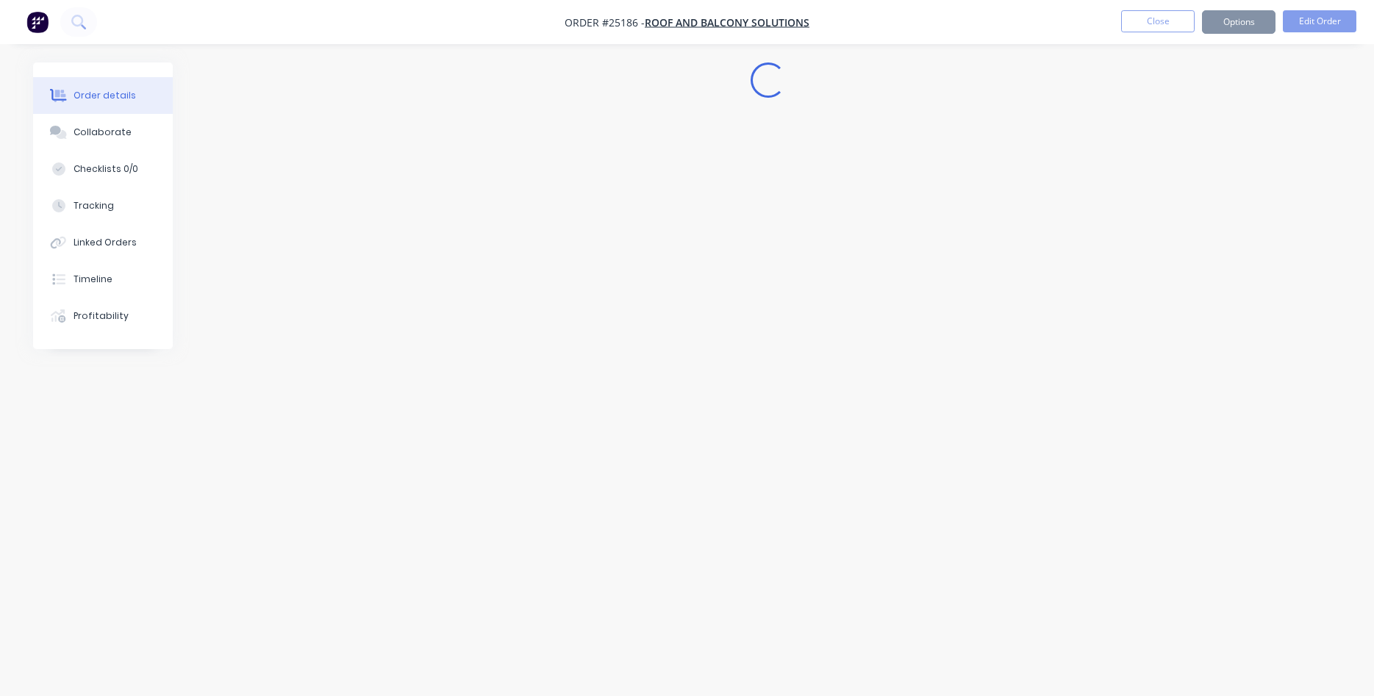
scroll to position [0, 0]
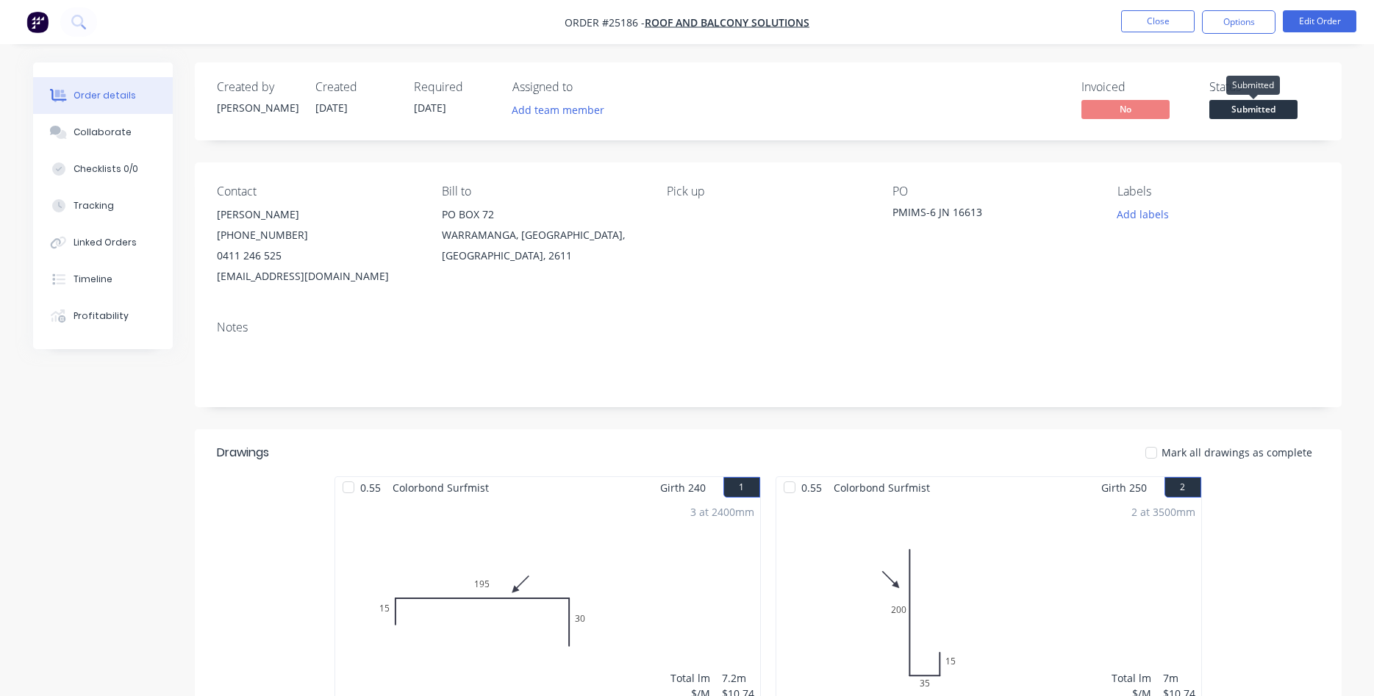
click at [1238, 106] on span "Submitted" at bounding box center [1254, 109] width 88 height 18
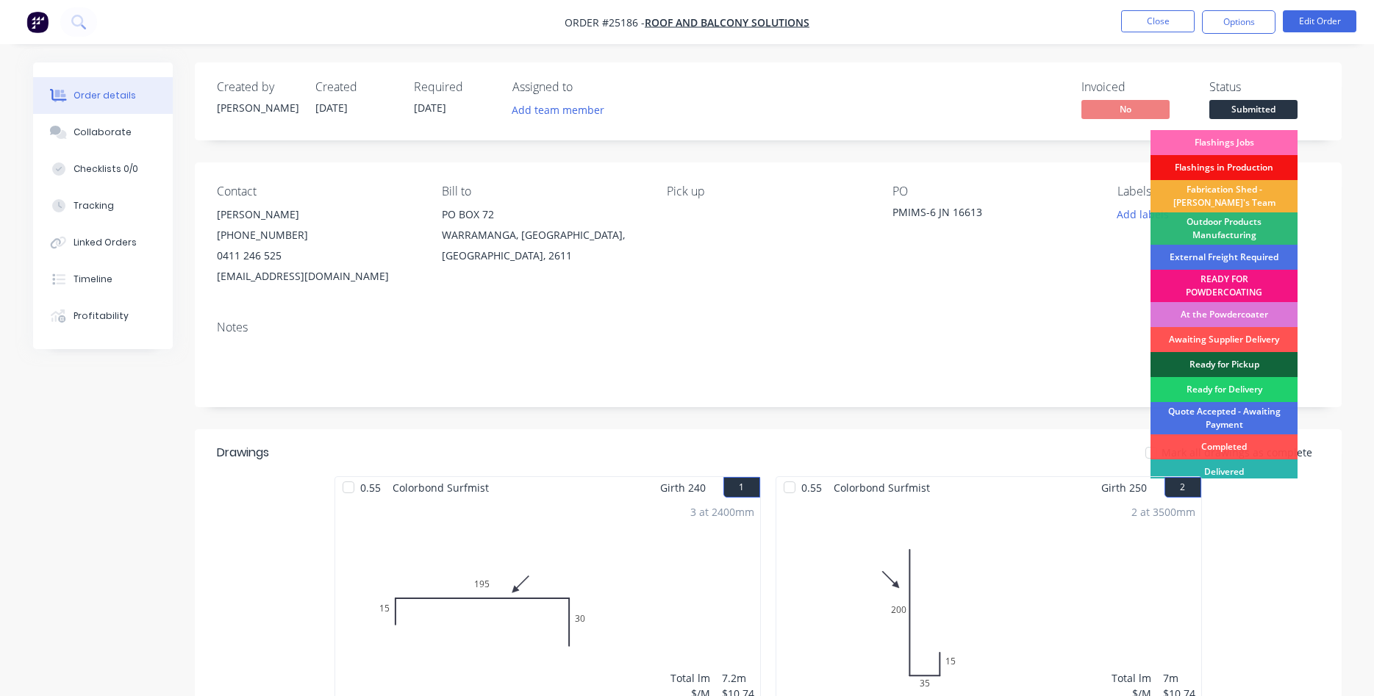
click at [1218, 143] on div "Flashings Jobs" at bounding box center [1224, 142] width 147 height 25
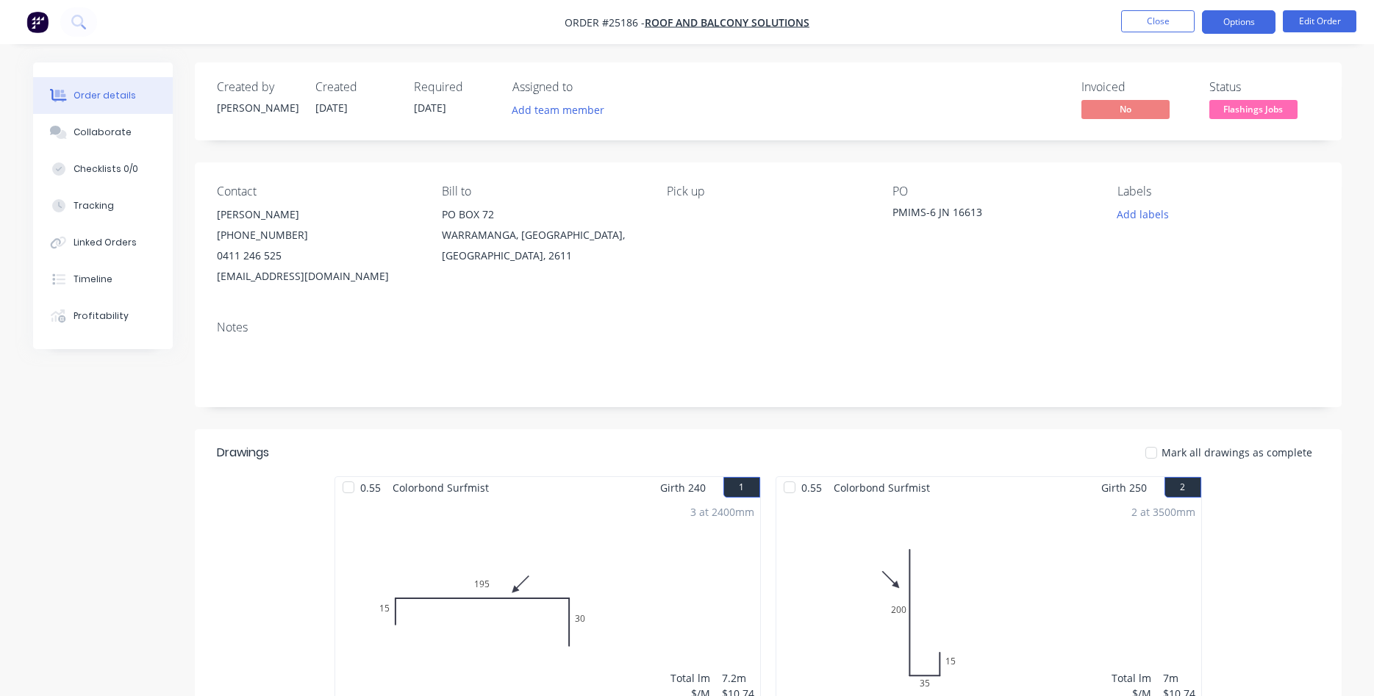
click at [1246, 31] on button "Options" at bounding box center [1239, 22] width 74 height 24
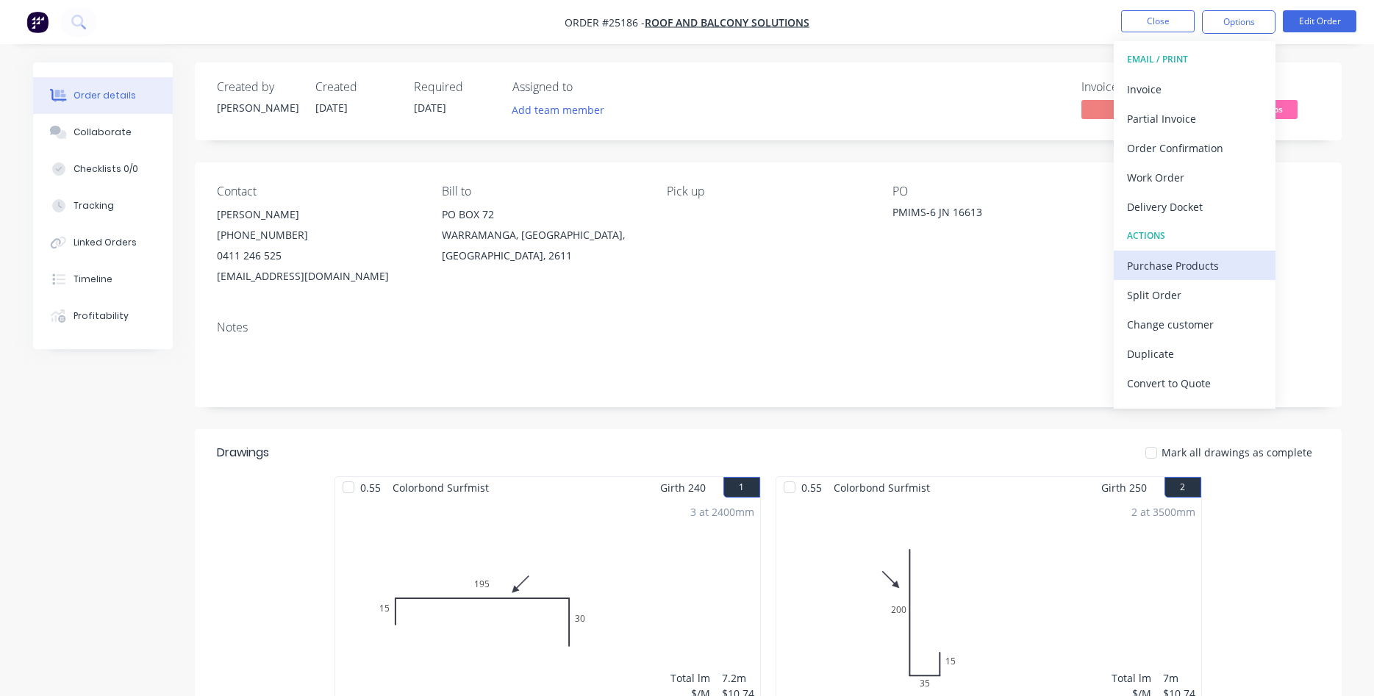
click at [1183, 271] on div "Purchase Products" at bounding box center [1194, 265] width 135 height 21
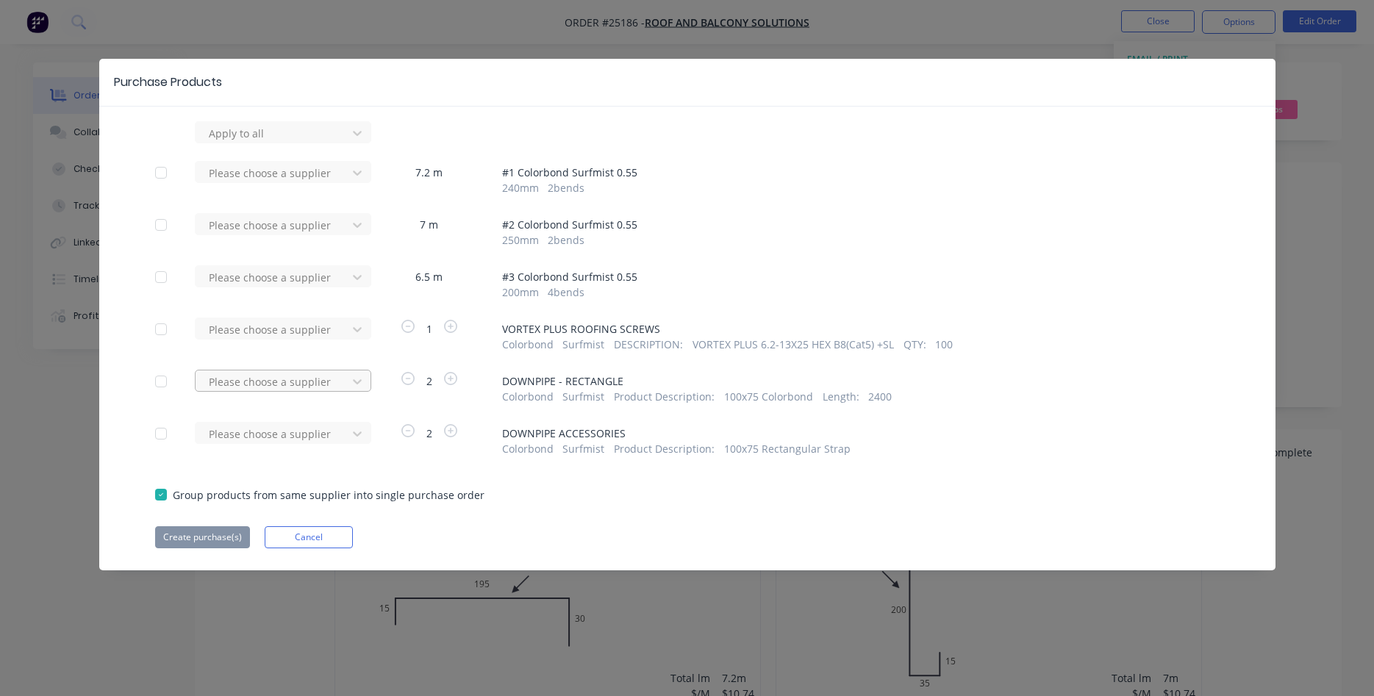
click at [226, 377] on div at bounding box center [273, 382] width 132 height 18
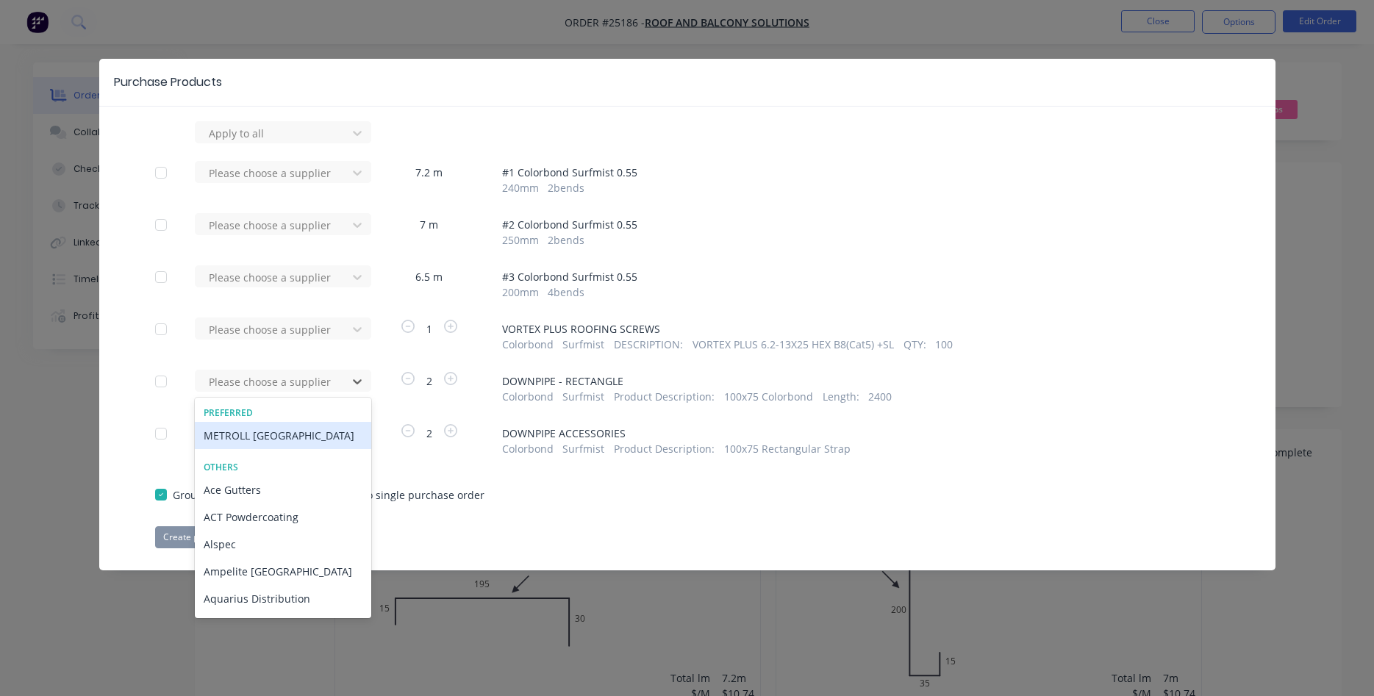
click at [264, 436] on div "METROLL [GEOGRAPHIC_DATA]" at bounding box center [283, 435] width 176 height 27
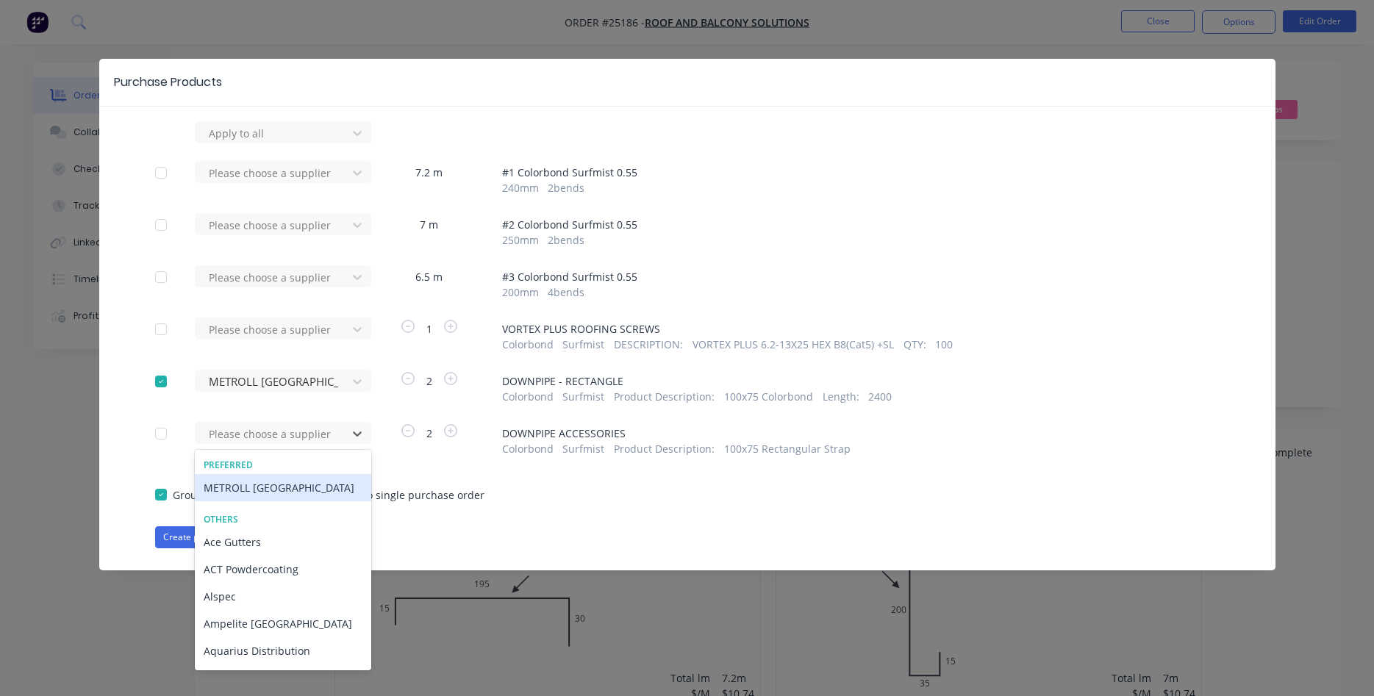
click at [264, 436] on div at bounding box center [273, 434] width 132 height 18
click at [256, 488] on div "METROLL [GEOGRAPHIC_DATA]" at bounding box center [283, 487] width 176 height 27
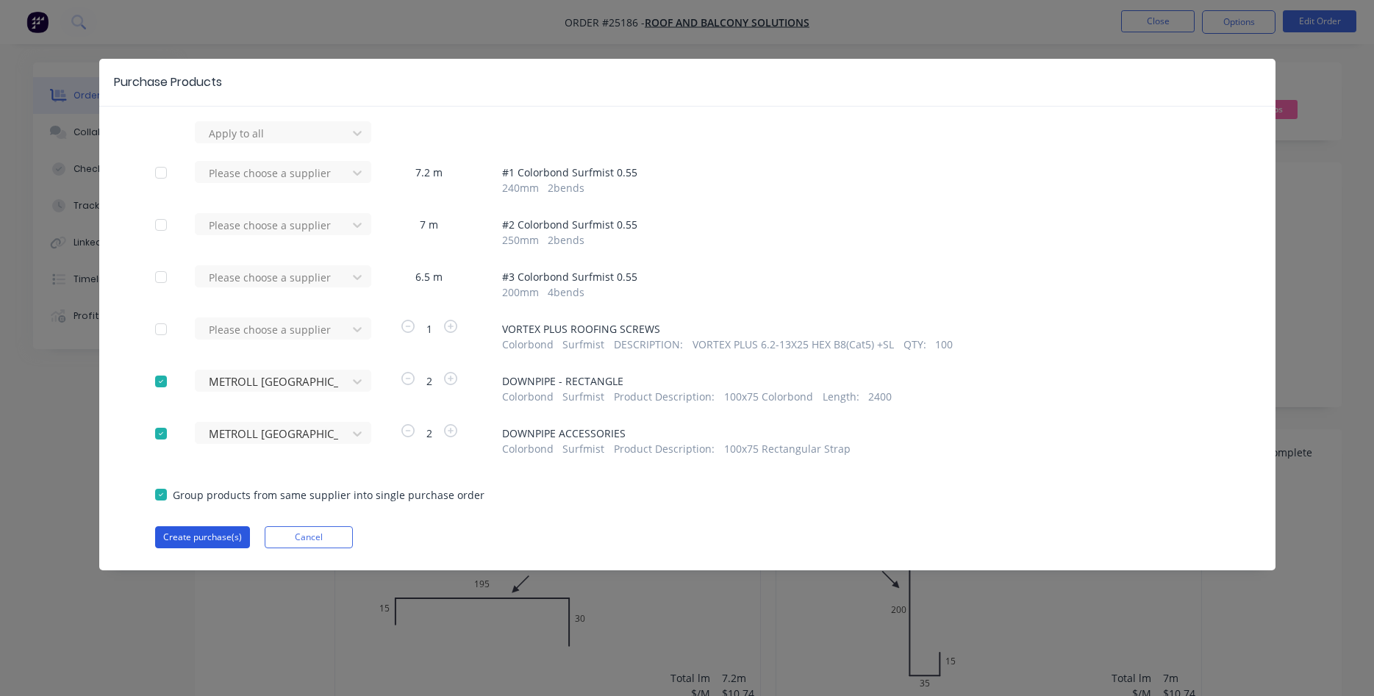
click at [200, 542] on button "Create purchase(s)" at bounding box center [202, 538] width 95 height 22
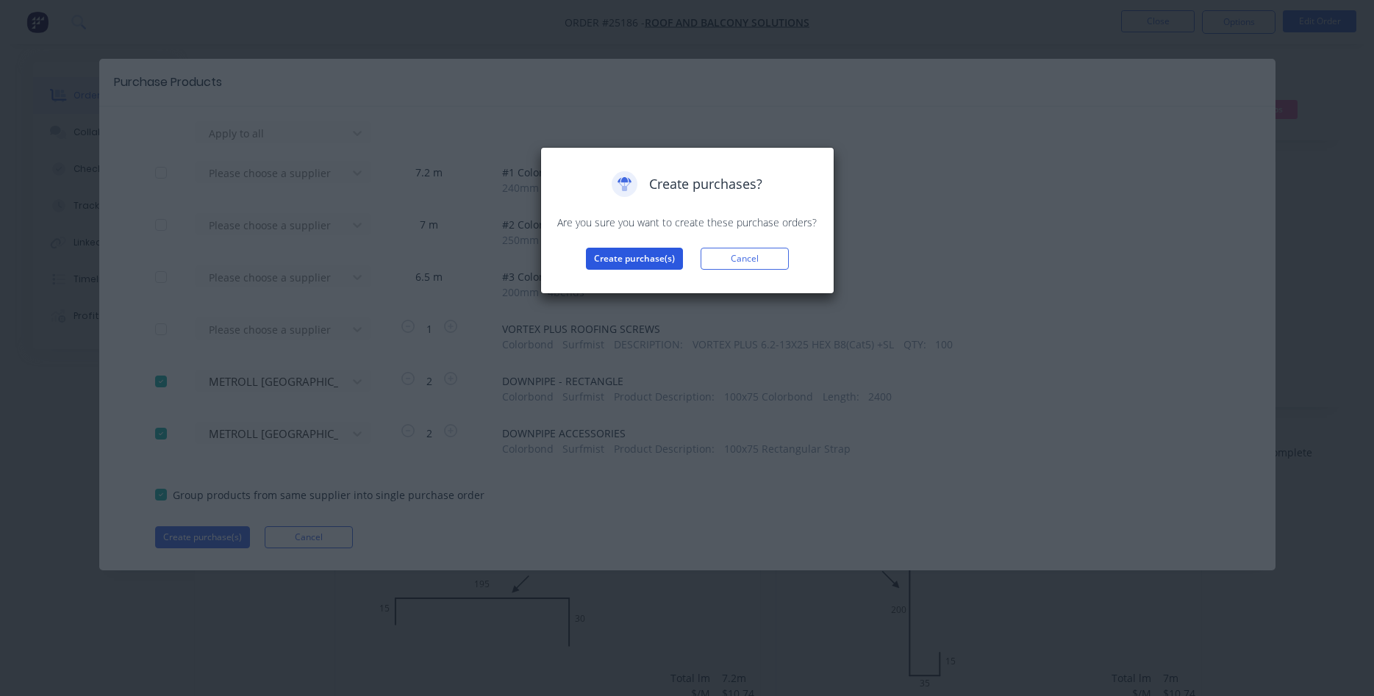
click at [629, 257] on button "Create purchase(s)" at bounding box center [634, 259] width 97 height 22
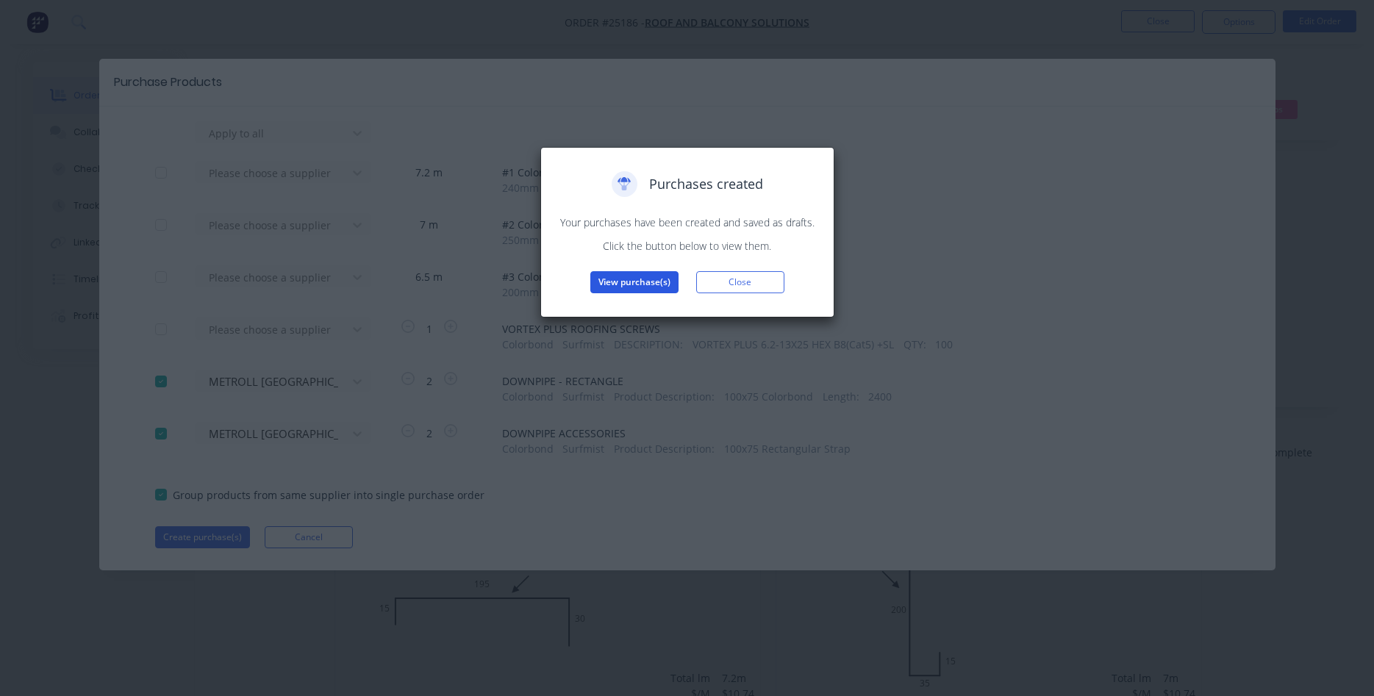
click at [637, 286] on button "View purchase(s)" at bounding box center [635, 282] width 88 height 22
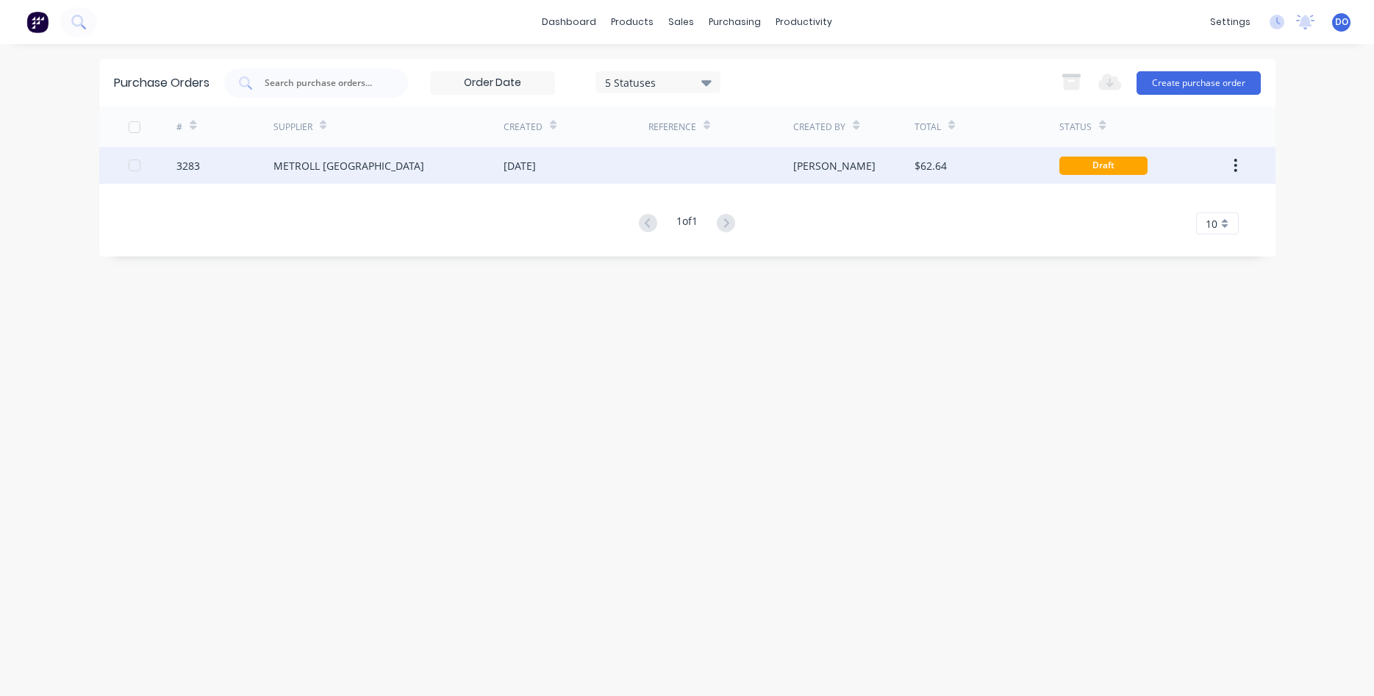
click at [565, 179] on div "[DATE]" at bounding box center [576, 165] width 145 height 37
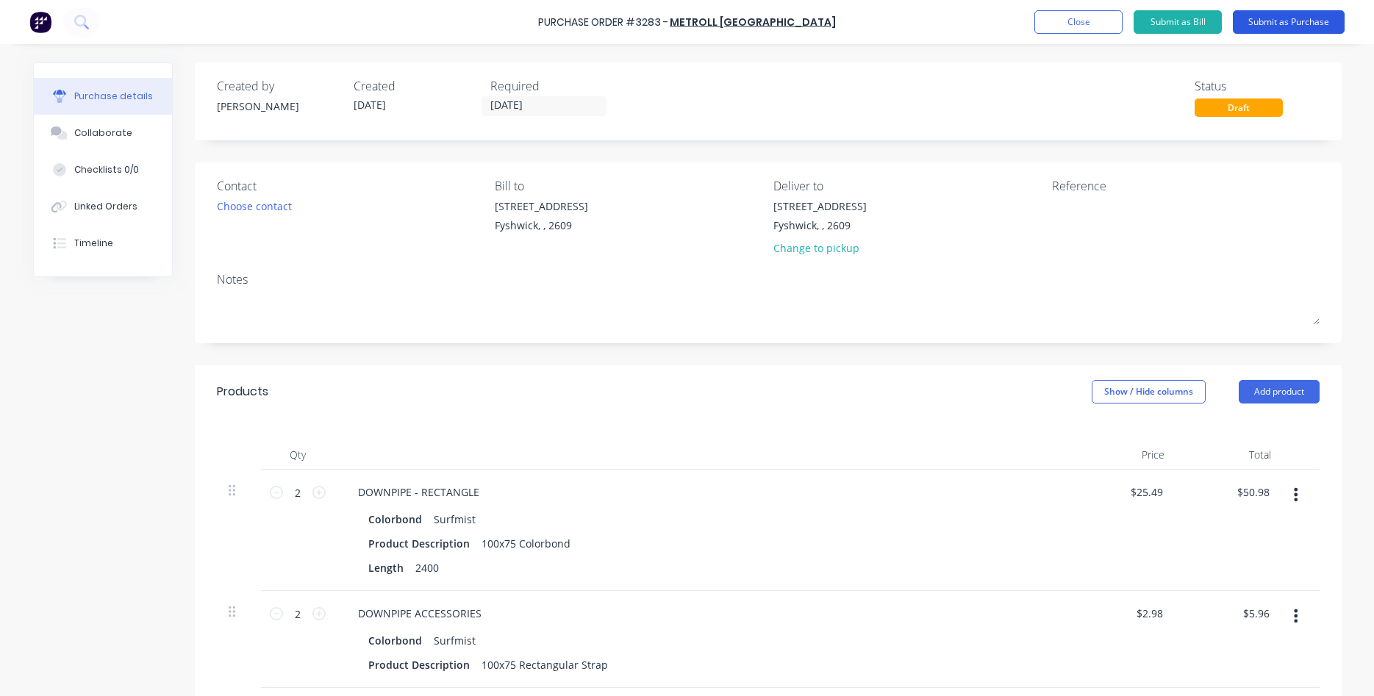
click at [1283, 18] on button "Submit as Purchase" at bounding box center [1289, 22] width 112 height 24
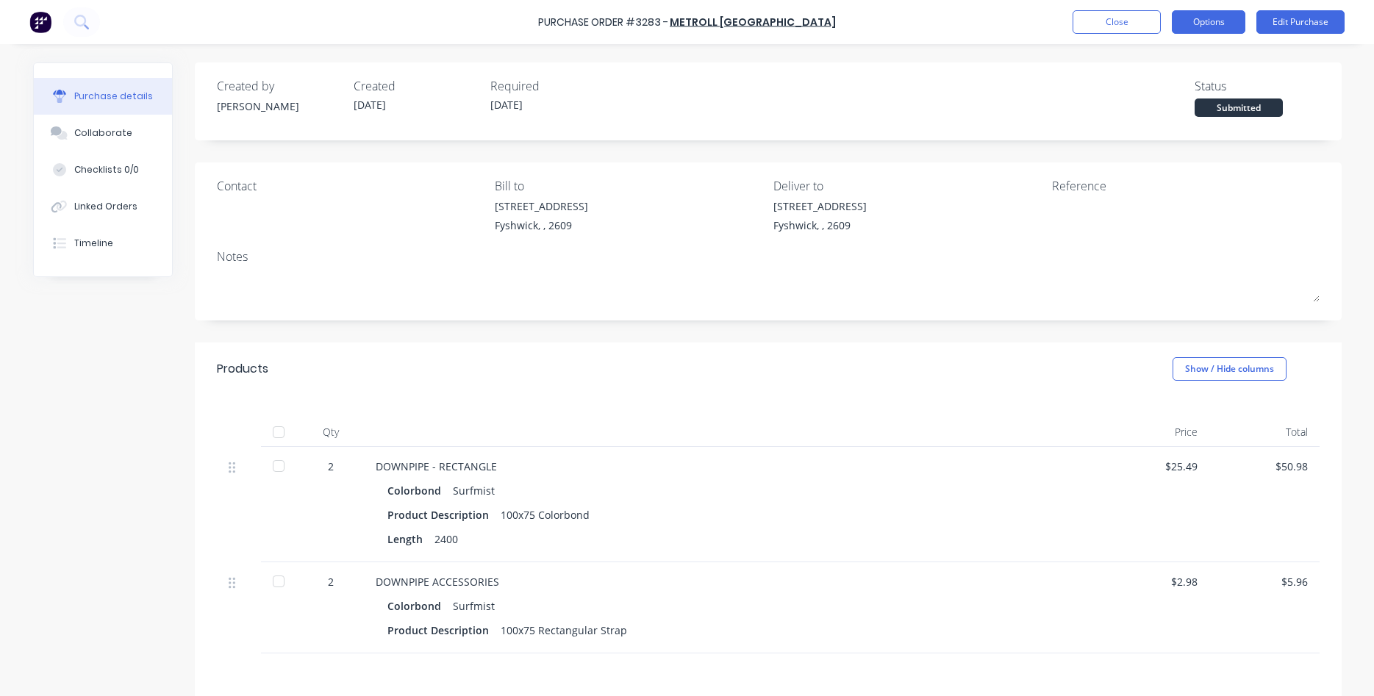
click at [1193, 18] on button "Options" at bounding box center [1209, 22] width 74 height 24
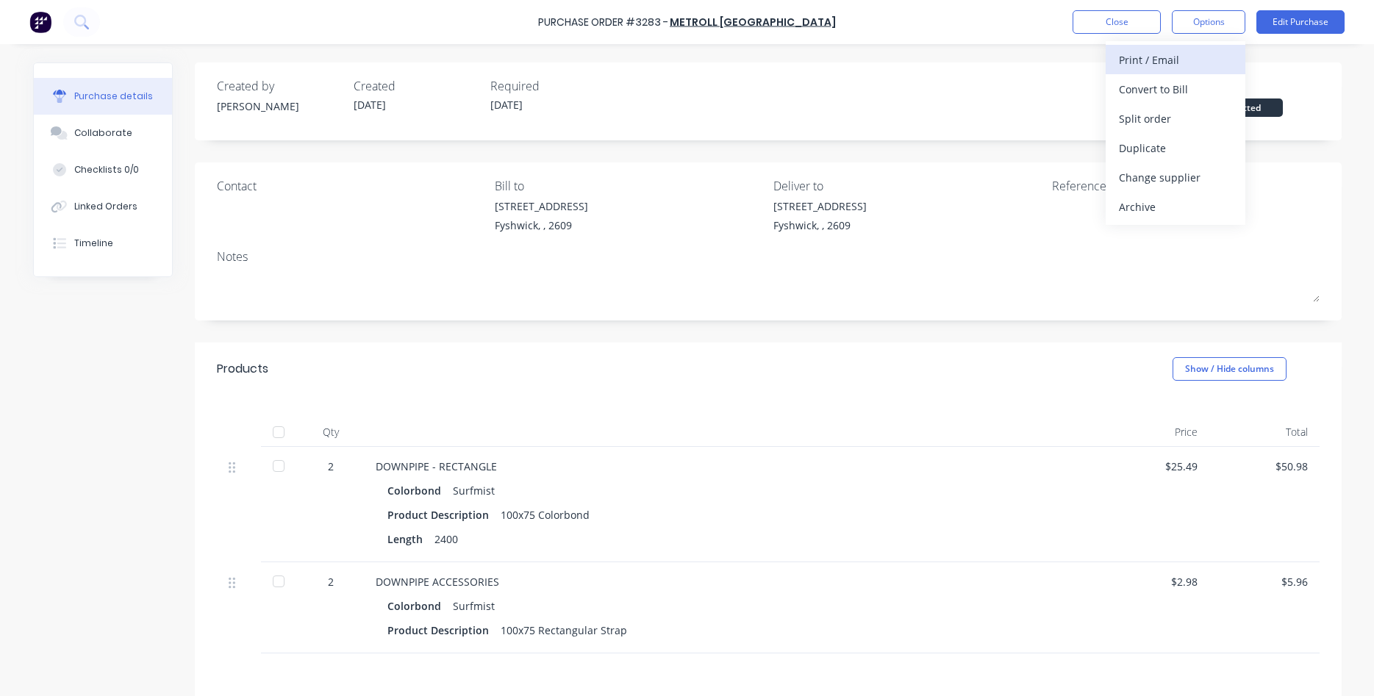
click at [1160, 63] on div "Print / Email" at bounding box center [1175, 59] width 113 height 21
click at [1150, 111] on div "Without pricing" at bounding box center [1175, 118] width 113 height 21
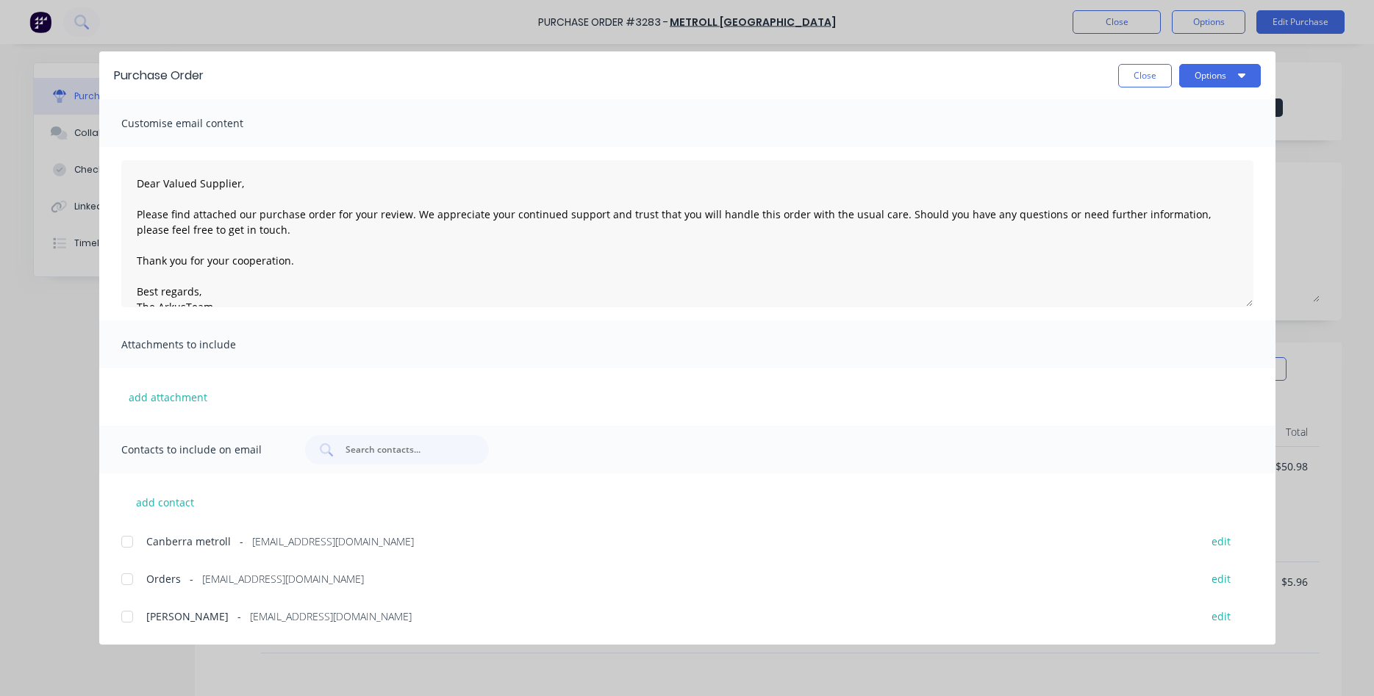
click at [126, 582] on div at bounding box center [127, 579] width 29 height 29
click at [1221, 74] on button "Options" at bounding box center [1221, 76] width 82 height 24
click at [1160, 176] on div "Email" at bounding box center [1191, 171] width 113 height 21
click at [1141, 72] on button "Close" at bounding box center [1146, 76] width 54 height 24
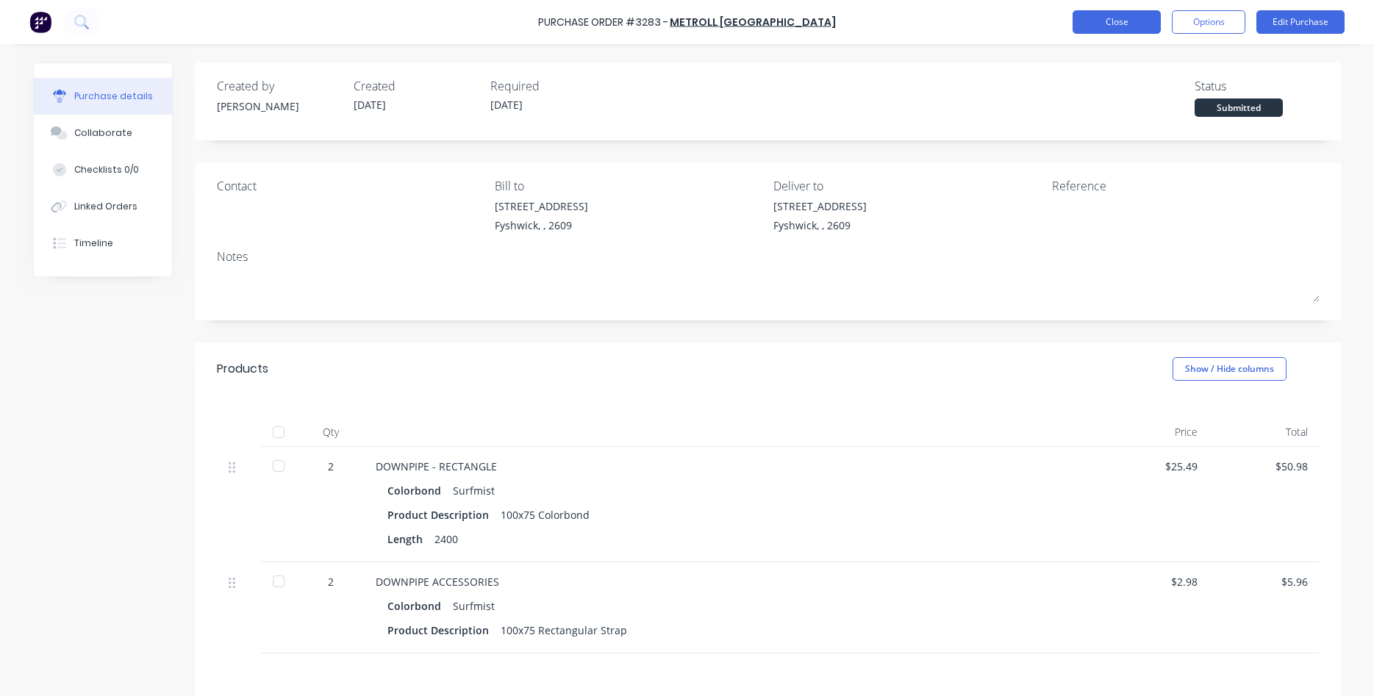
click at [1093, 15] on button "Close" at bounding box center [1117, 22] width 88 height 24
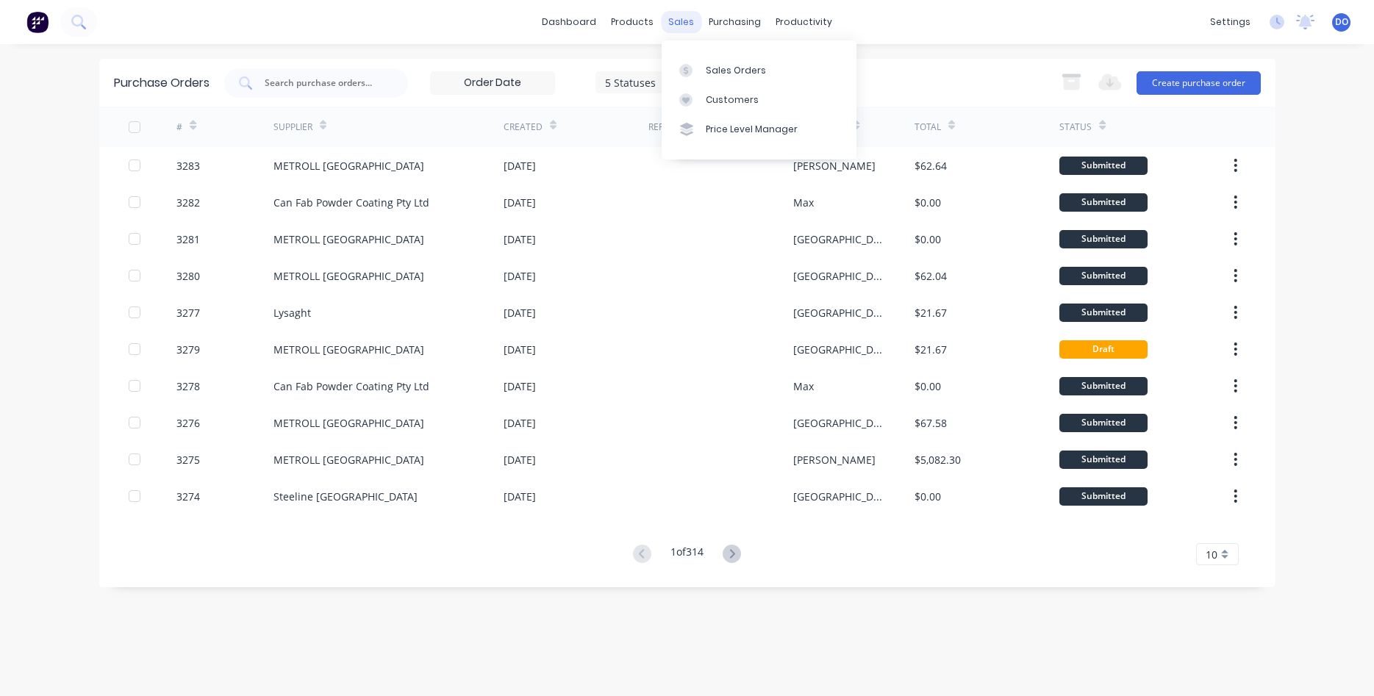
click at [681, 30] on div "sales" at bounding box center [681, 22] width 40 height 22
click at [724, 70] on div "Sales Orders" at bounding box center [736, 70] width 60 height 13
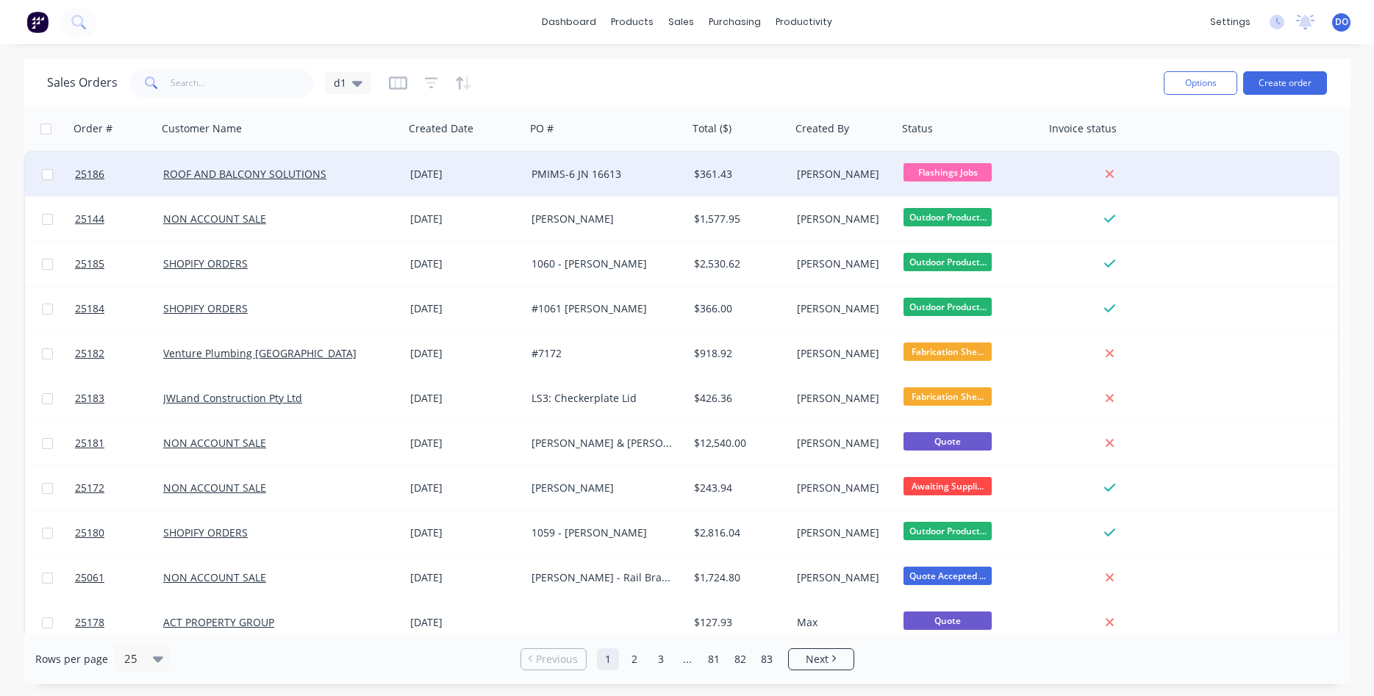
click at [641, 184] on div "PMIMS-6 JN 16613" at bounding box center [607, 174] width 163 height 44
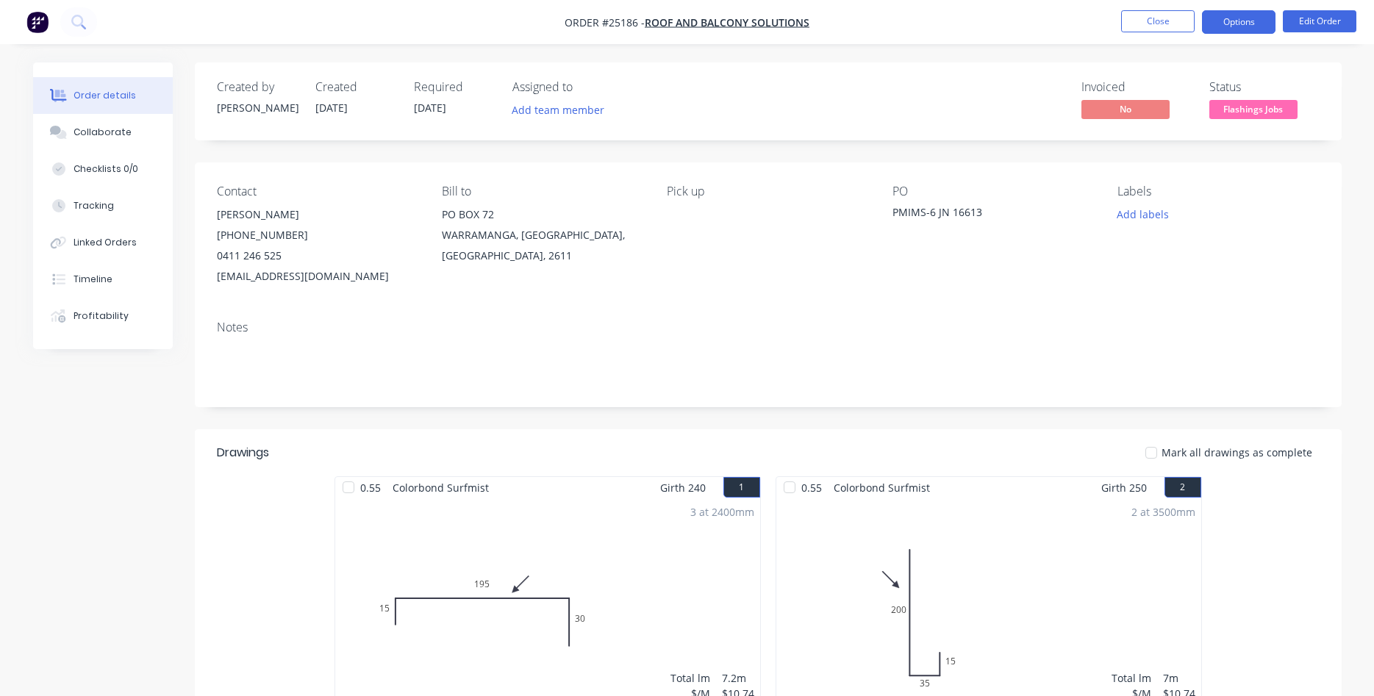
click at [1221, 25] on button "Options" at bounding box center [1239, 22] width 74 height 24
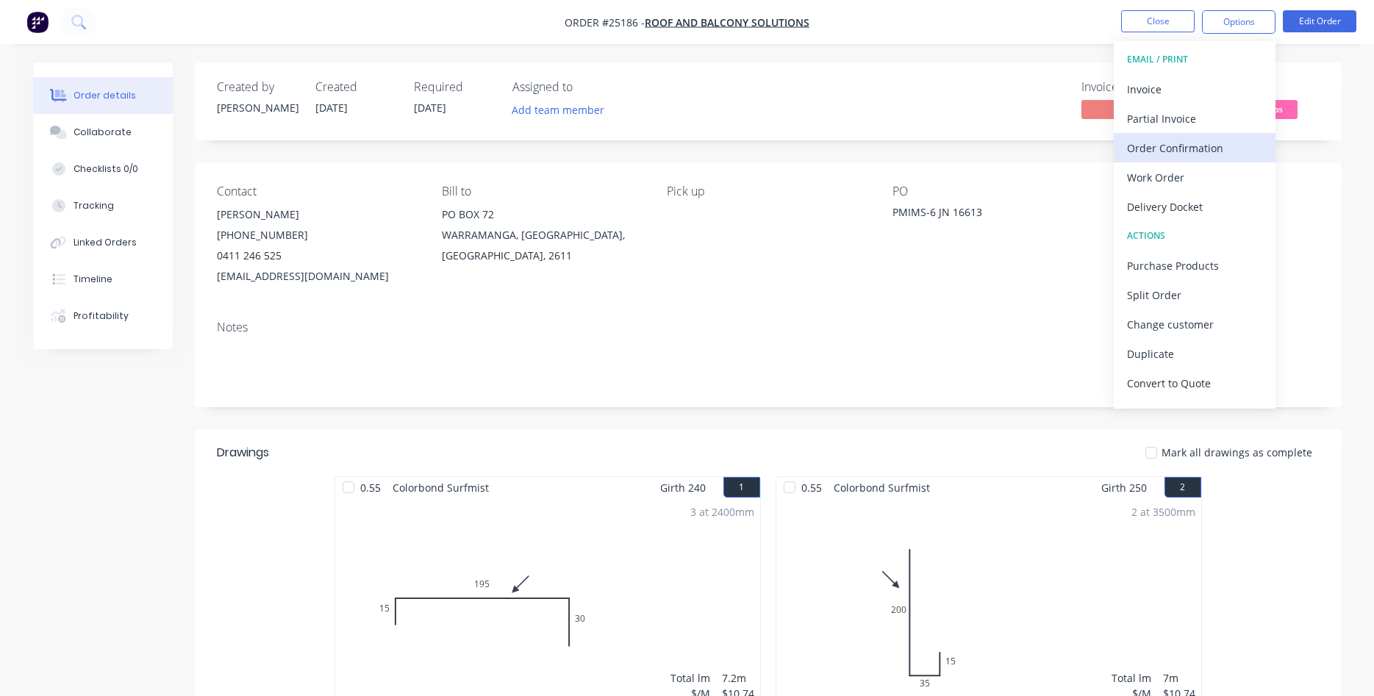
click at [1165, 146] on div "Order Confirmation" at bounding box center [1194, 148] width 135 height 21
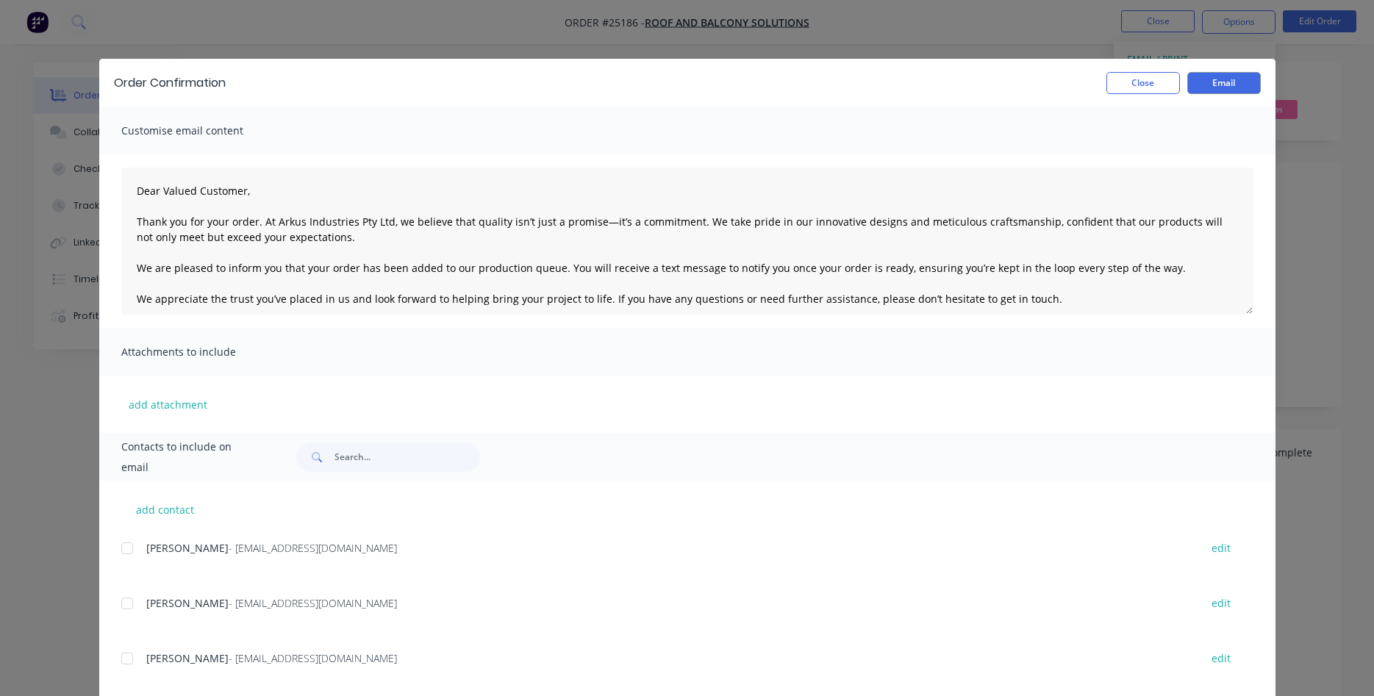
click at [124, 607] on div at bounding box center [127, 603] width 29 height 29
click at [1221, 86] on button "Email" at bounding box center [1225, 83] width 74 height 22
click at [1141, 84] on button "Close" at bounding box center [1144, 83] width 74 height 22
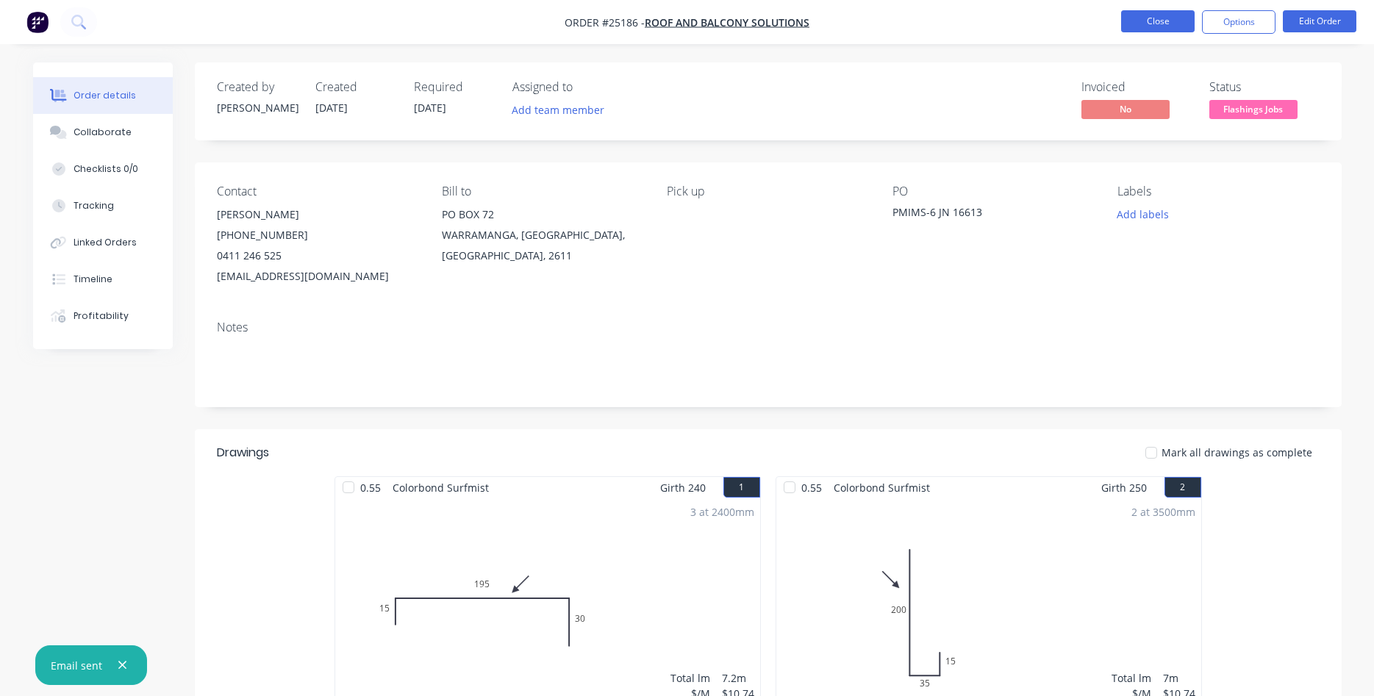
click at [1151, 13] on nav "Order #25186 - ROOF AND BALCONY SOLUTIONS Close Options Edit Order" at bounding box center [687, 22] width 1374 height 44
click at [1016, 194] on div "PO" at bounding box center [993, 192] width 201 height 14
click at [1130, 218] on button "Add labels" at bounding box center [1144, 214] width 68 height 20
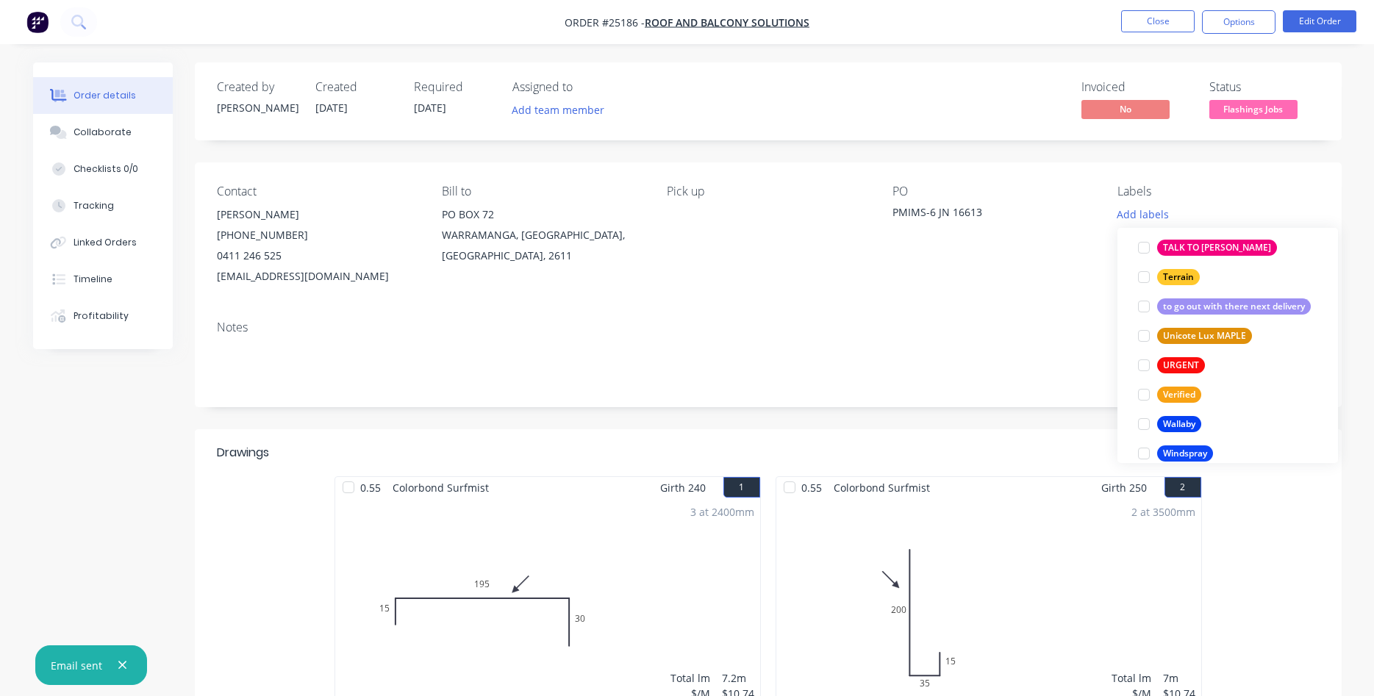
scroll to position [2967, 0]
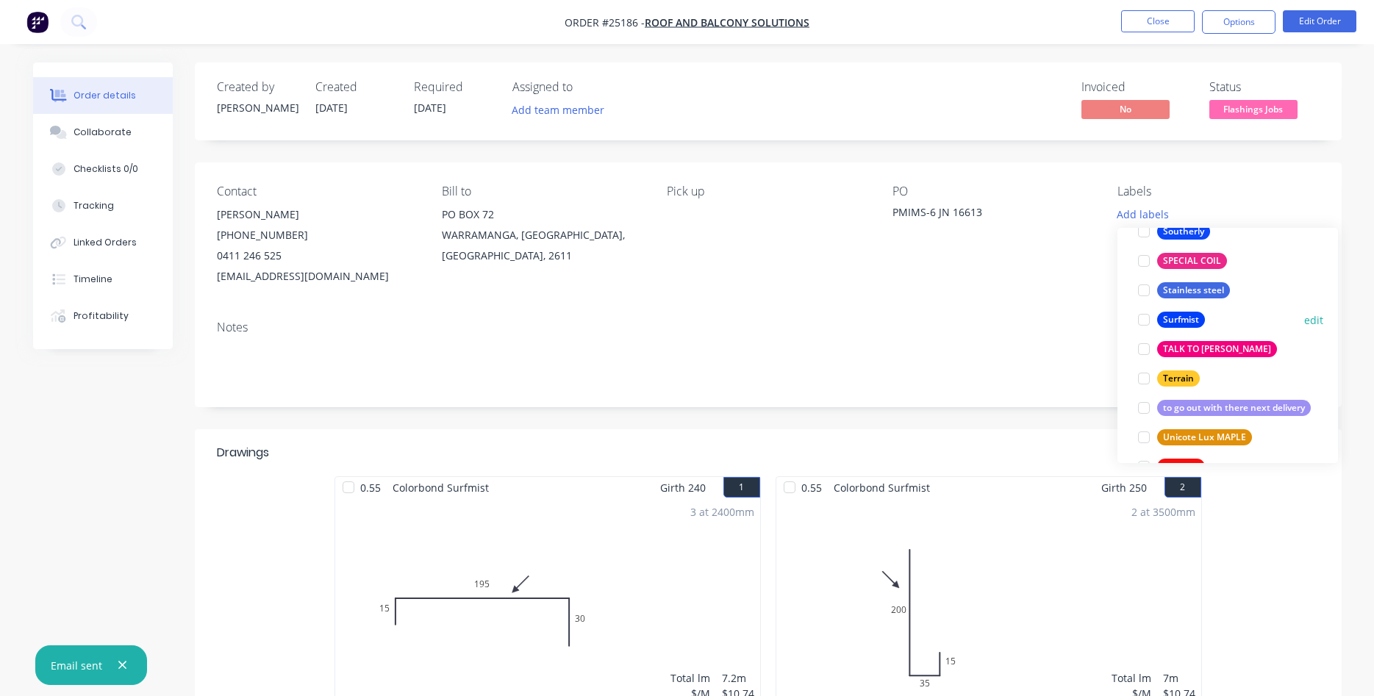
click at [1144, 320] on div at bounding box center [1144, 319] width 29 height 29
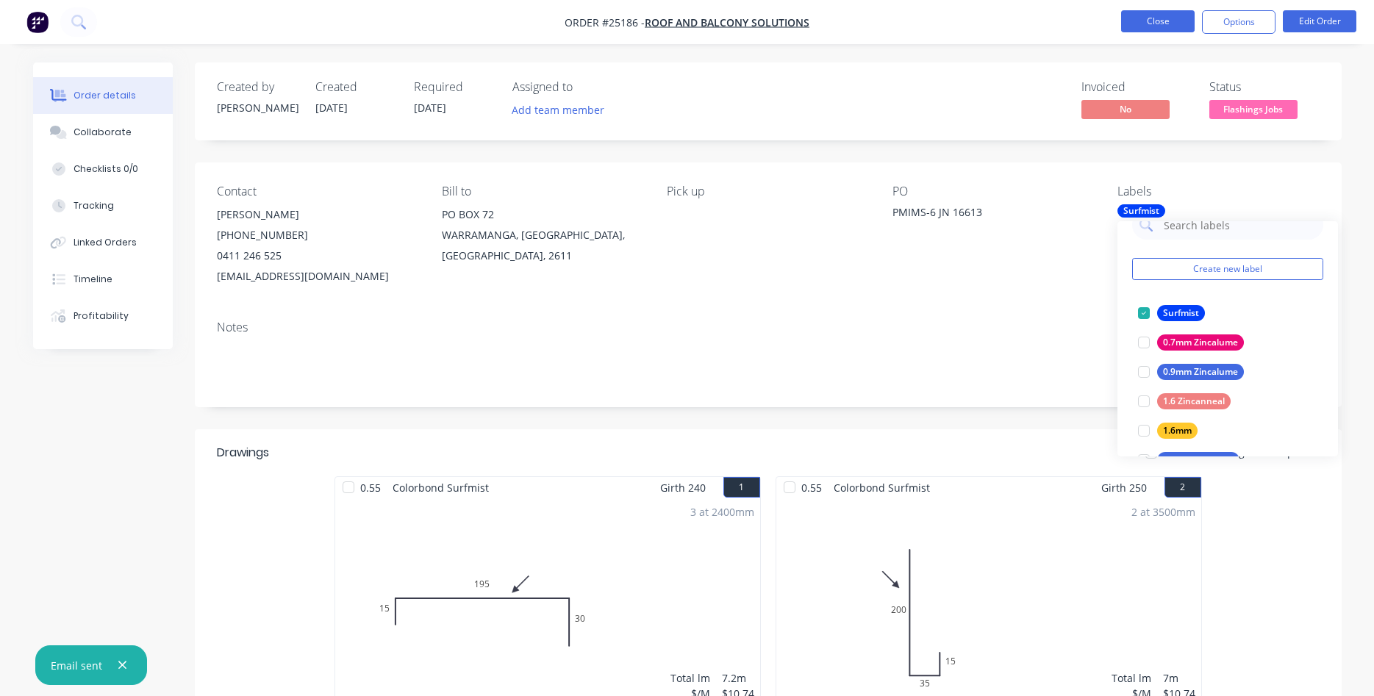
click at [1146, 15] on button "Close" at bounding box center [1158, 21] width 74 height 22
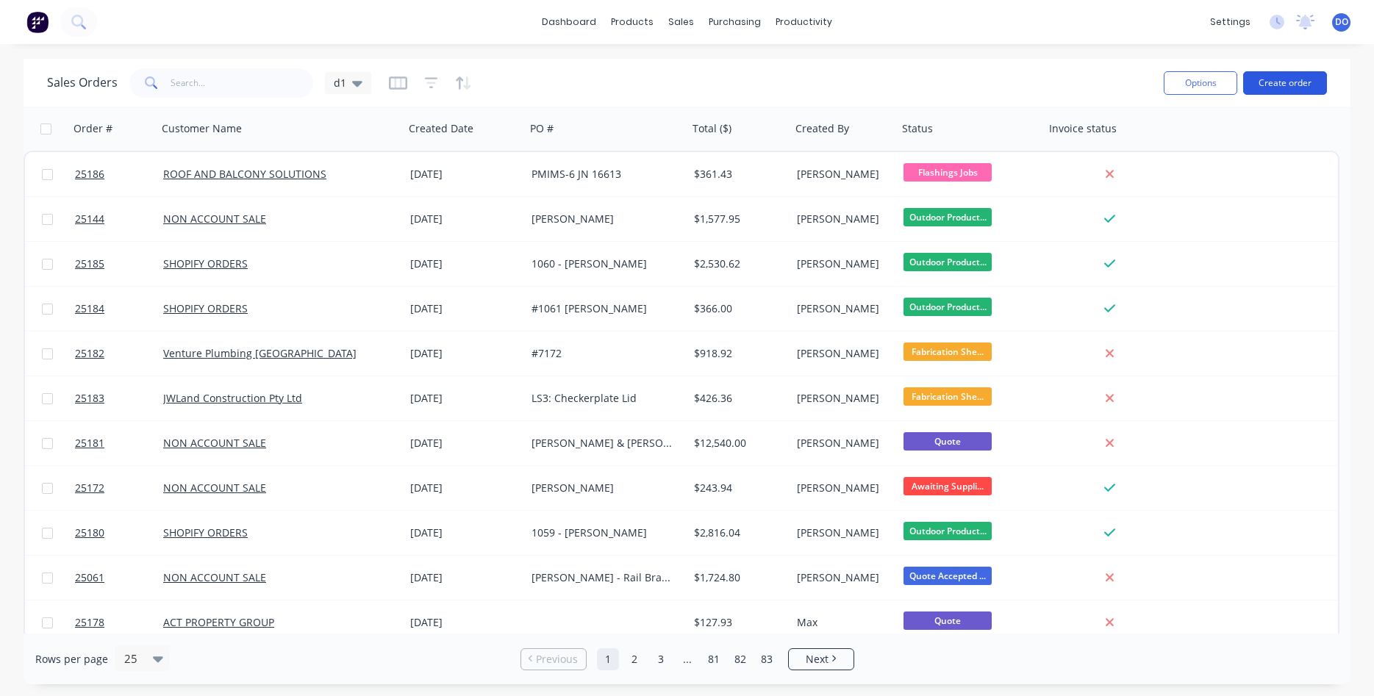
click at [1274, 79] on button "Create order" at bounding box center [1286, 83] width 84 height 24
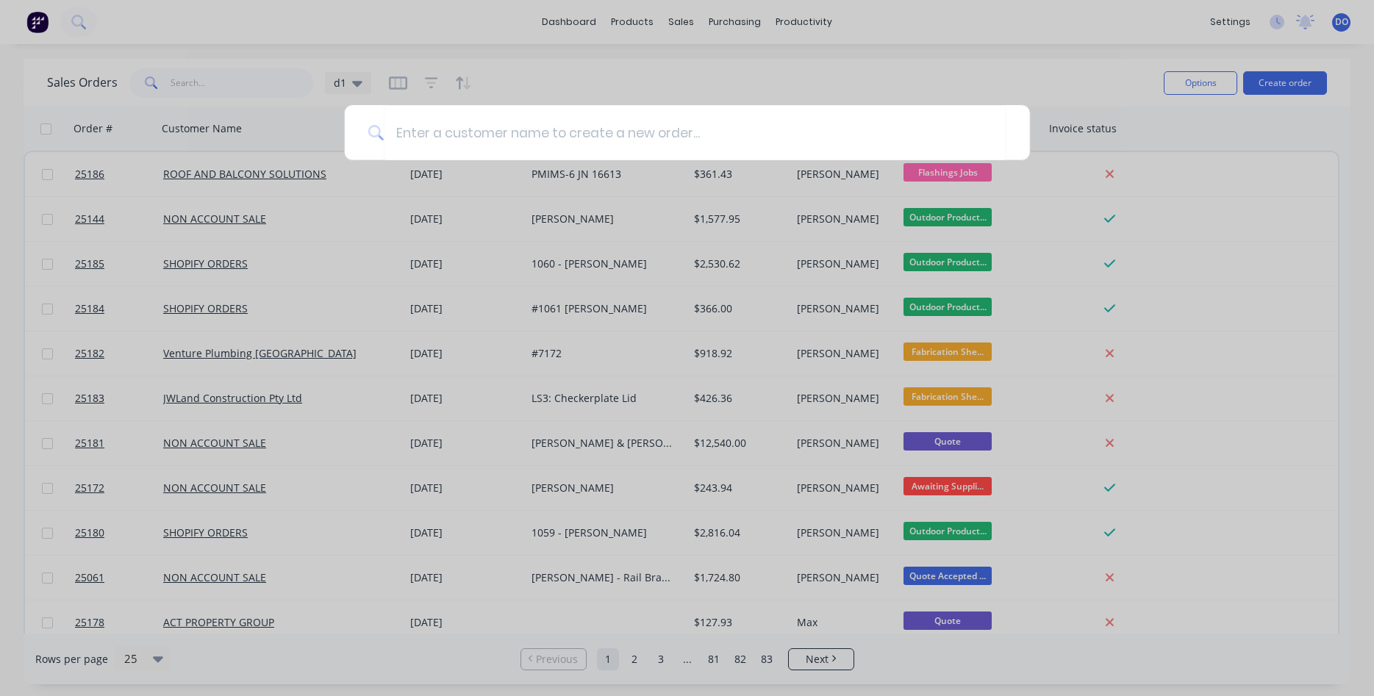
type input "["
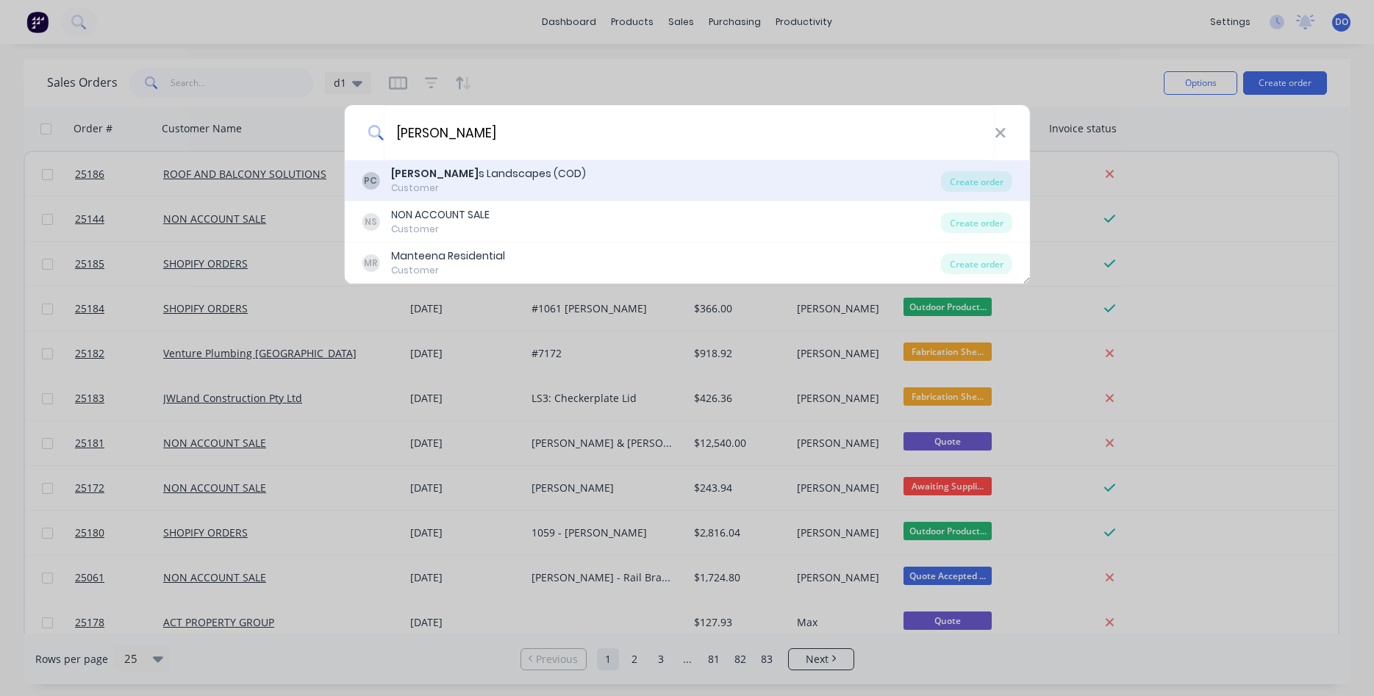
type input "[PERSON_NAME]"
click at [502, 176] on div "[PERSON_NAME] s Landscapes (COD)" at bounding box center [488, 173] width 195 height 15
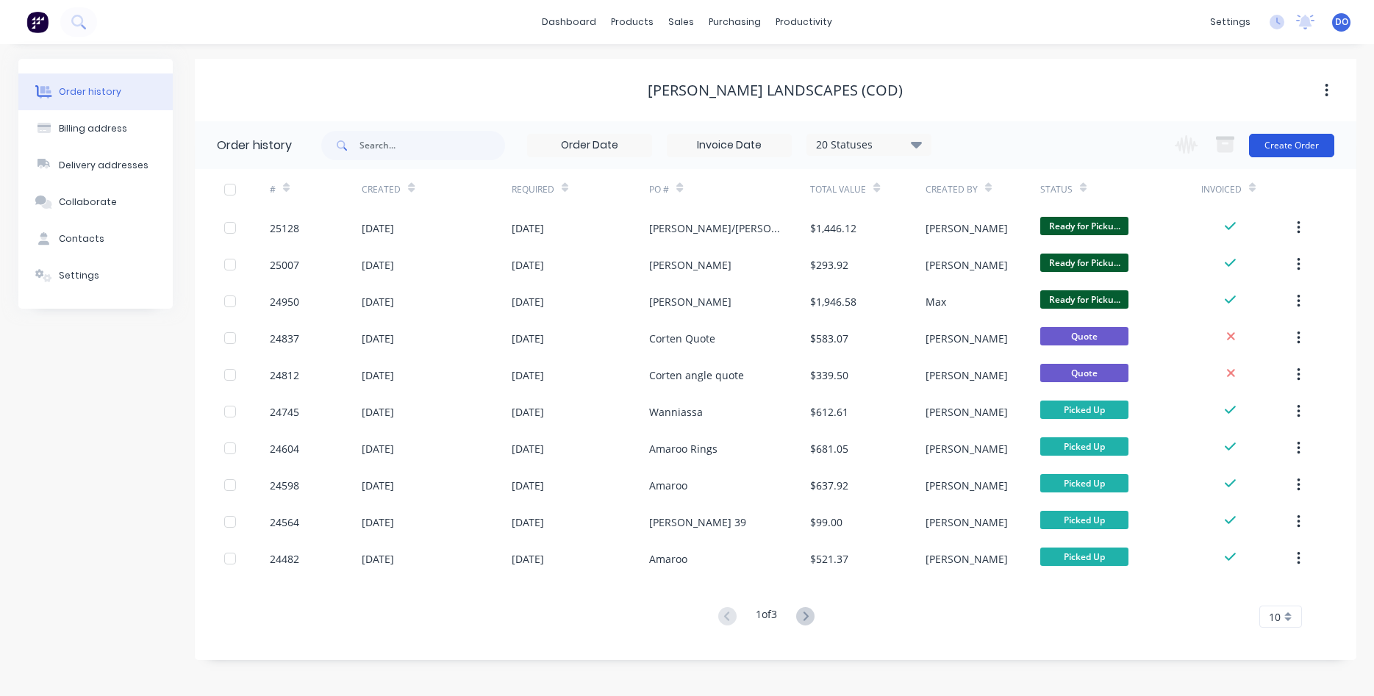
click at [1294, 148] on button "Create Order" at bounding box center [1291, 146] width 85 height 24
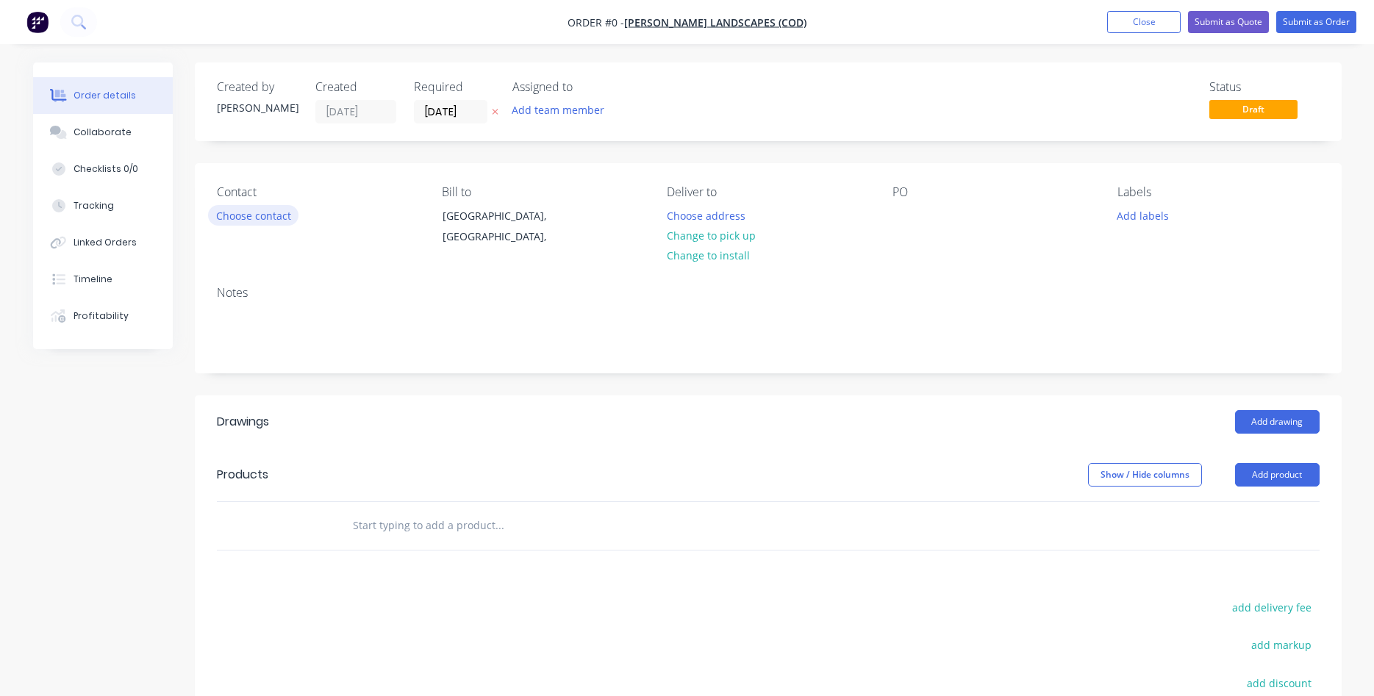
click at [267, 224] on button "Choose contact" at bounding box center [253, 215] width 90 height 20
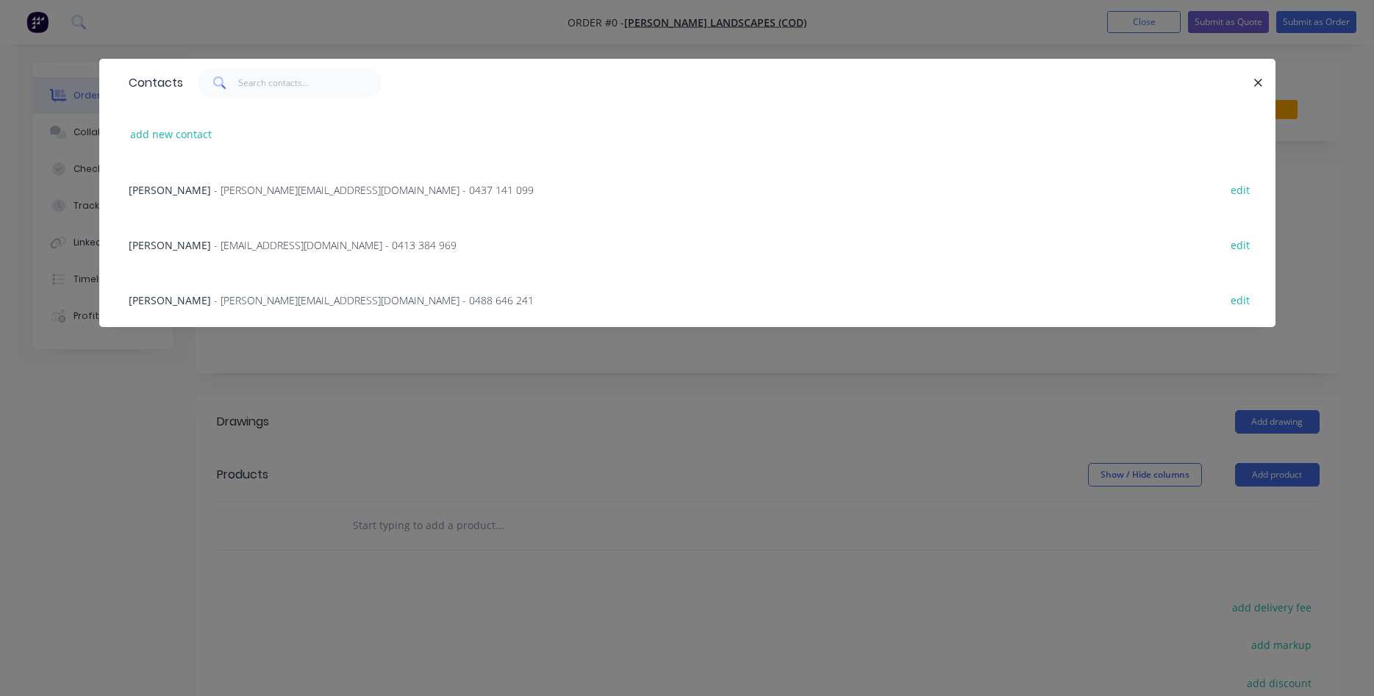
click at [271, 188] on span "- [PERSON_NAME][EMAIL_ADDRESS][DOMAIN_NAME] - 0437 141 099" at bounding box center [374, 190] width 320 height 14
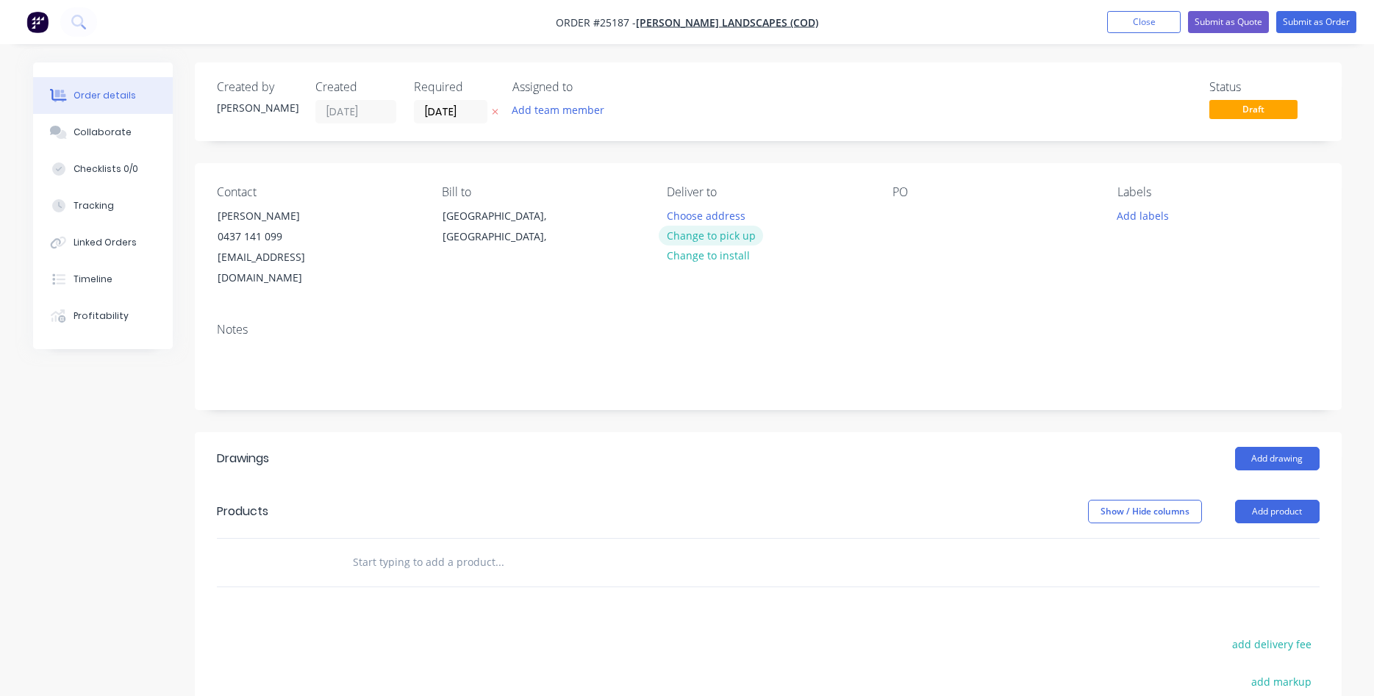
click at [724, 240] on button "Change to pick up" at bounding box center [711, 236] width 104 height 20
click at [904, 213] on div at bounding box center [905, 215] width 24 height 21
click at [1268, 500] on button "Add product" at bounding box center [1277, 512] width 85 height 24
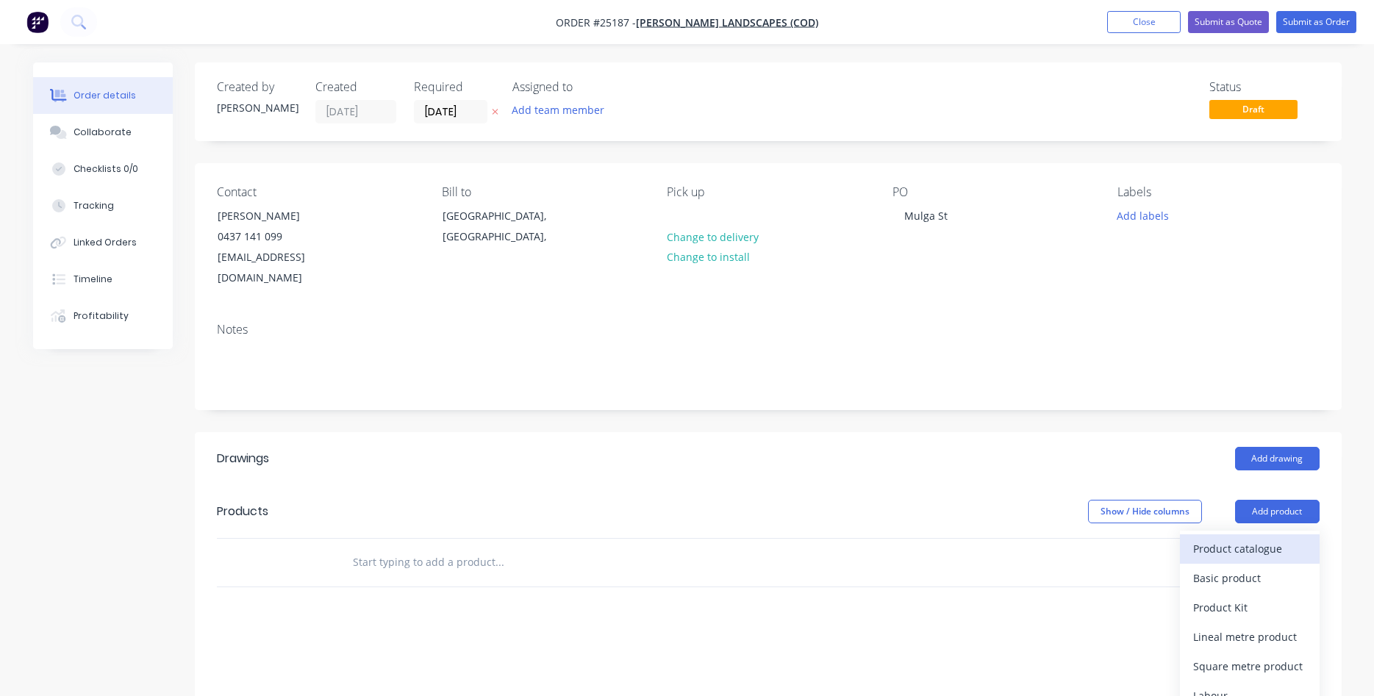
click at [1230, 538] on div "Product catalogue" at bounding box center [1250, 548] width 113 height 21
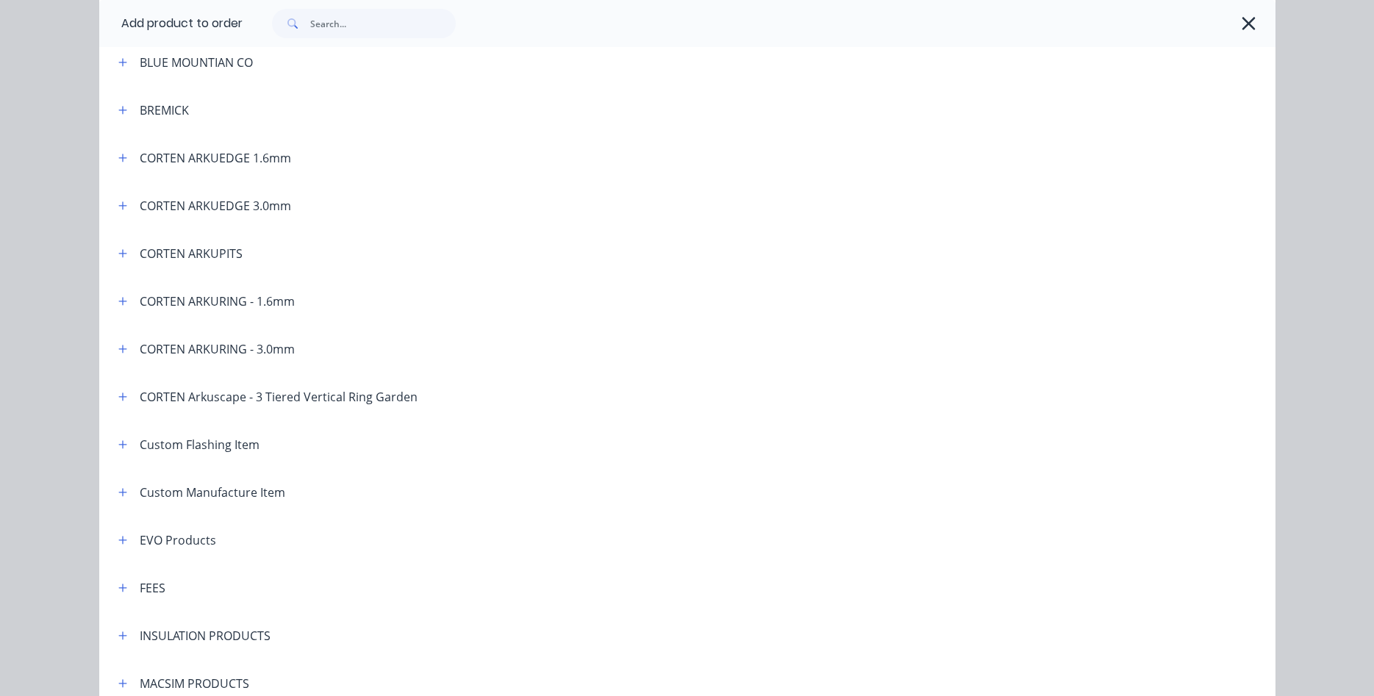
scroll to position [503, 0]
click at [125, 155] on icon "button" at bounding box center [122, 160] width 9 height 10
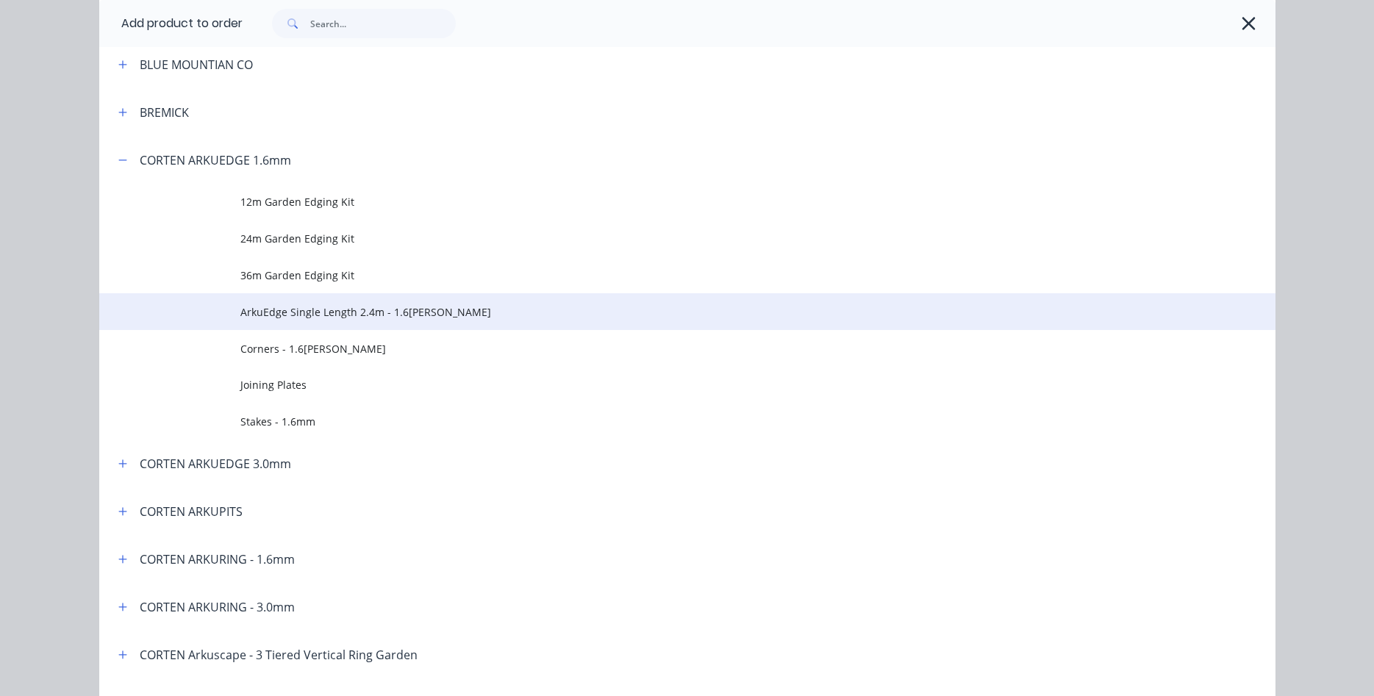
click at [350, 313] on span "ArkuEdge Single Length 2.4m - 1.6[PERSON_NAME]" at bounding box center [654, 311] width 828 height 15
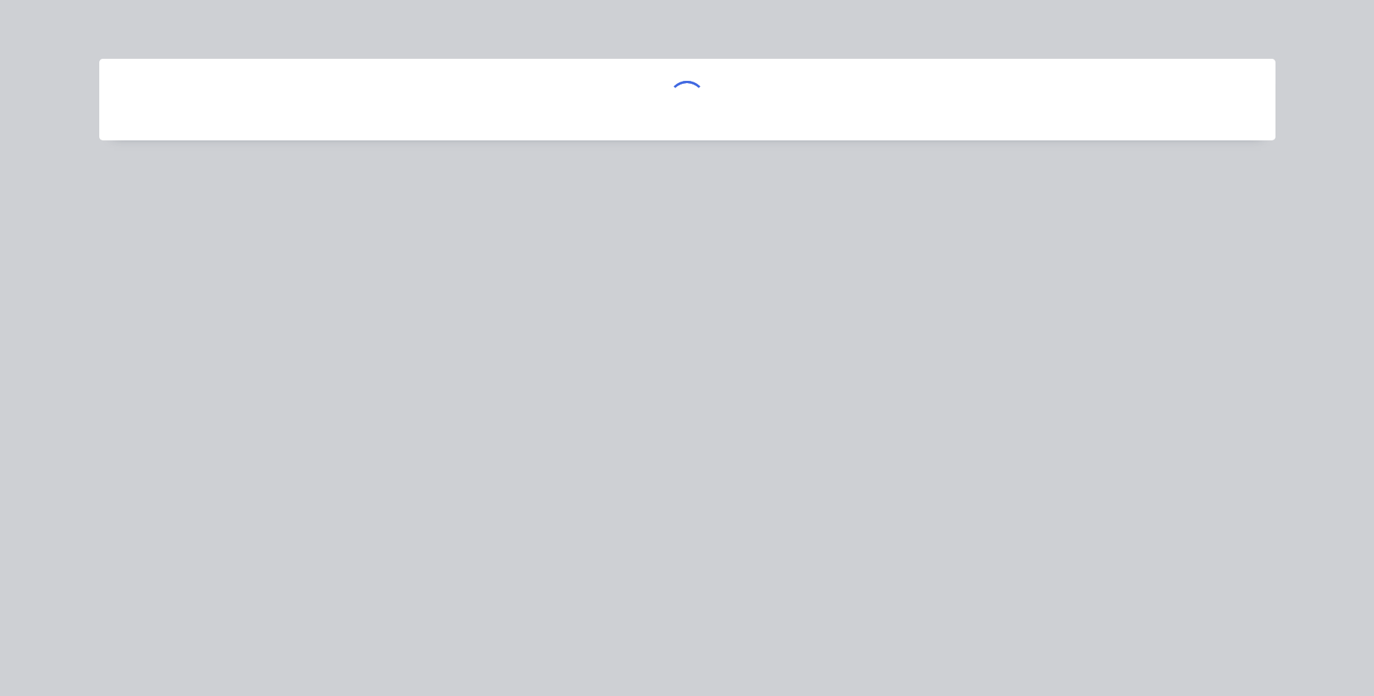
scroll to position [0, 0]
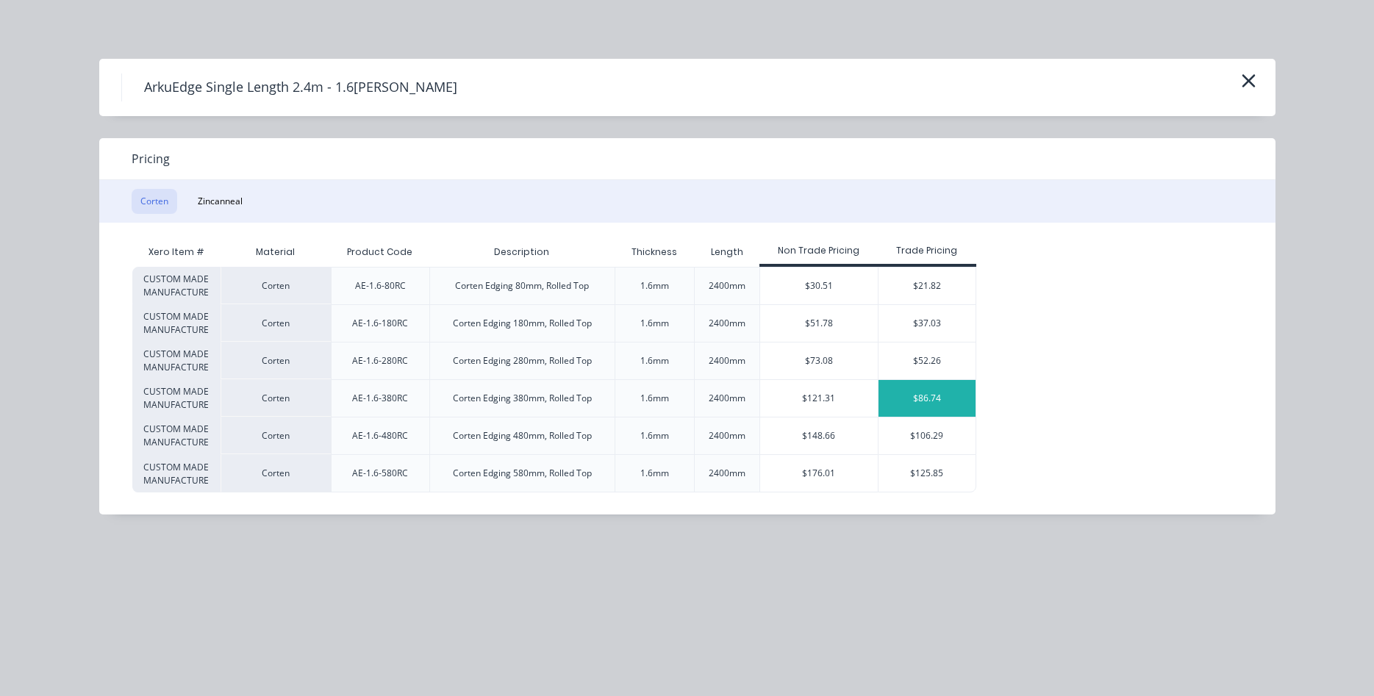
click at [910, 396] on div "$86.74" at bounding box center [928, 398] width 98 height 37
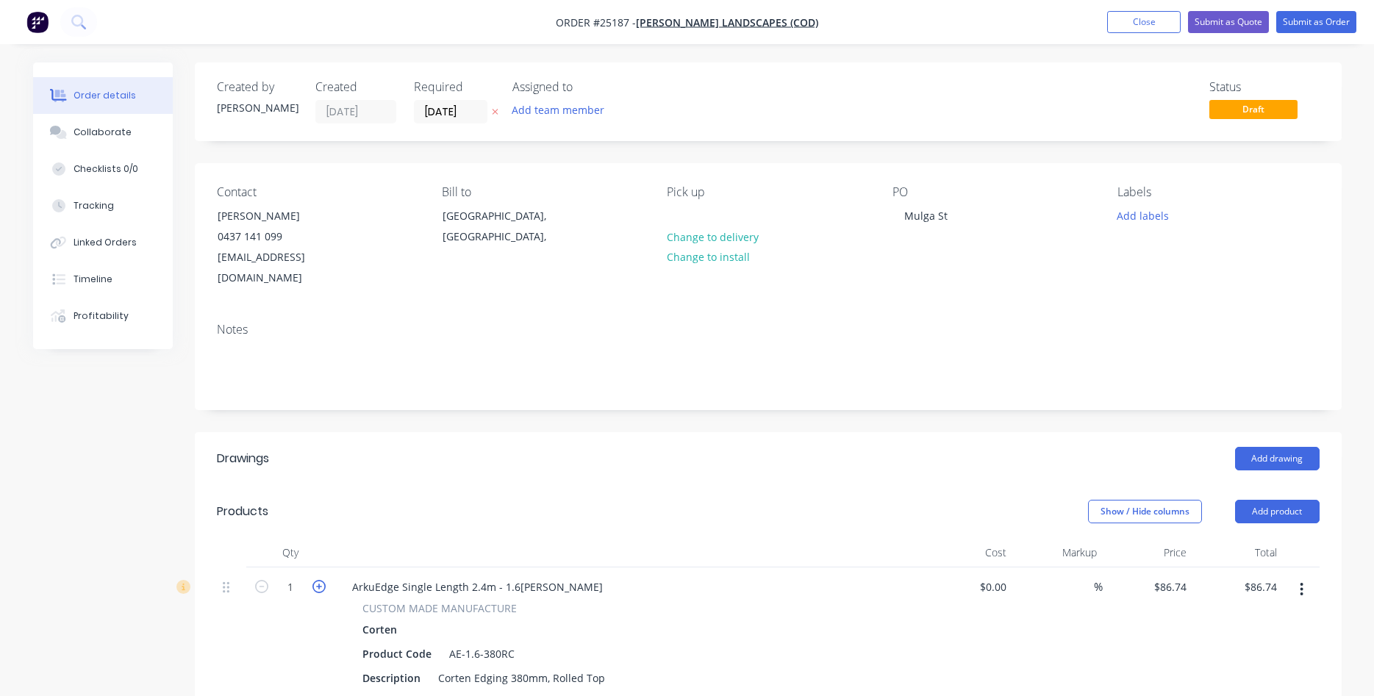
click at [318, 580] on icon "button" at bounding box center [319, 586] width 13 height 13
type input "2"
type input "$173.48"
click at [318, 580] on icon "button" at bounding box center [319, 586] width 13 height 13
type input "3"
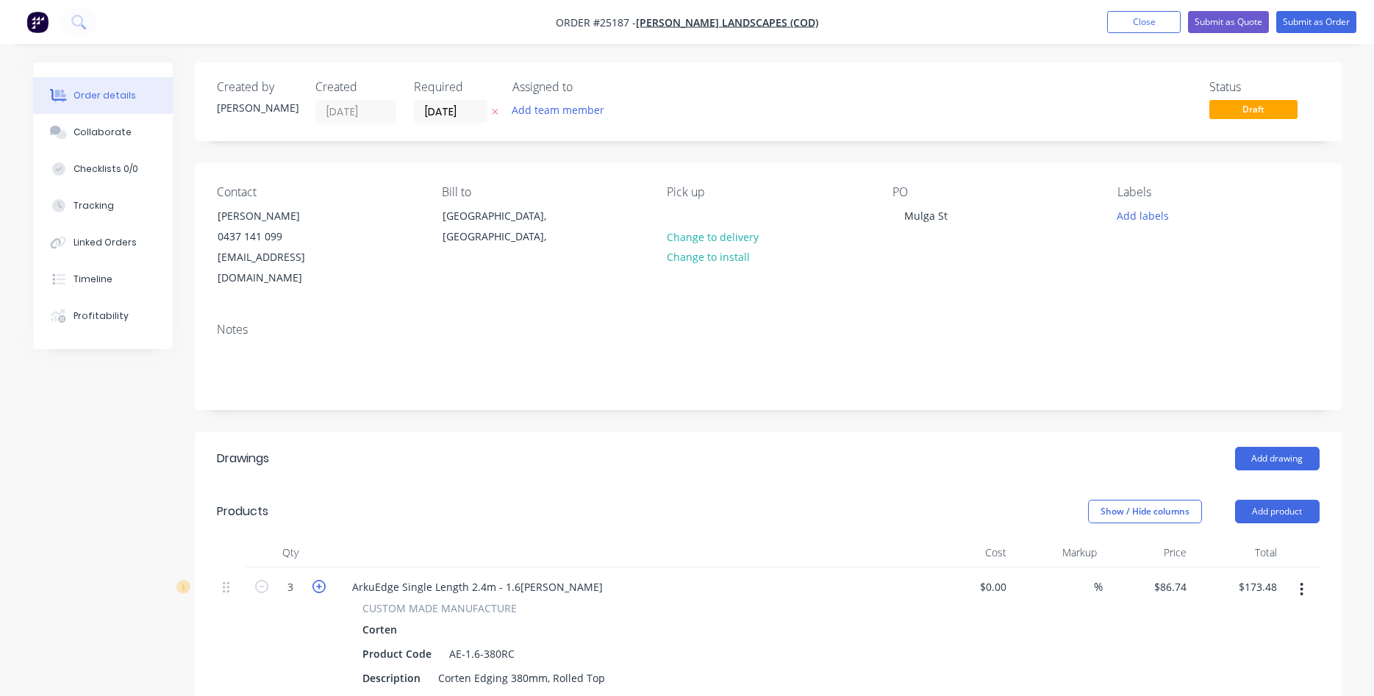
type input "$260.22"
click at [318, 580] on icon "button" at bounding box center [319, 586] width 13 height 13
type input "4"
type input "$346.96"
click at [318, 580] on icon "button" at bounding box center [319, 586] width 13 height 13
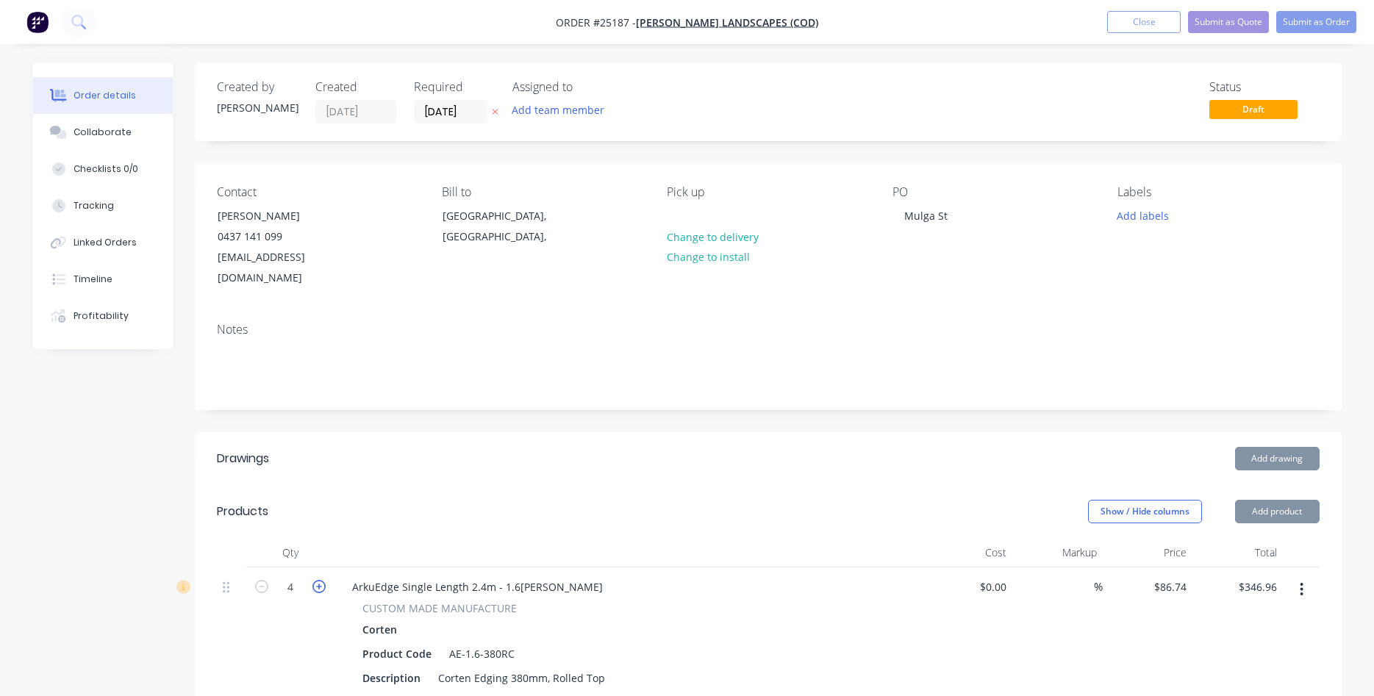
type input "5"
type input "$433.70"
click at [318, 580] on icon "button" at bounding box center [319, 586] width 13 height 13
type input "6"
type input "$520.44"
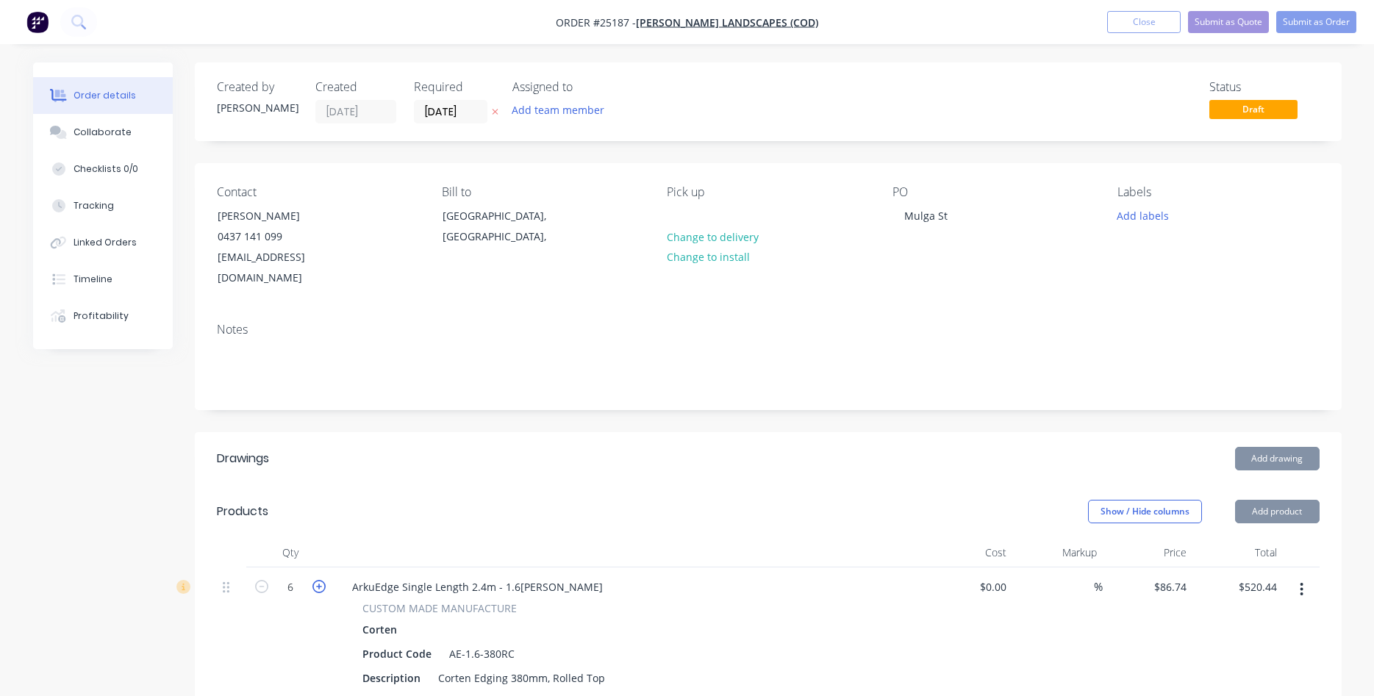
click at [319, 580] on icon "button" at bounding box center [319, 586] width 13 height 13
type input "7"
type input "$607.18"
click at [319, 580] on icon "button" at bounding box center [319, 586] width 13 height 13
type input "8"
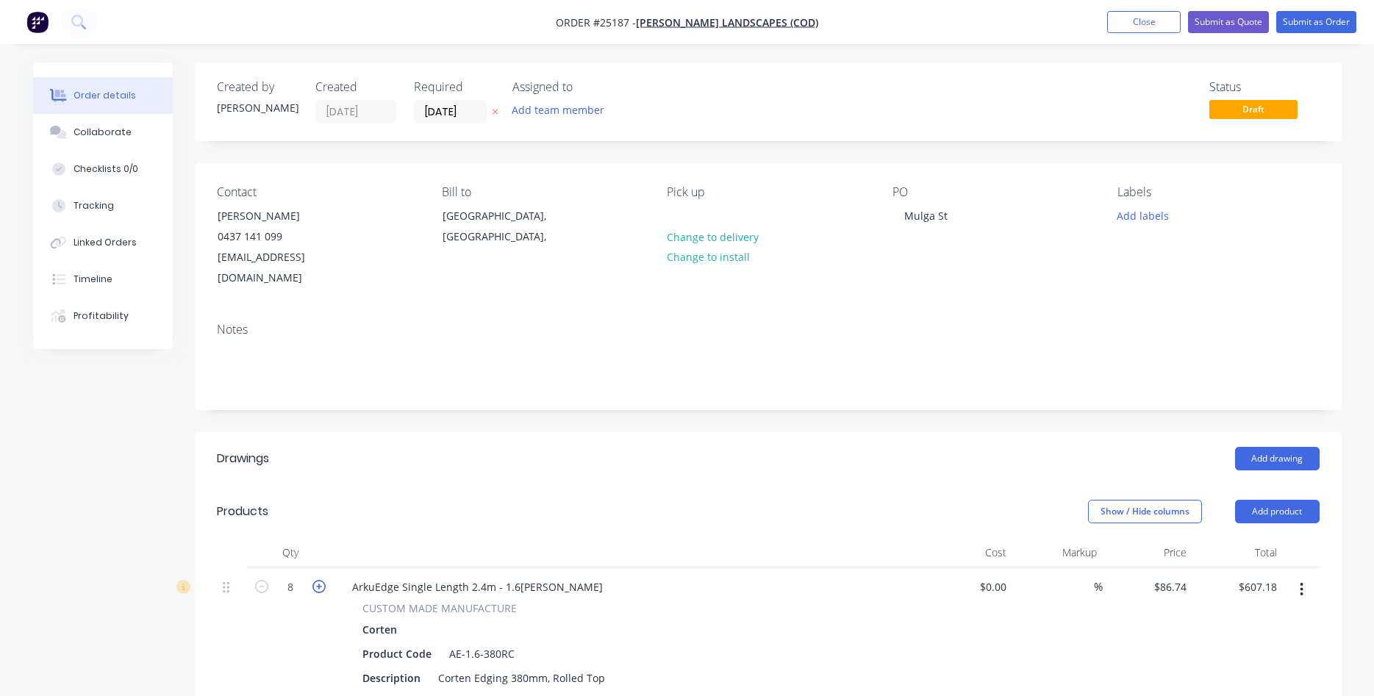
type input "$693.92"
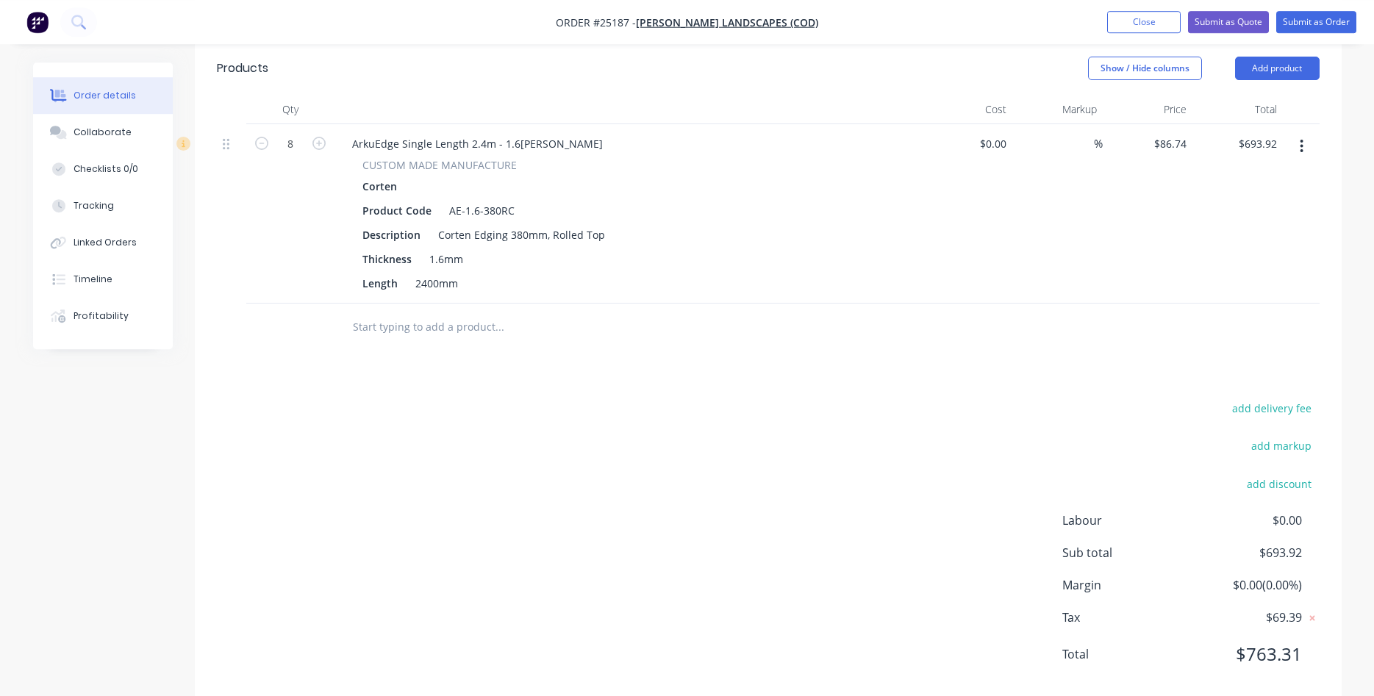
scroll to position [450, 0]
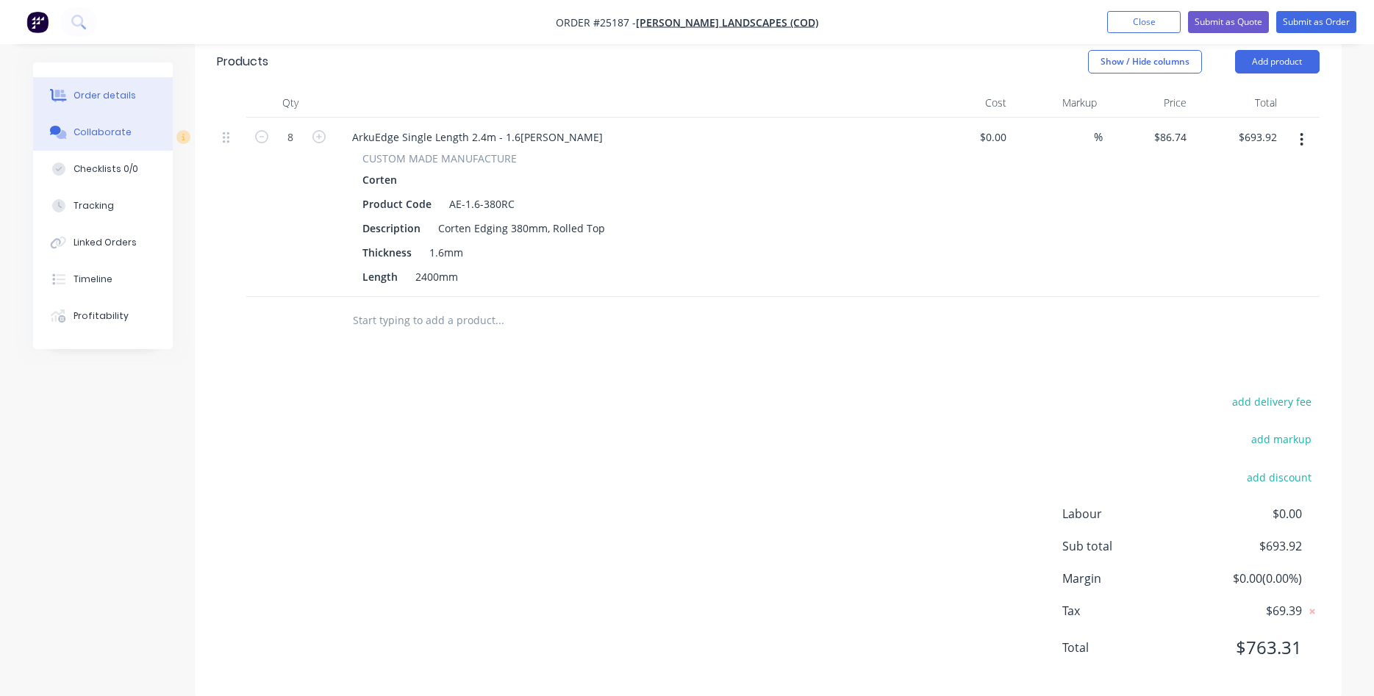
click at [117, 142] on button "Collaborate" at bounding box center [103, 132] width 140 height 37
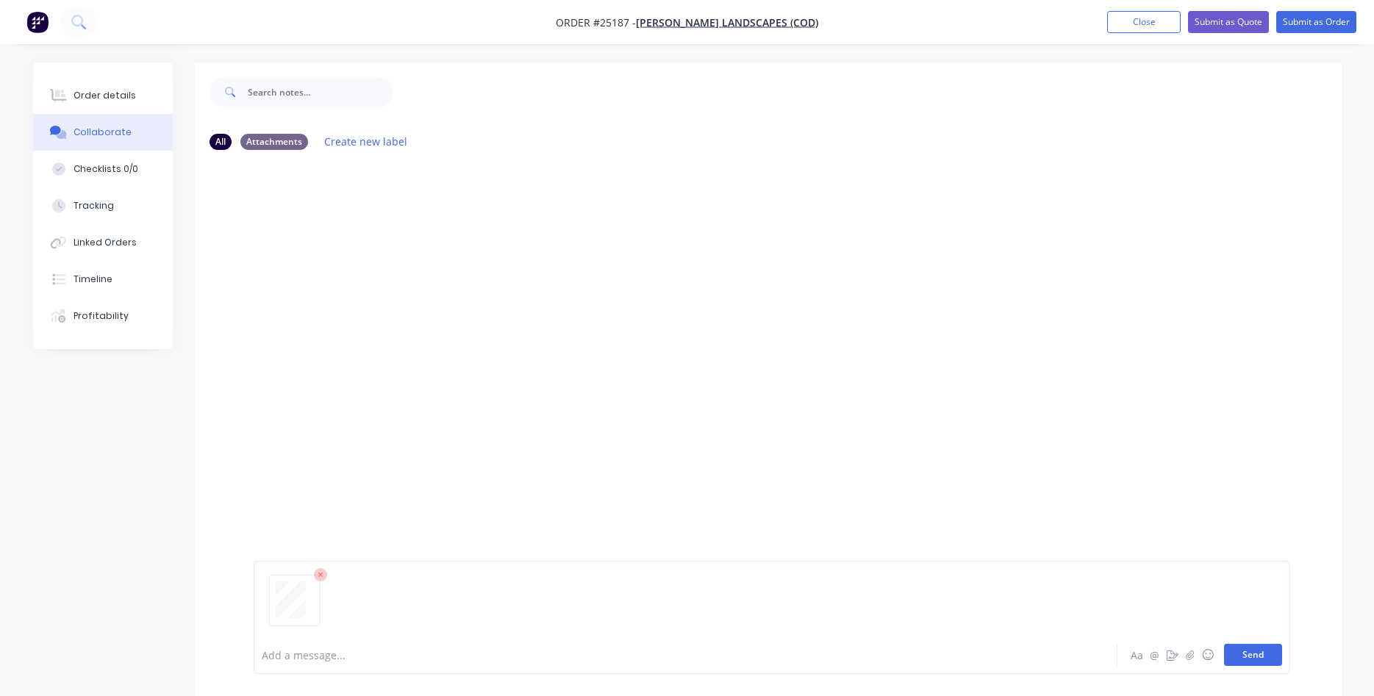
click at [1248, 653] on button "Send" at bounding box center [1253, 655] width 58 height 22
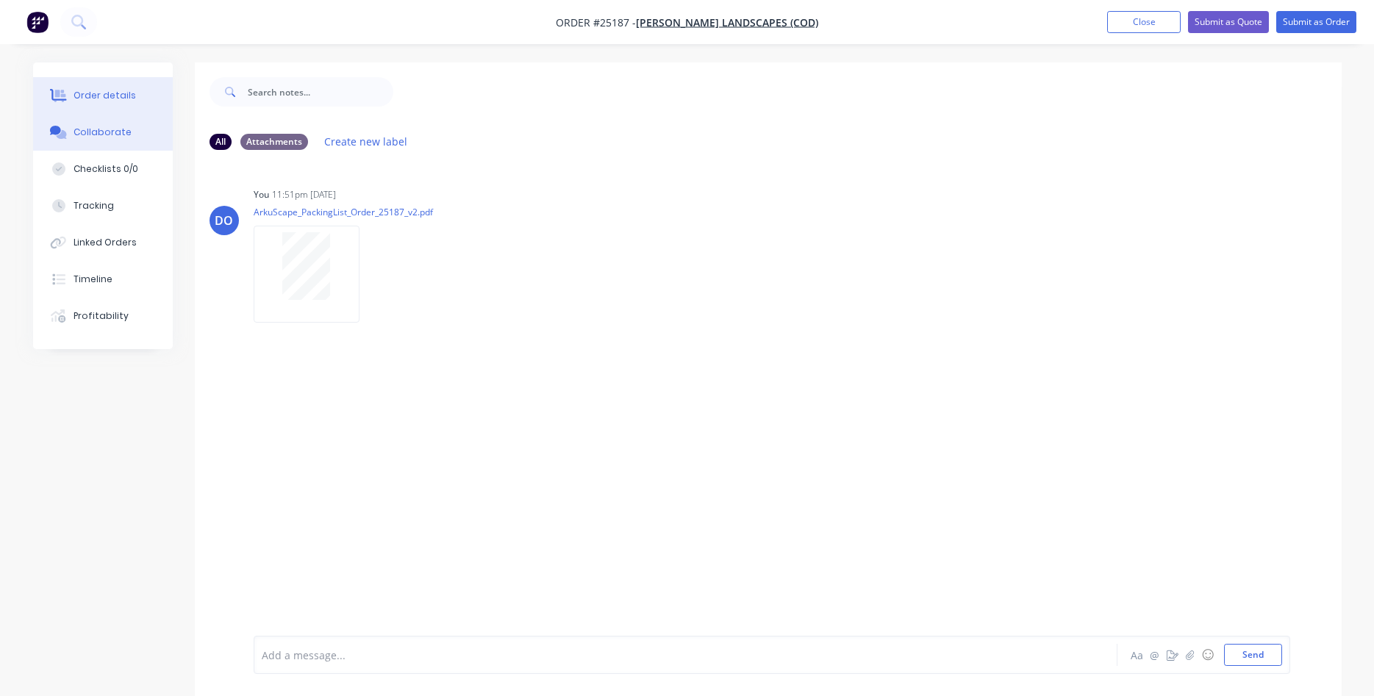
click at [82, 95] on div "Order details" at bounding box center [105, 95] width 63 height 13
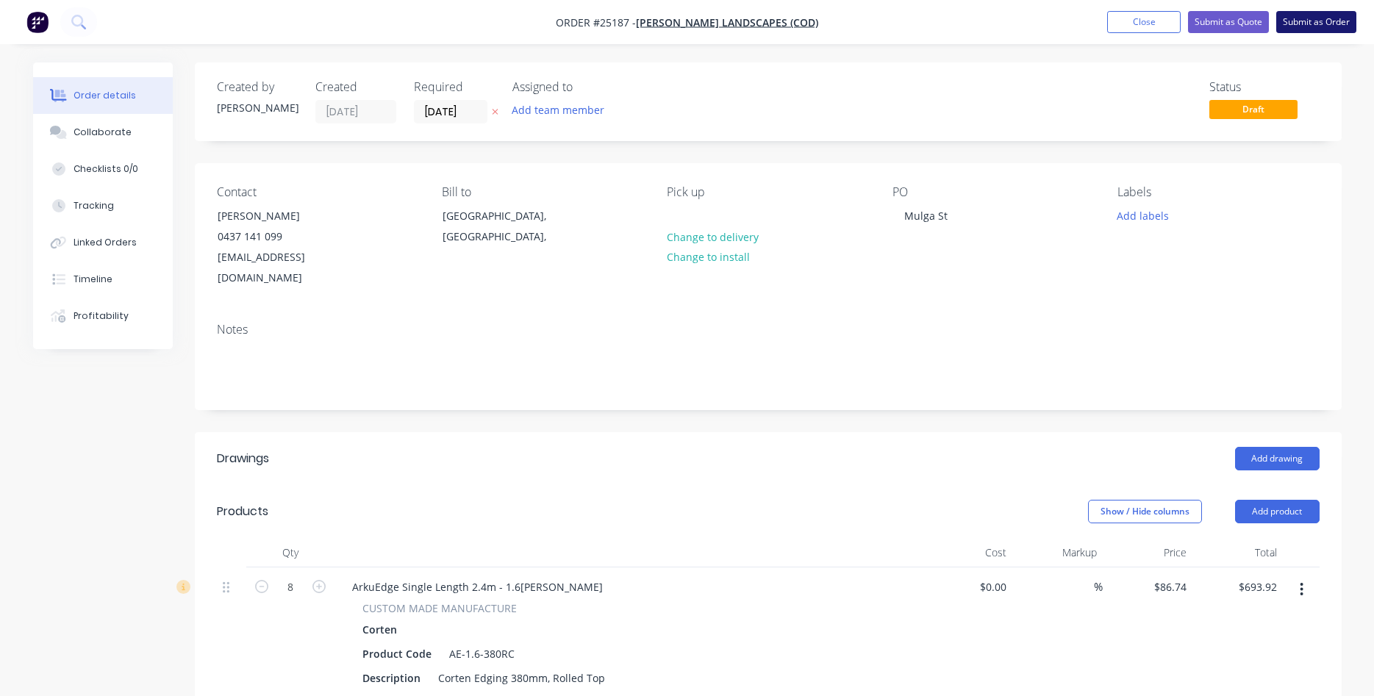
click at [1308, 21] on button "Submit as Order" at bounding box center [1317, 22] width 80 height 22
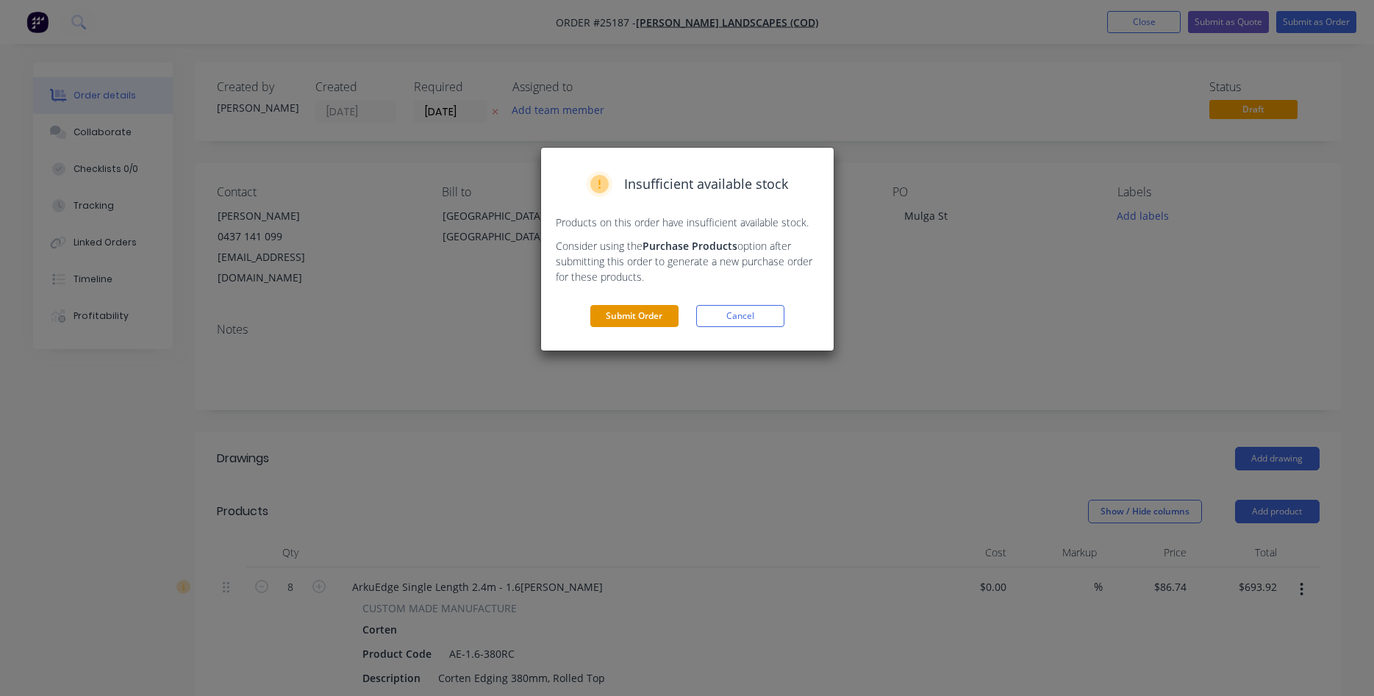
click at [627, 324] on button "Submit Order" at bounding box center [635, 316] width 88 height 22
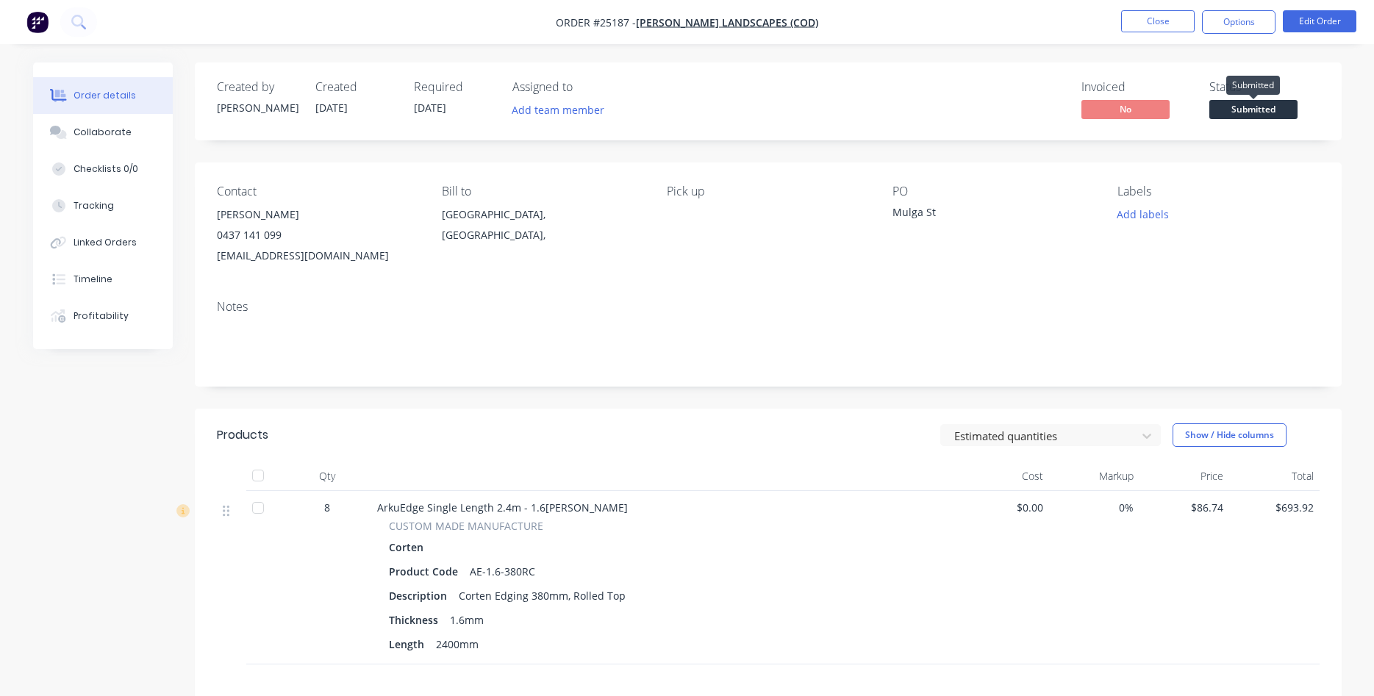
click at [1225, 106] on span "Submitted" at bounding box center [1254, 109] width 88 height 18
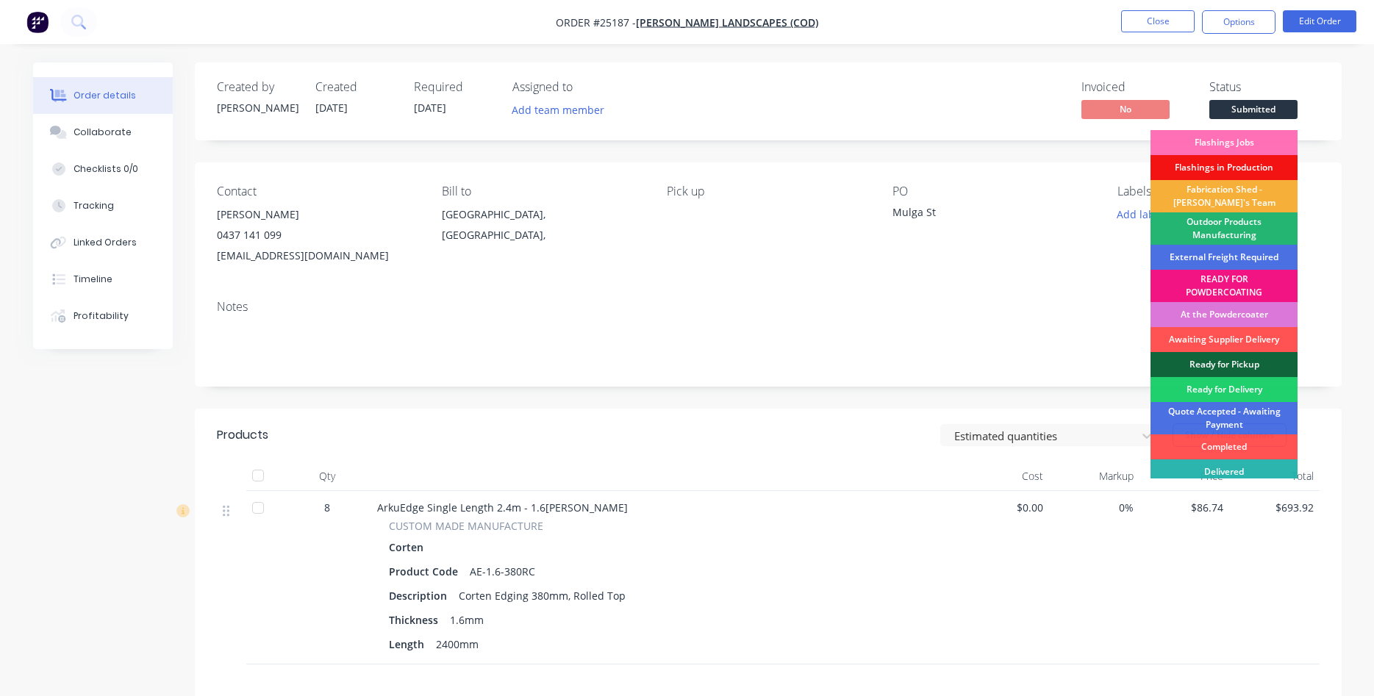
click at [1223, 224] on div "Outdoor Products Manufacturing" at bounding box center [1224, 229] width 147 height 32
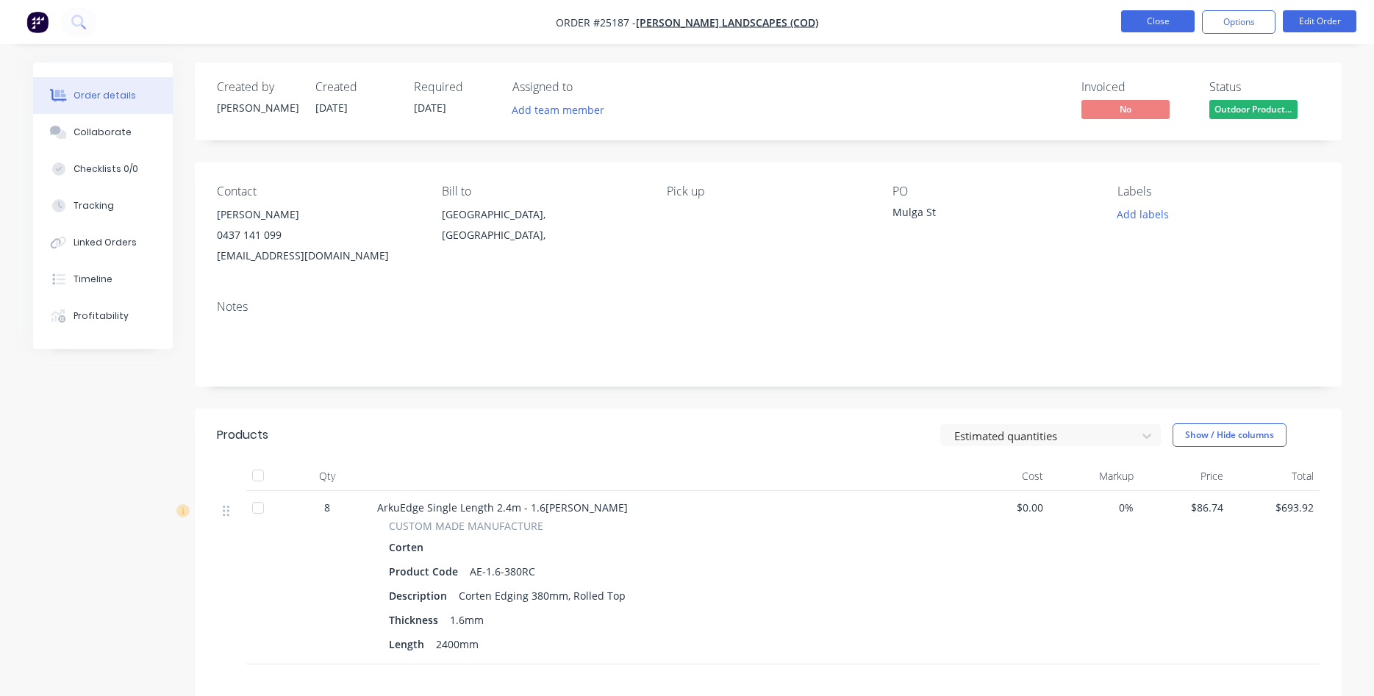
click at [1143, 25] on button "Close" at bounding box center [1158, 21] width 74 height 22
